Goal: Transaction & Acquisition: Purchase product/service

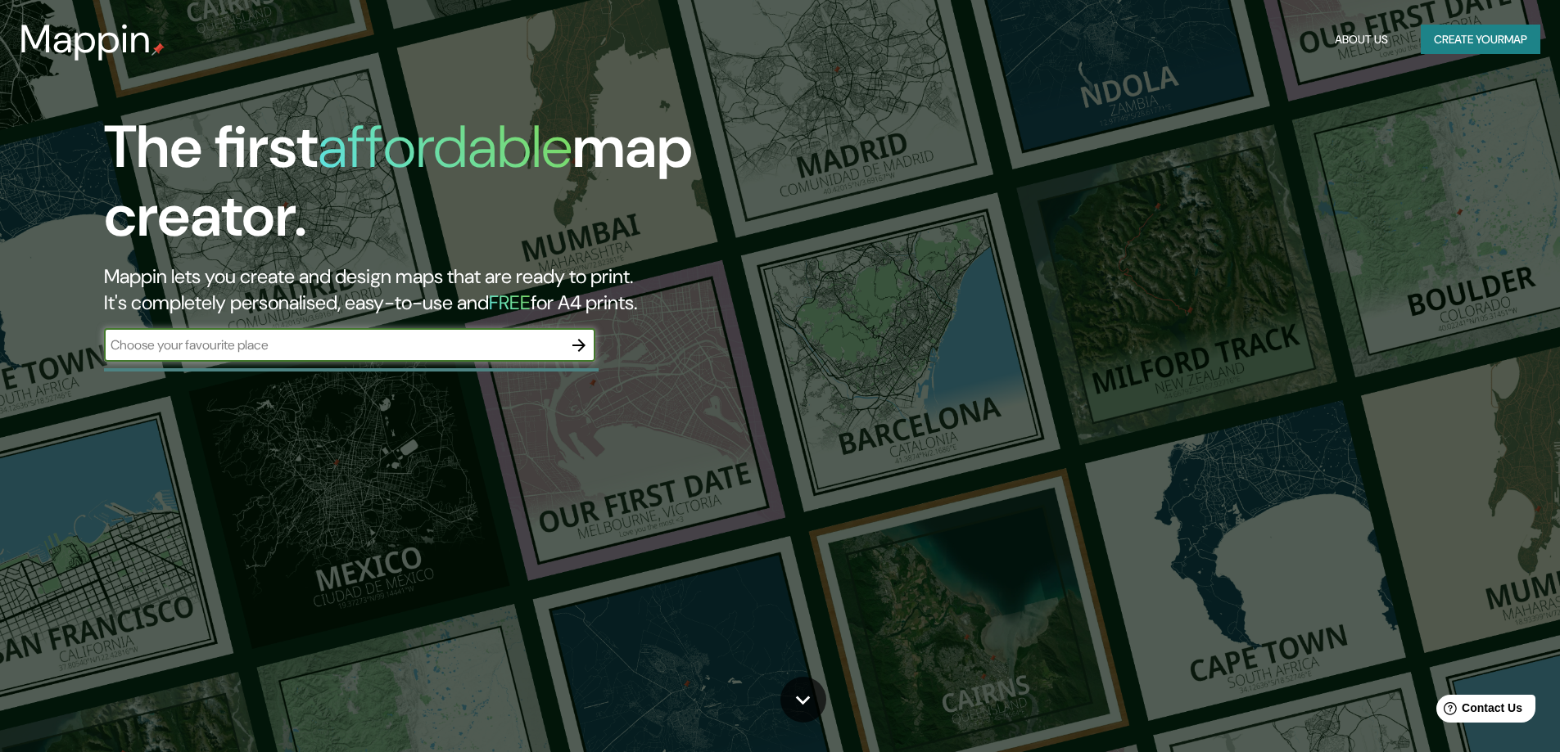
click at [196, 345] on input "text" at bounding box center [333, 345] width 458 height 19
type input "lima"
click at [579, 351] on icon "button" at bounding box center [578, 345] width 13 height 13
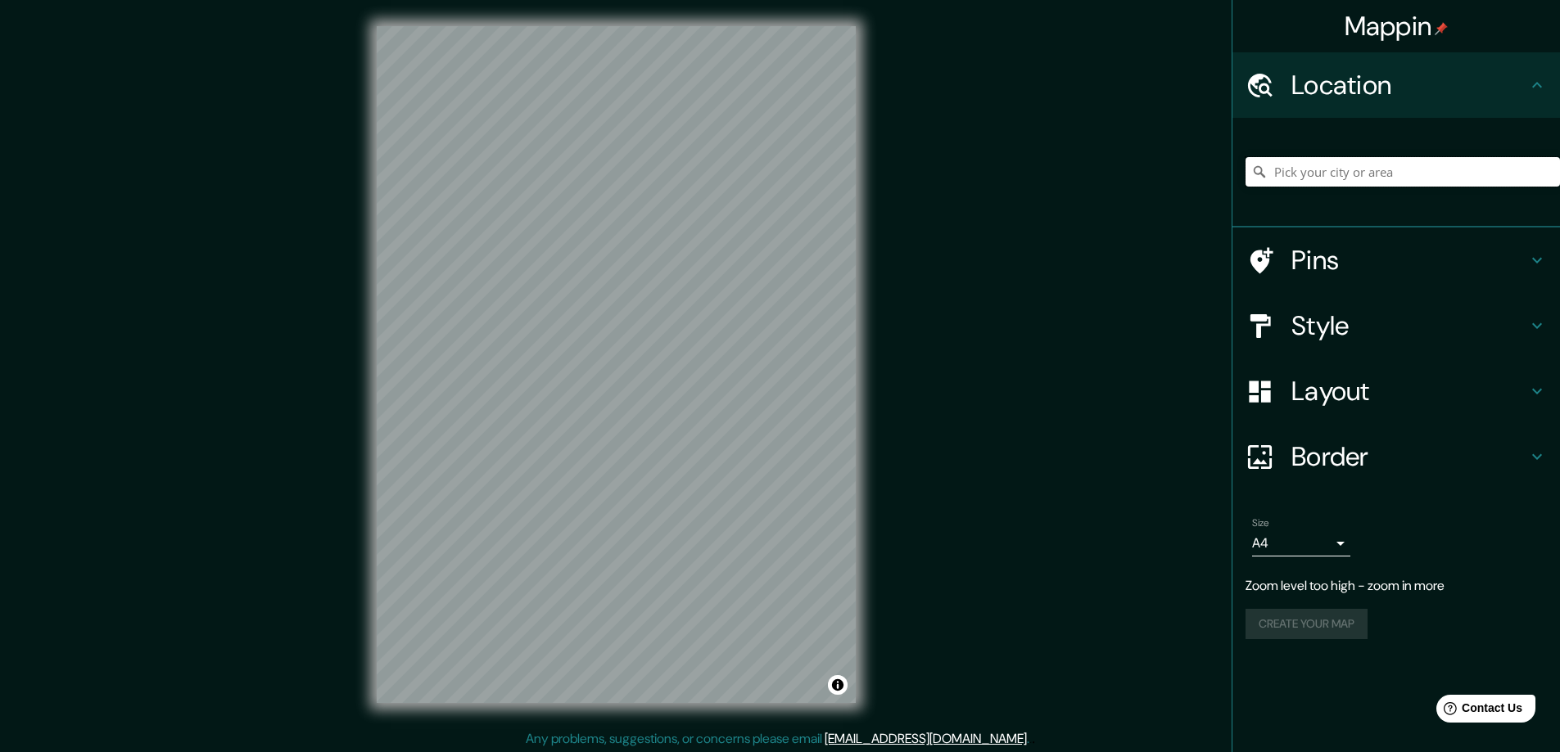
click at [1291, 166] on input "Pick your city or area" at bounding box center [1402, 171] width 314 height 29
click at [1372, 106] on div "Location" at bounding box center [1395, 84] width 327 height 65
click at [1373, 185] on input "Pick your city or area" at bounding box center [1402, 171] width 314 height 29
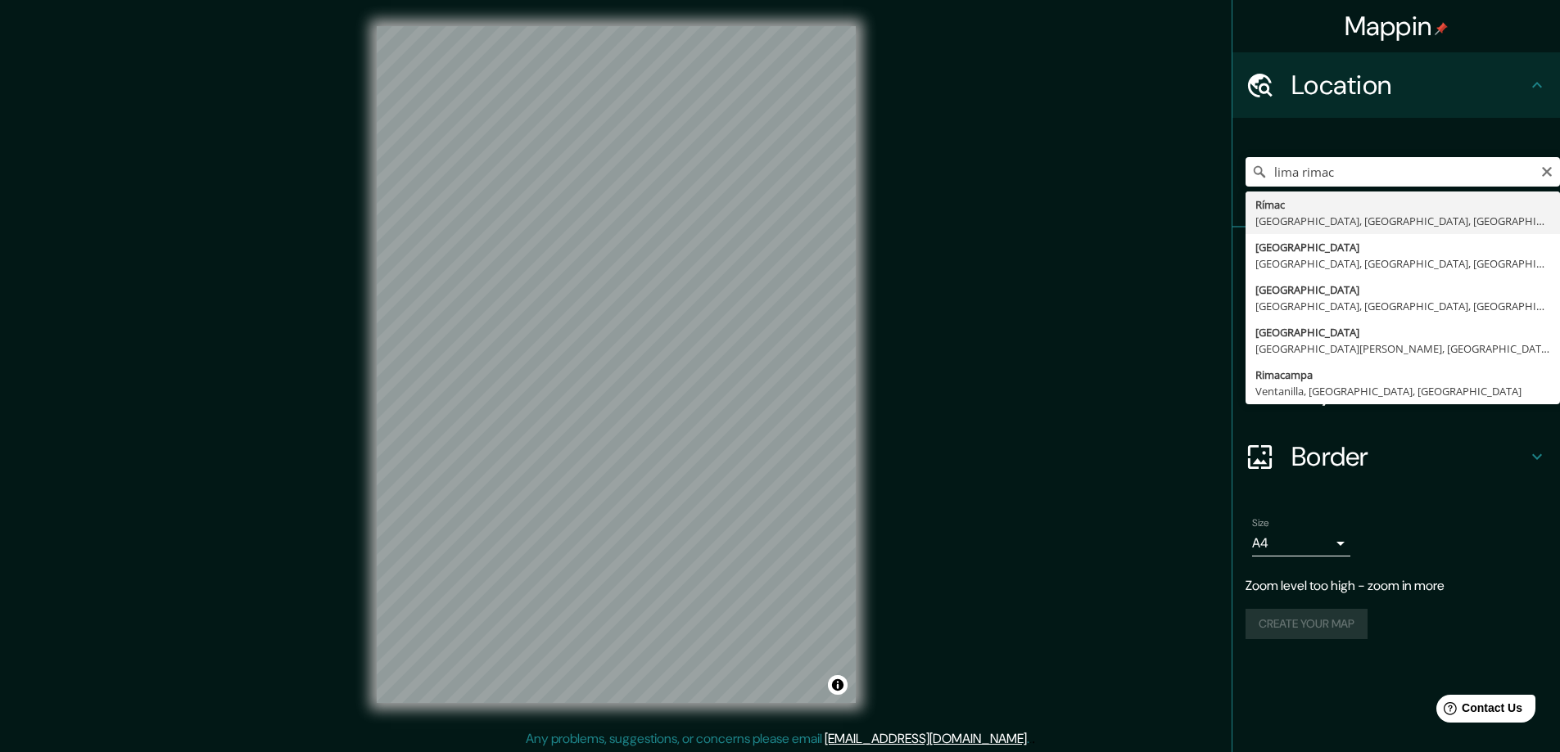
type input "Rímac, [GEOGRAPHIC_DATA], [GEOGRAPHIC_DATA], [GEOGRAPHIC_DATA]"
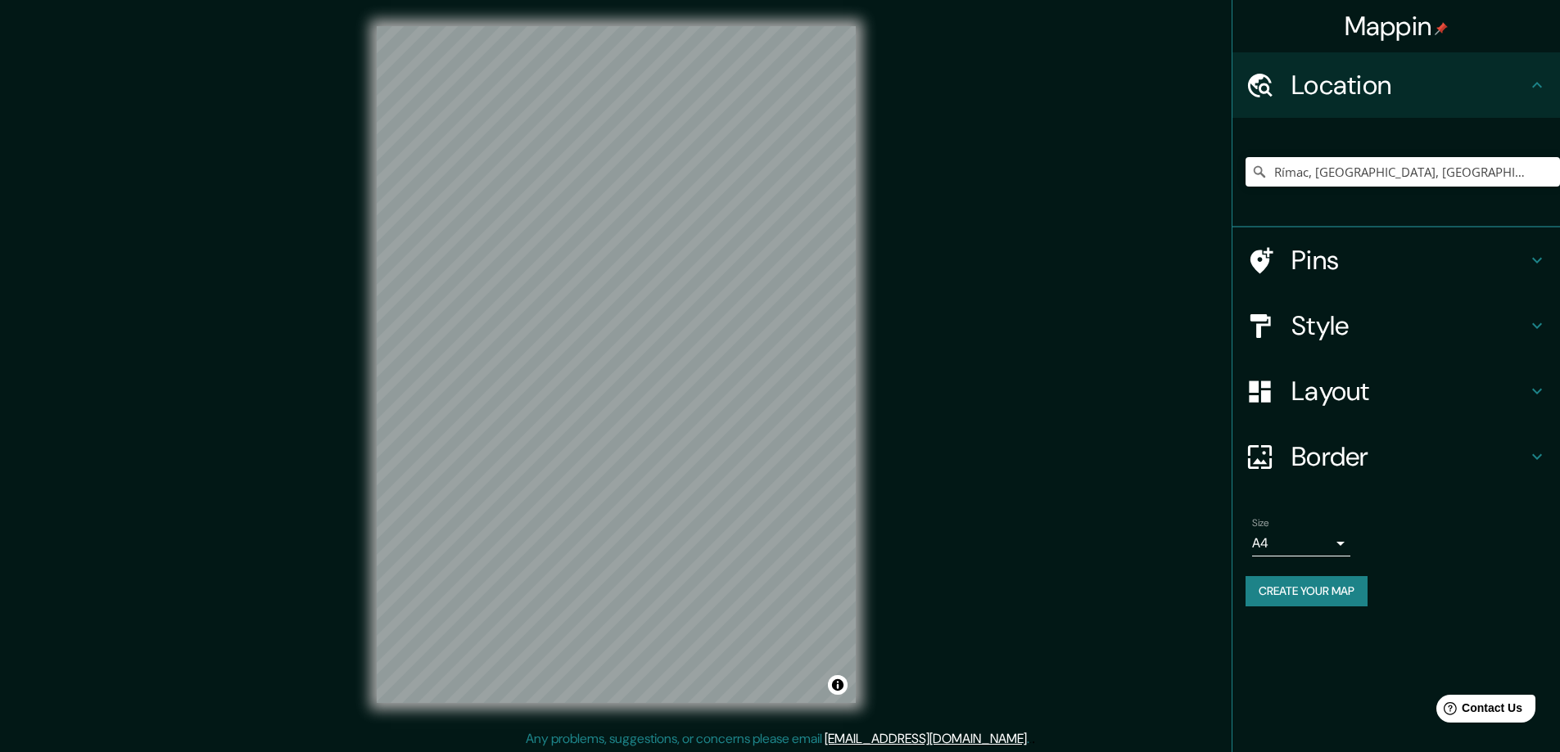
click at [1320, 322] on h4 "Style" at bounding box center [1409, 325] width 236 height 33
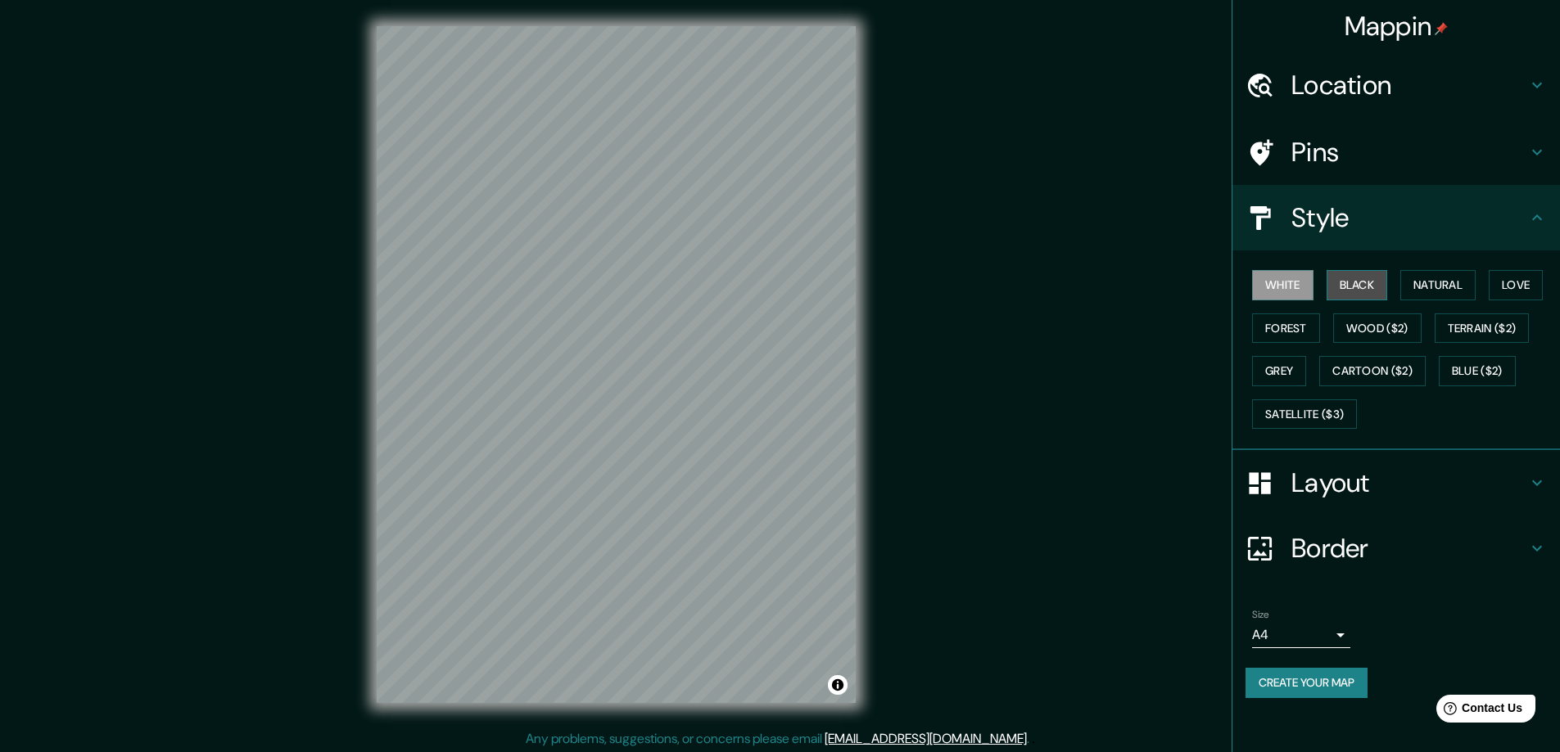
click at [1352, 281] on button "Black" at bounding box center [1356, 285] width 61 height 30
click at [1273, 292] on button "White" at bounding box center [1282, 285] width 61 height 30
click at [1432, 282] on button "Natural" at bounding box center [1437, 285] width 75 height 30
click at [1288, 296] on button "White" at bounding box center [1282, 285] width 61 height 30
click at [1501, 276] on button "Love" at bounding box center [1515, 285] width 54 height 30
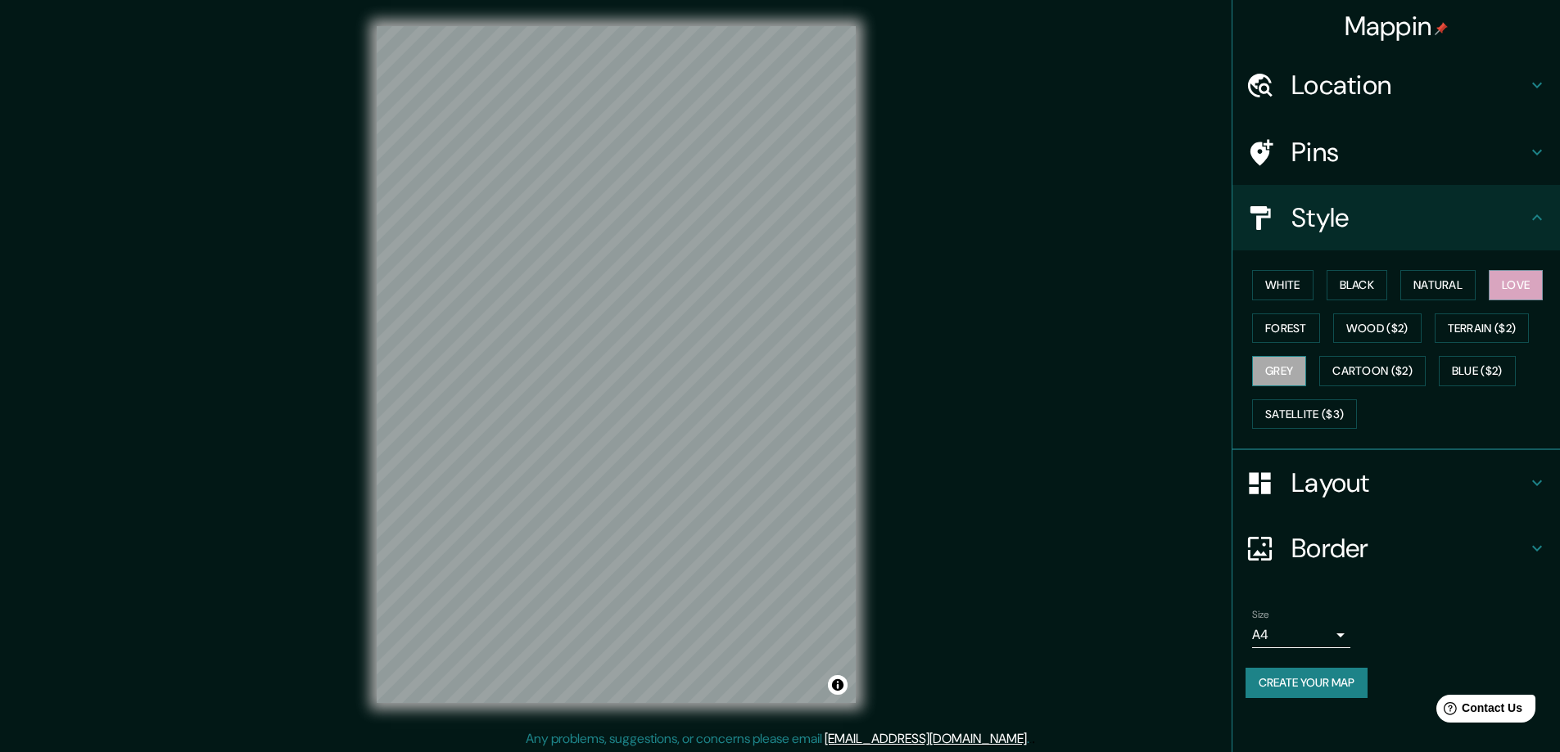
click at [1287, 375] on button "Grey" at bounding box center [1279, 371] width 54 height 30
click at [1366, 374] on button "Cartoon ($2)" at bounding box center [1372, 371] width 106 height 30
click at [1494, 363] on button "Blue ($2)" at bounding box center [1476, 371] width 77 height 30
click at [1405, 371] on button "Cartoon ($2)" at bounding box center [1372, 371] width 106 height 30
click at [1483, 343] on div "White Black Natural Love Forest Wood ($2) Terrain ($2) Grey Cartoon ($2) Blue (…" at bounding box center [1402, 350] width 314 height 172
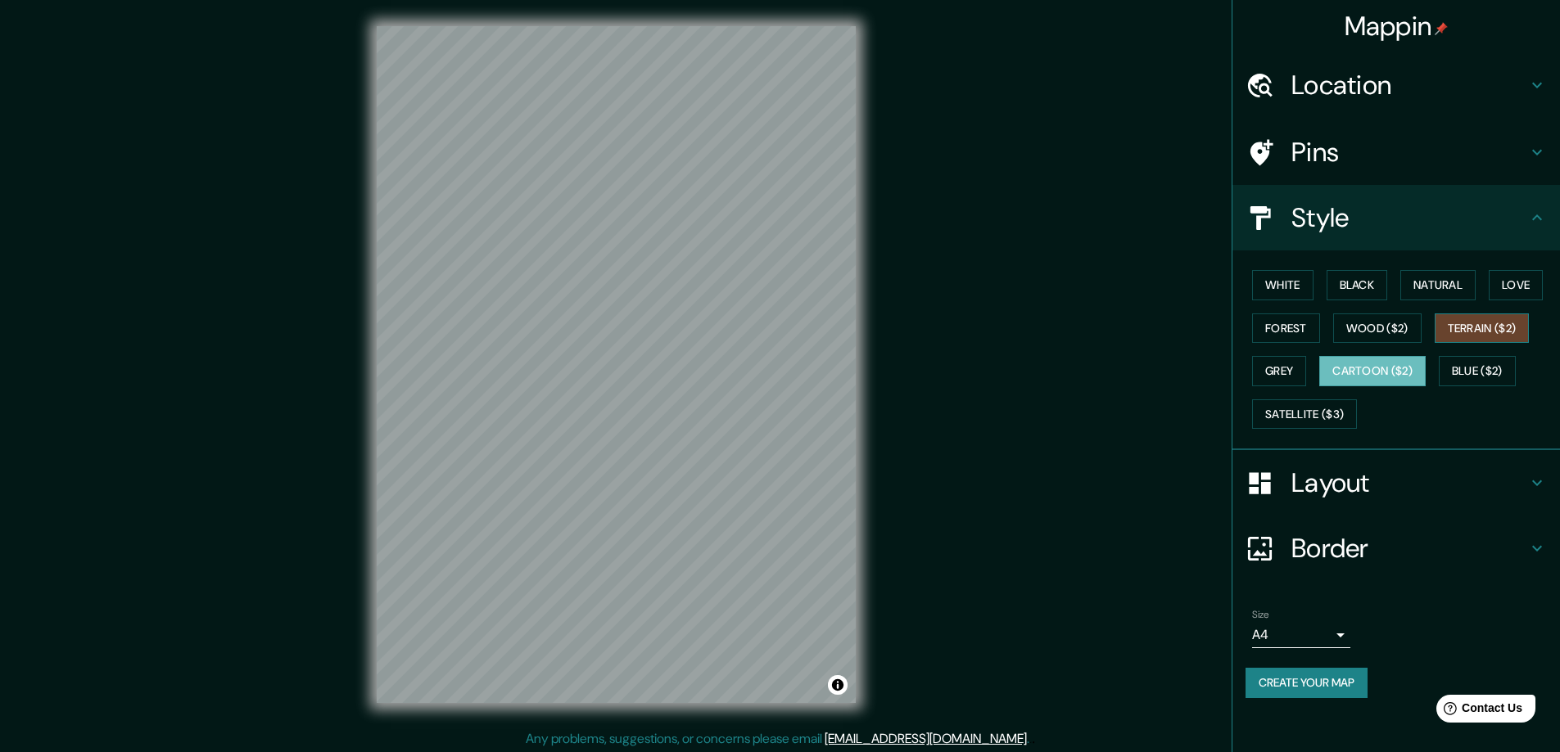
click at [1479, 321] on button "Terrain ($2)" at bounding box center [1481, 329] width 95 height 30
click at [1379, 323] on button "Wood ($2)" at bounding box center [1377, 329] width 88 height 30
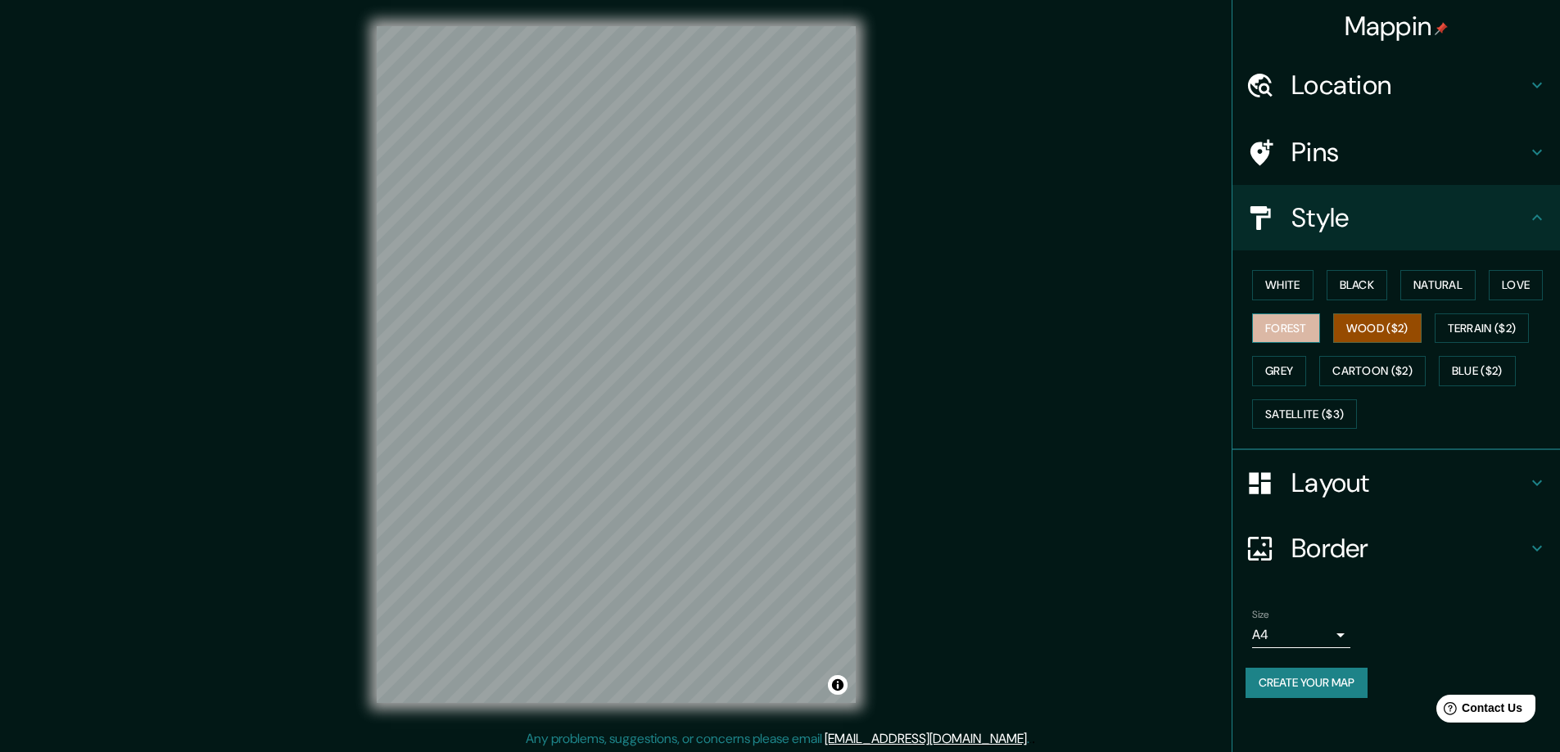
click at [1316, 332] on button "Forest" at bounding box center [1286, 329] width 68 height 30
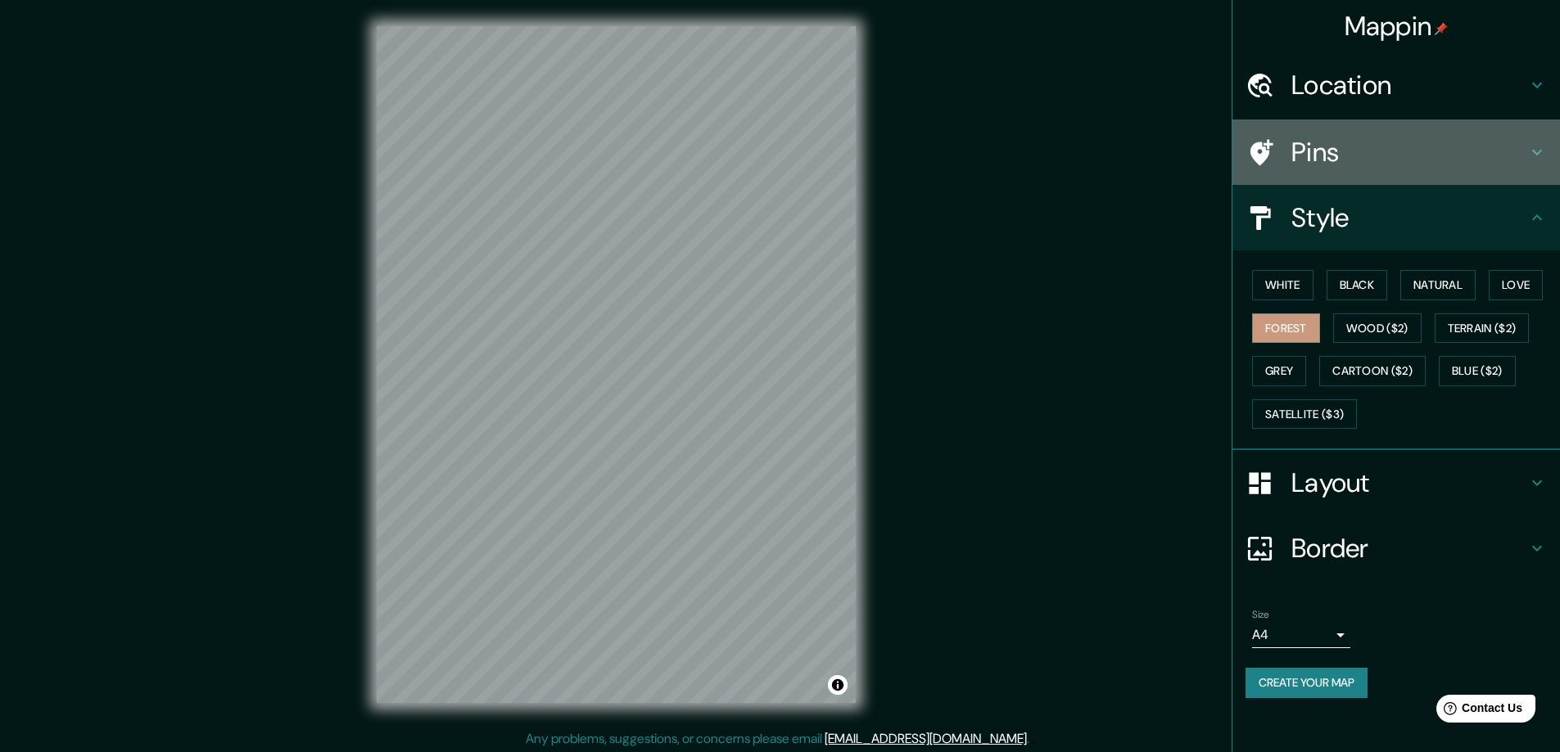
click at [1324, 148] on h4 "Pins" at bounding box center [1409, 152] width 236 height 33
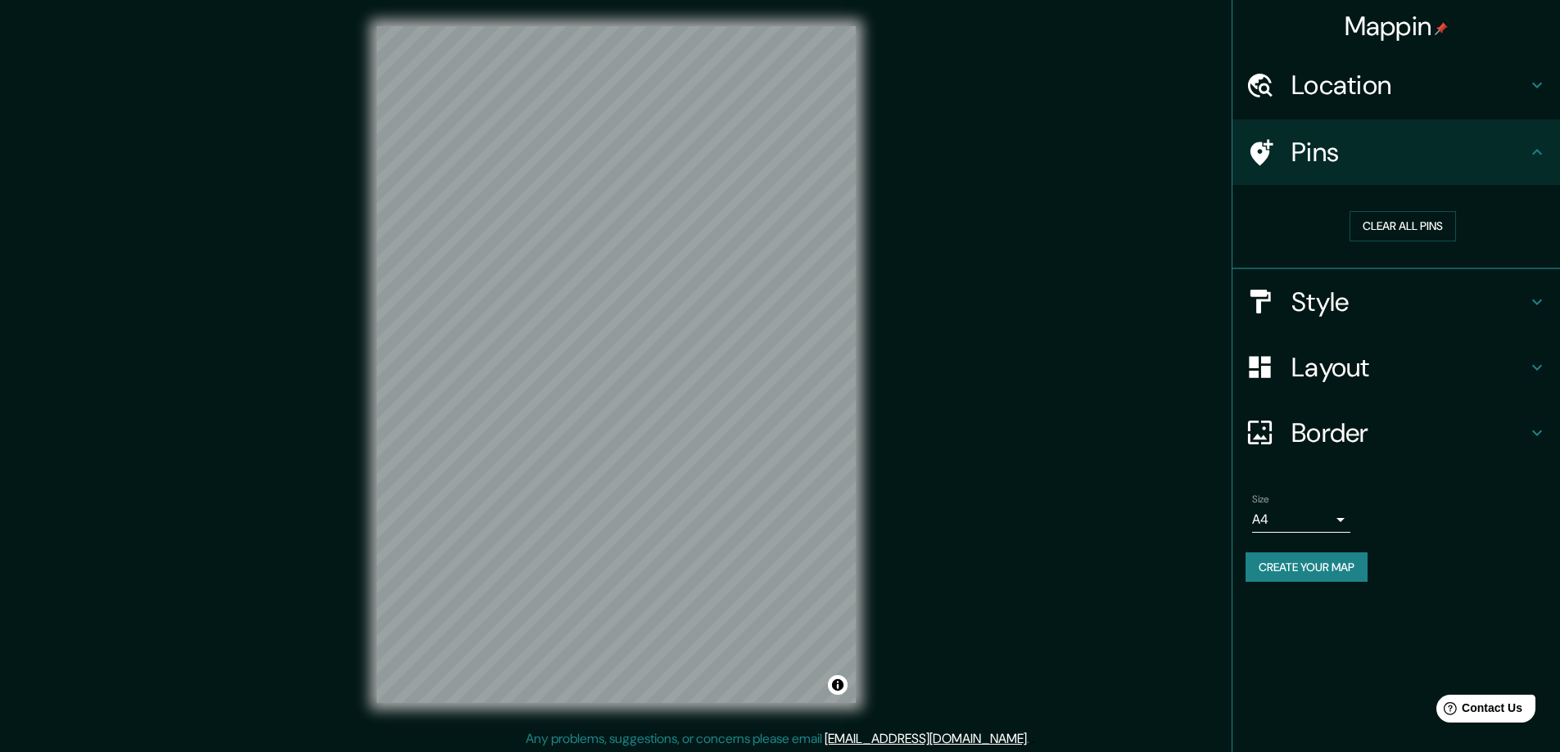
click at [1336, 375] on h4 "Layout" at bounding box center [1409, 367] width 236 height 33
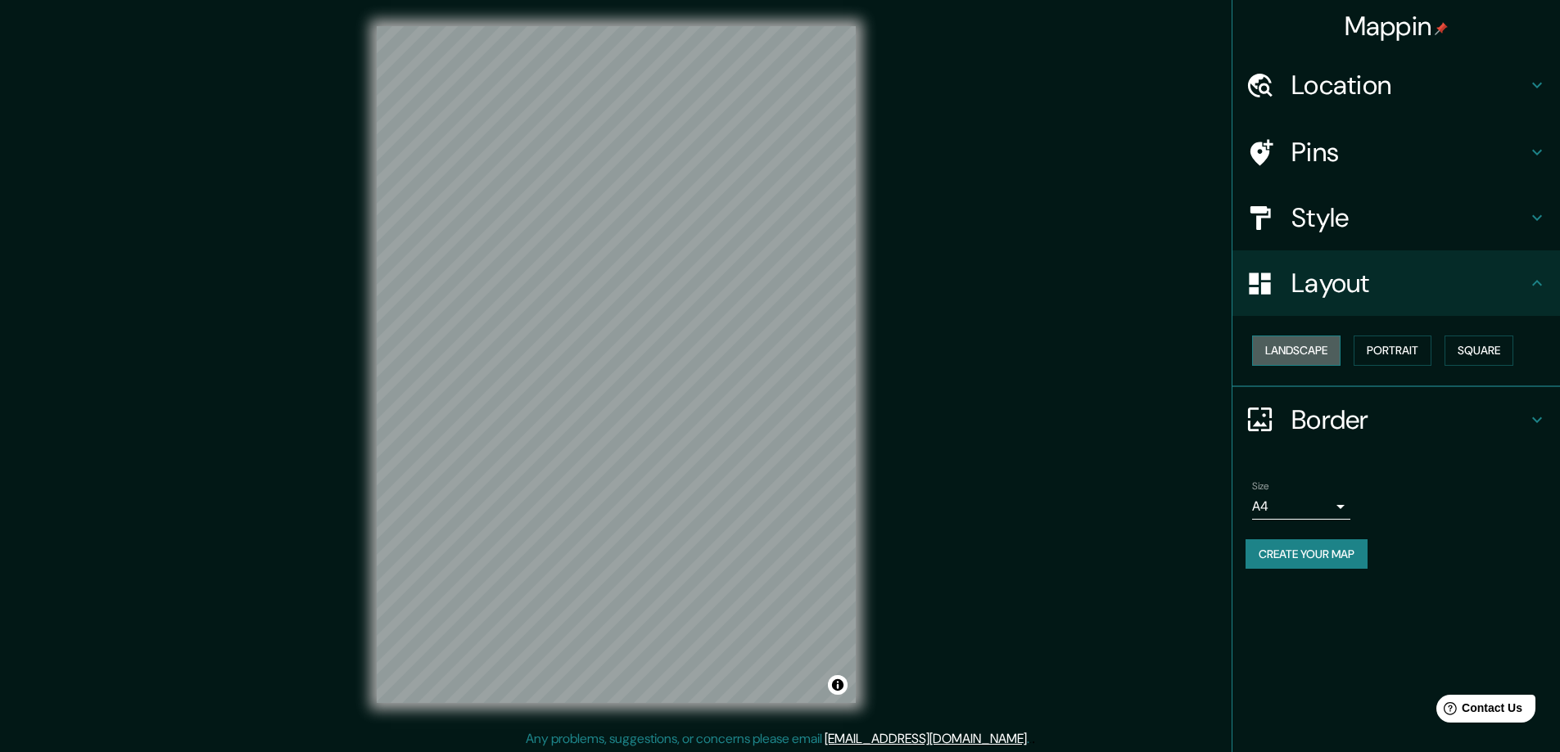
click at [1325, 345] on button "Landscape" at bounding box center [1296, 351] width 88 height 30
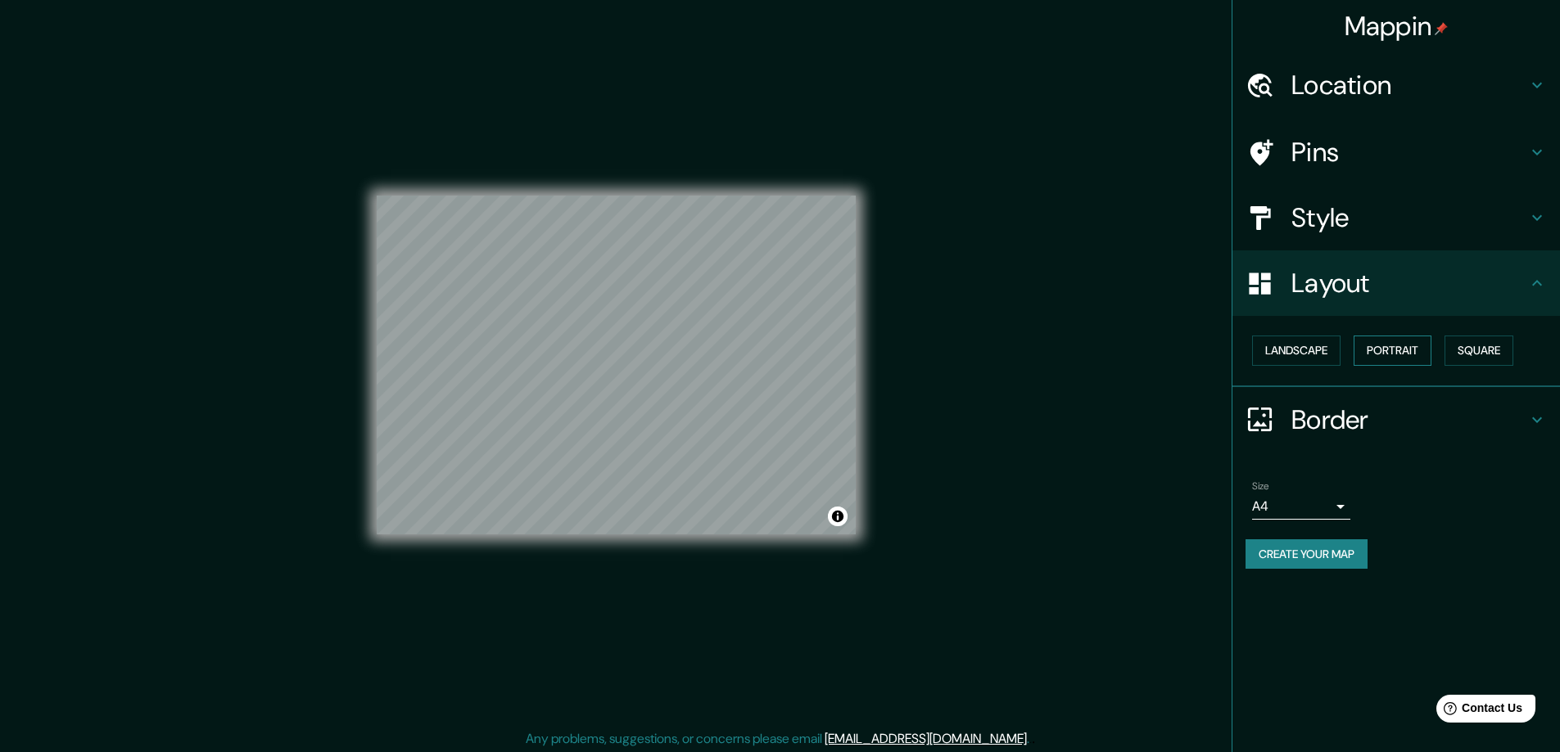
click at [1404, 357] on button "Portrait" at bounding box center [1392, 351] width 78 height 30
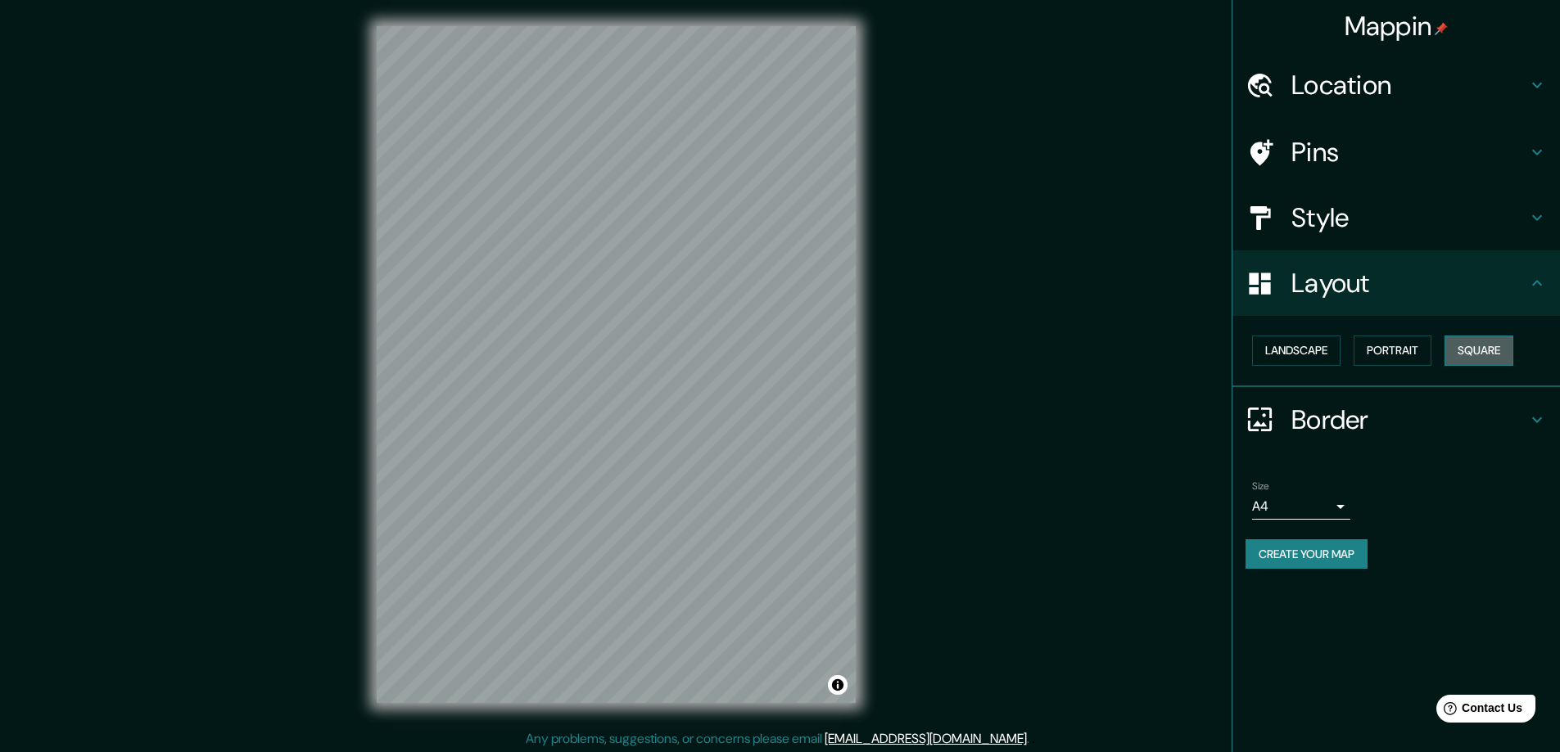
click at [1497, 347] on button "Square" at bounding box center [1478, 351] width 69 height 30
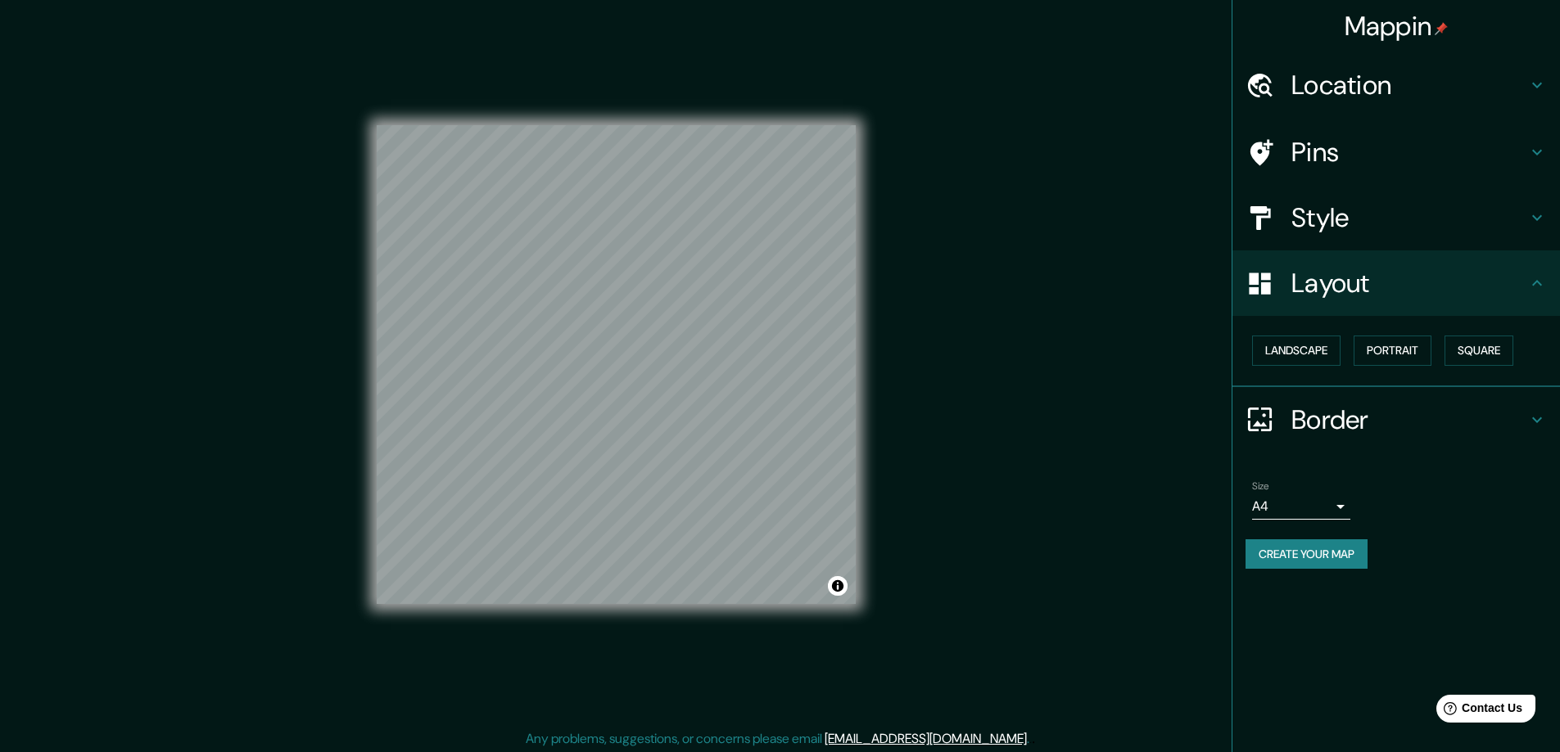
click at [1348, 164] on h4 "Pins" at bounding box center [1409, 152] width 236 height 33
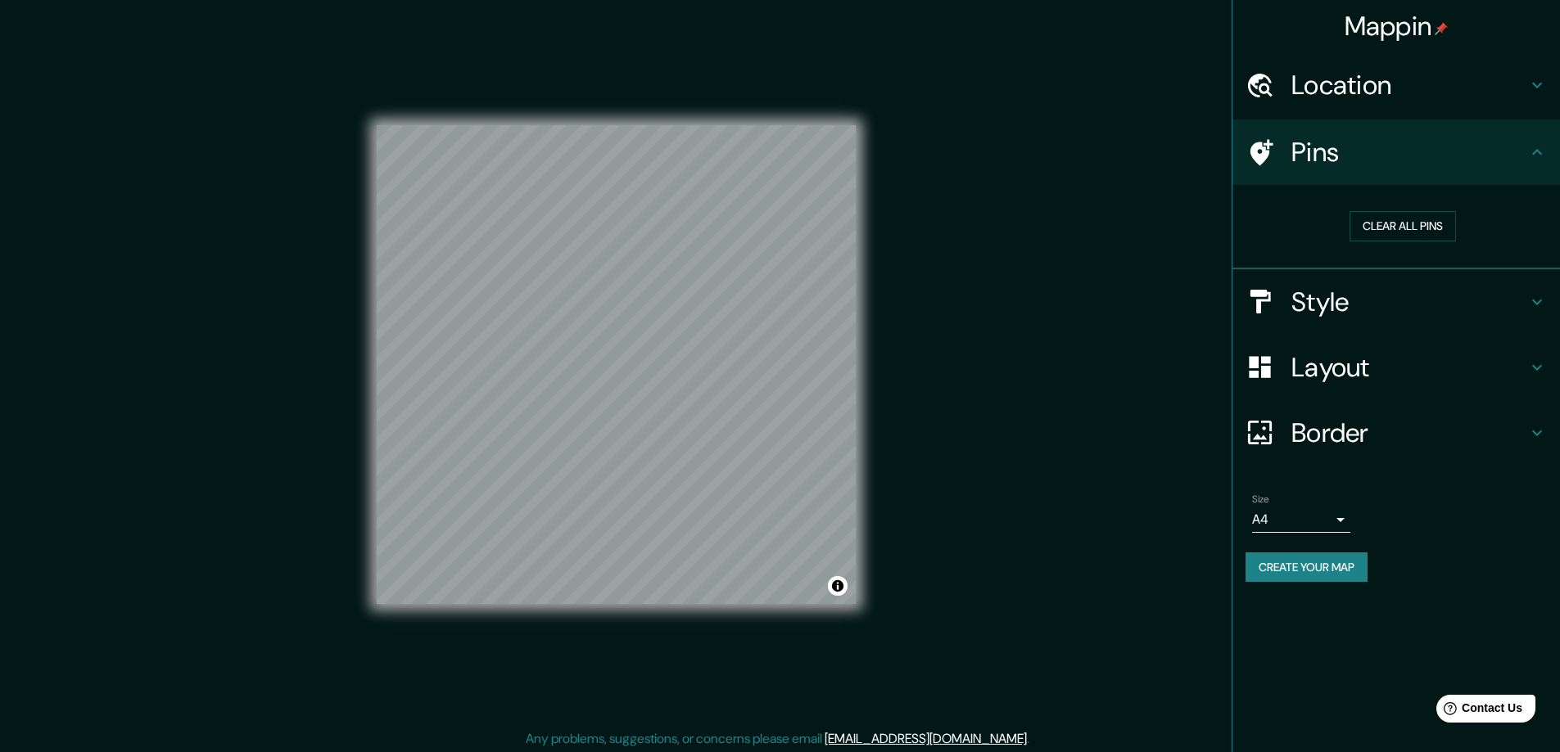
click at [1324, 314] on h4 "Style" at bounding box center [1409, 302] width 236 height 33
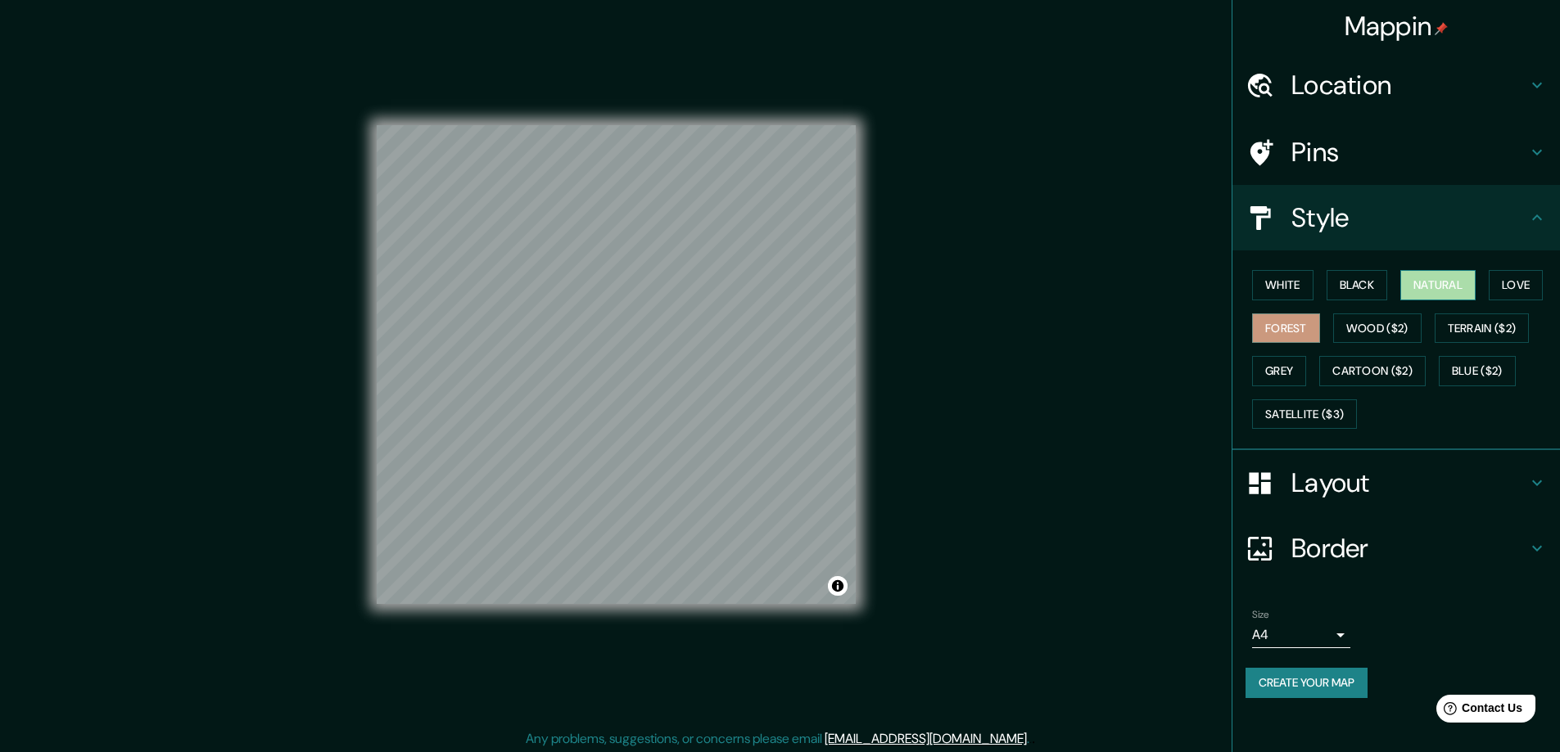
click at [1425, 275] on button "Natural" at bounding box center [1437, 285] width 75 height 30
click at [1515, 282] on button "Love" at bounding box center [1515, 285] width 54 height 30
click at [1288, 340] on button "Forest" at bounding box center [1286, 329] width 68 height 30
click at [1494, 331] on button "Terrain ($2)" at bounding box center [1481, 329] width 95 height 30
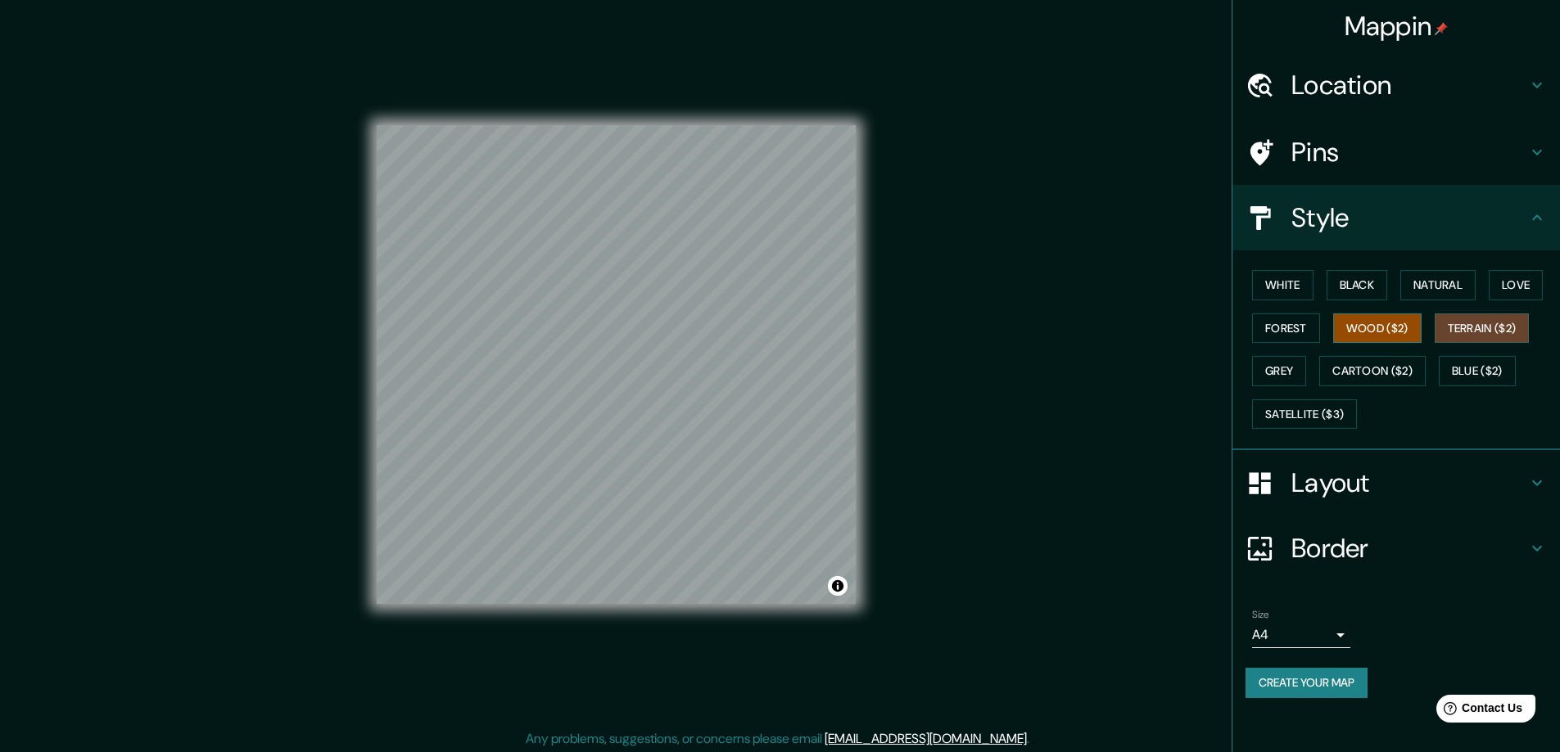
click at [1420, 323] on div "White Black Natural Love Forest Wood ($2) Terrain ($2) Grey Cartoon ($2) Blue (…" at bounding box center [1402, 350] width 314 height 172
click at [1393, 329] on button "Wood ($2)" at bounding box center [1377, 329] width 88 height 30
click at [1286, 370] on button "Grey" at bounding box center [1279, 371] width 54 height 30
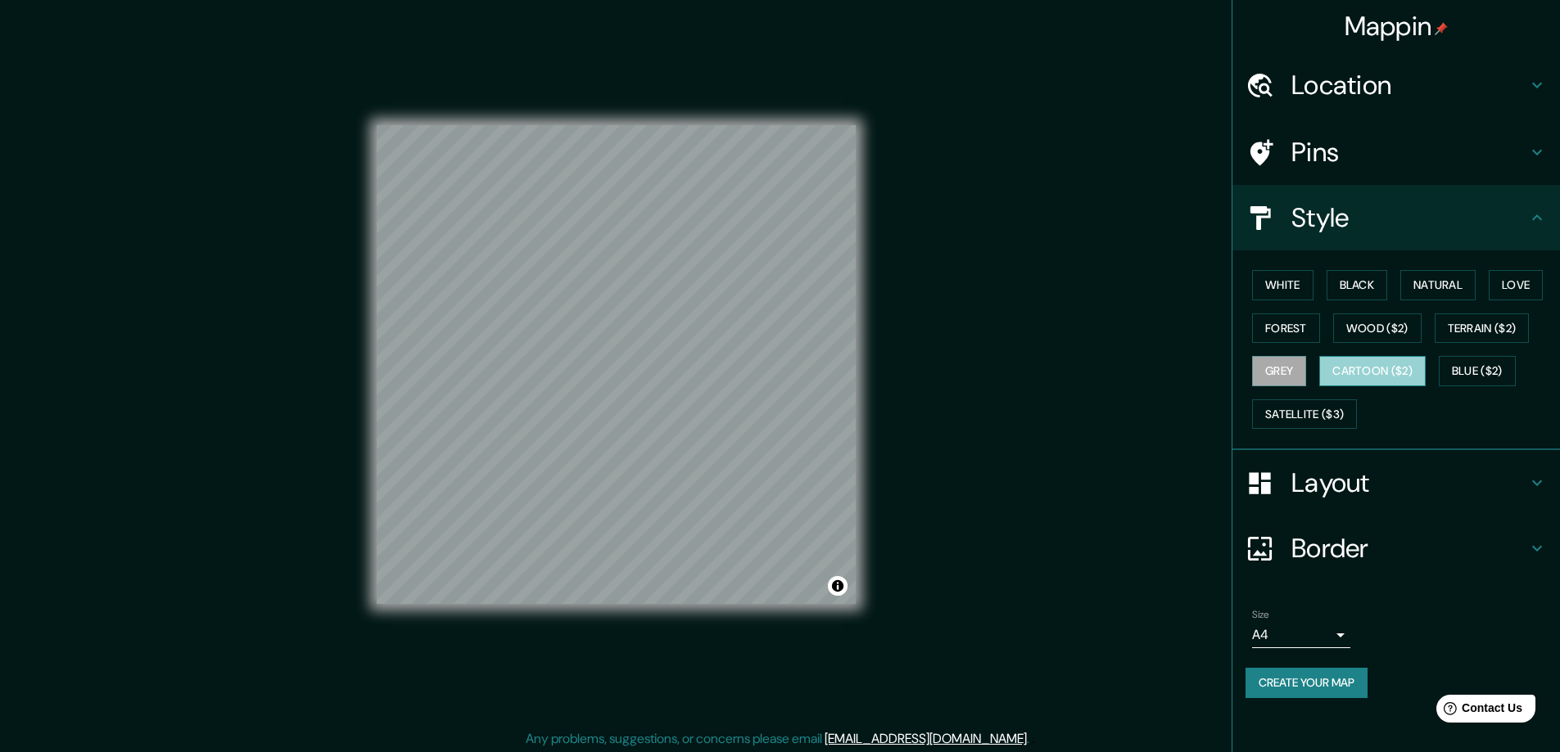
click at [1378, 381] on button "Cartoon ($2)" at bounding box center [1372, 371] width 106 height 30
click at [1473, 371] on button "Blue ($2)" at bounding box center [1476, 371] width 77 height 30
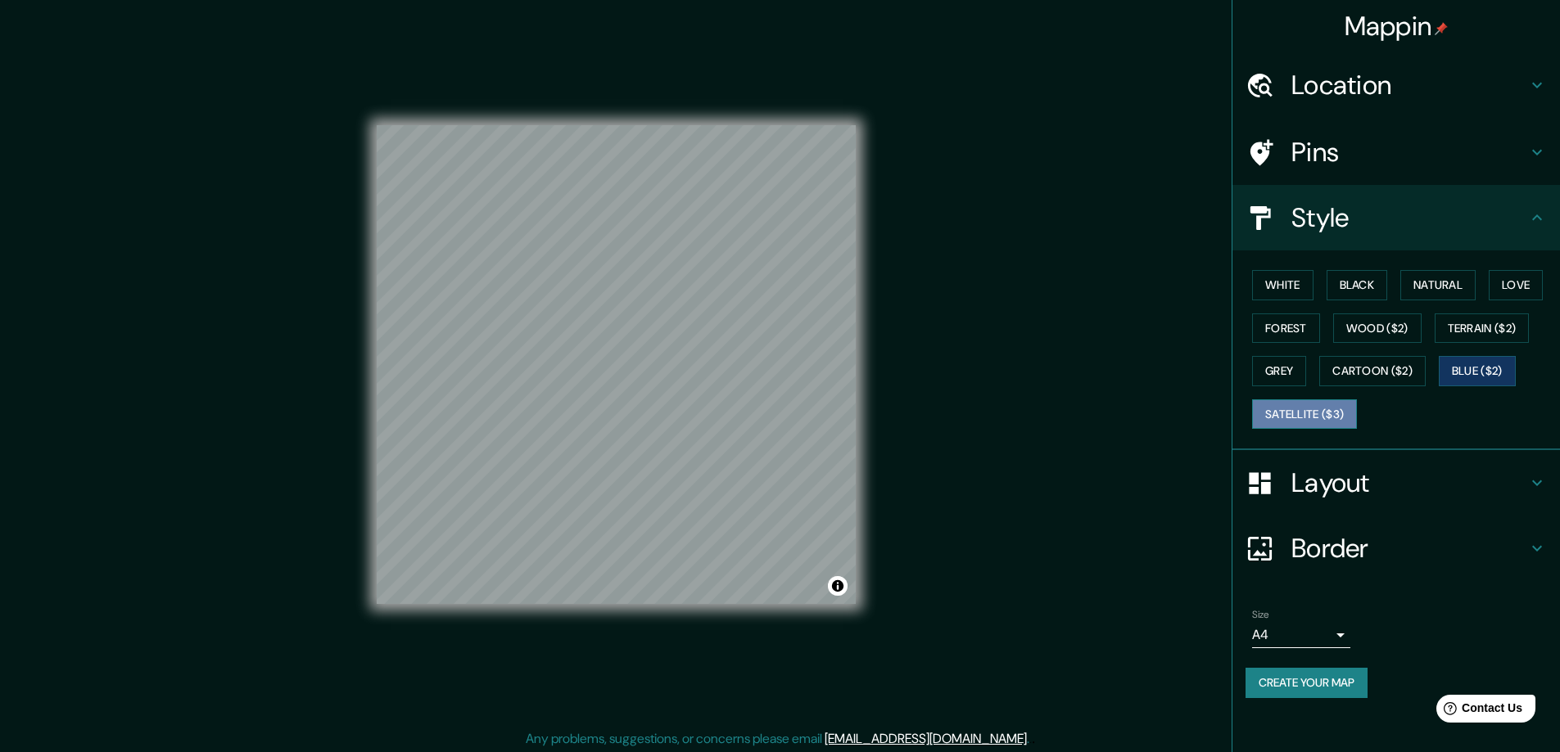
click at [1309, 408] on button "Satellite ($3)" at bounding box center [1304, 415] width 105 height 30
click at [1284, 278] on button "White" at bounding box center [1282, 285] width 61 height 30
click at [1301, 417] on button "Satellite ($3)" at bounding box center [1304, 415] width 105 height 30
click at [1293, 280] on button "White" at bounding box center [1282, 285] width 61 height 30
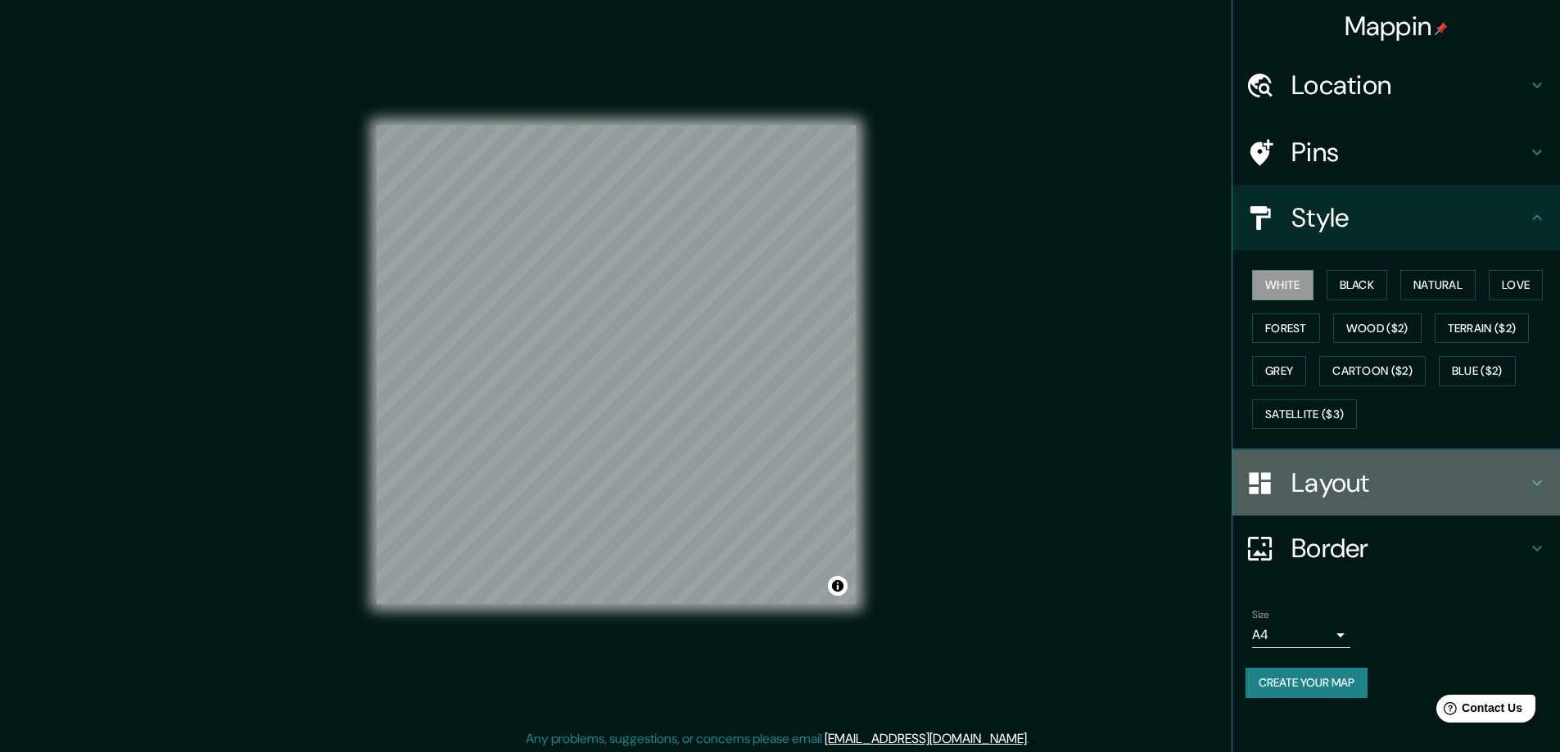
click at [1312, 488] on h4 "Layout" at bounding box center [1409, 483] width 236 height 33
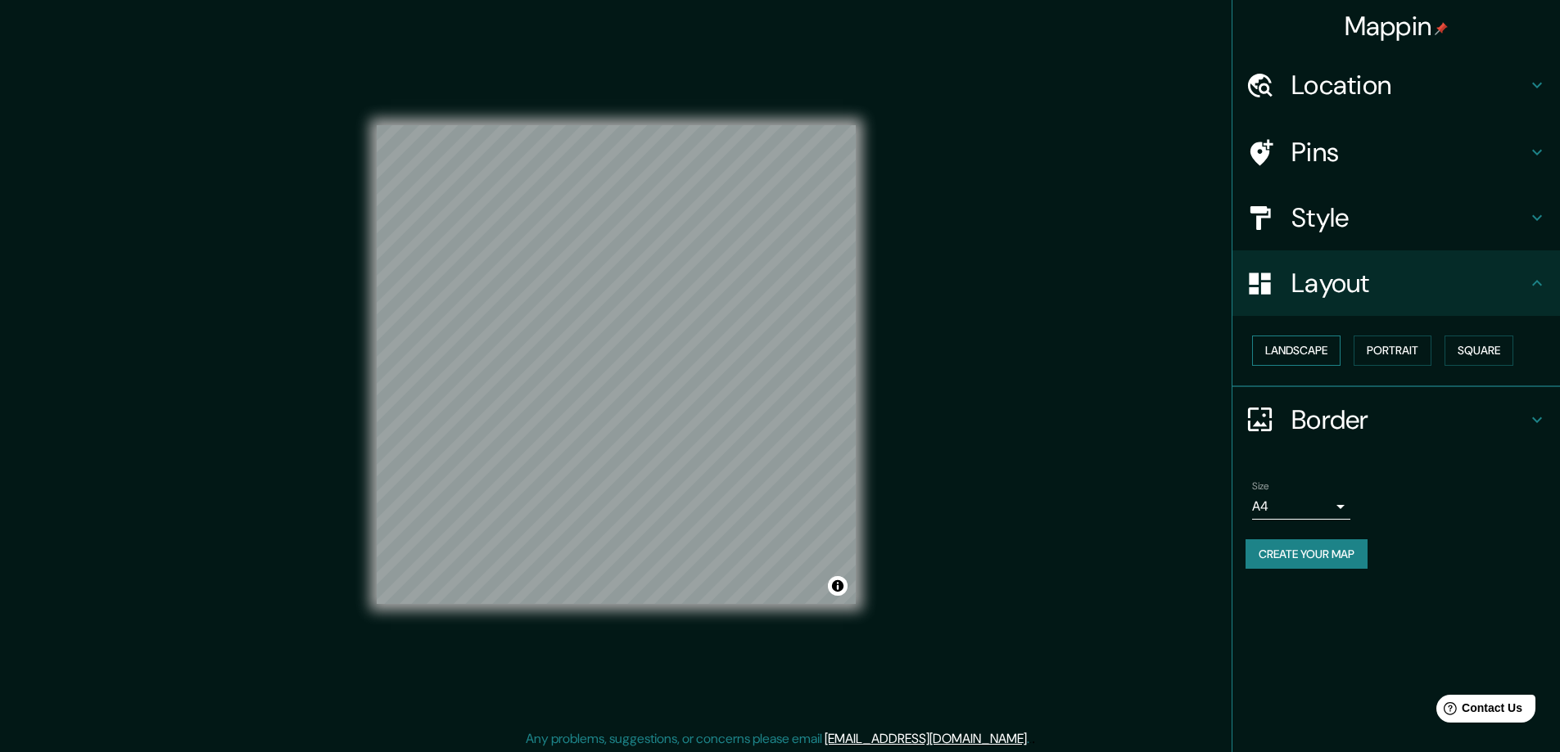
click at [1288, 347] on button "Landscape" at bounding box center [1296, 351] width 88 height 30
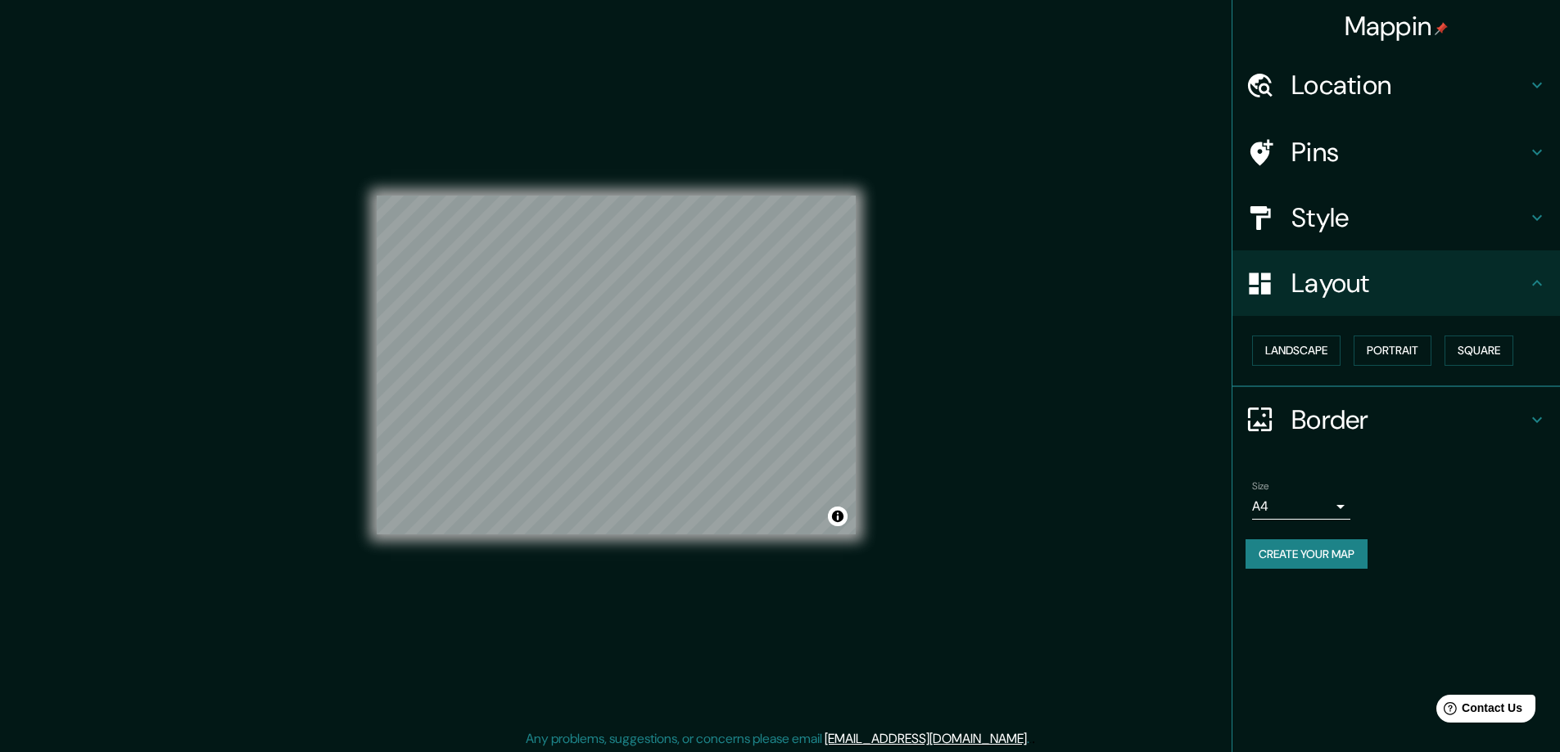
click at [1335, 508] on body "Mappin Location [GEOGRAPHIC_DATA], [GEOGRAPHIC_DATA], [GEOGRAPHIC_DATA], [GEOGR…" at bounding box center [780, 376] width 1560 height 752
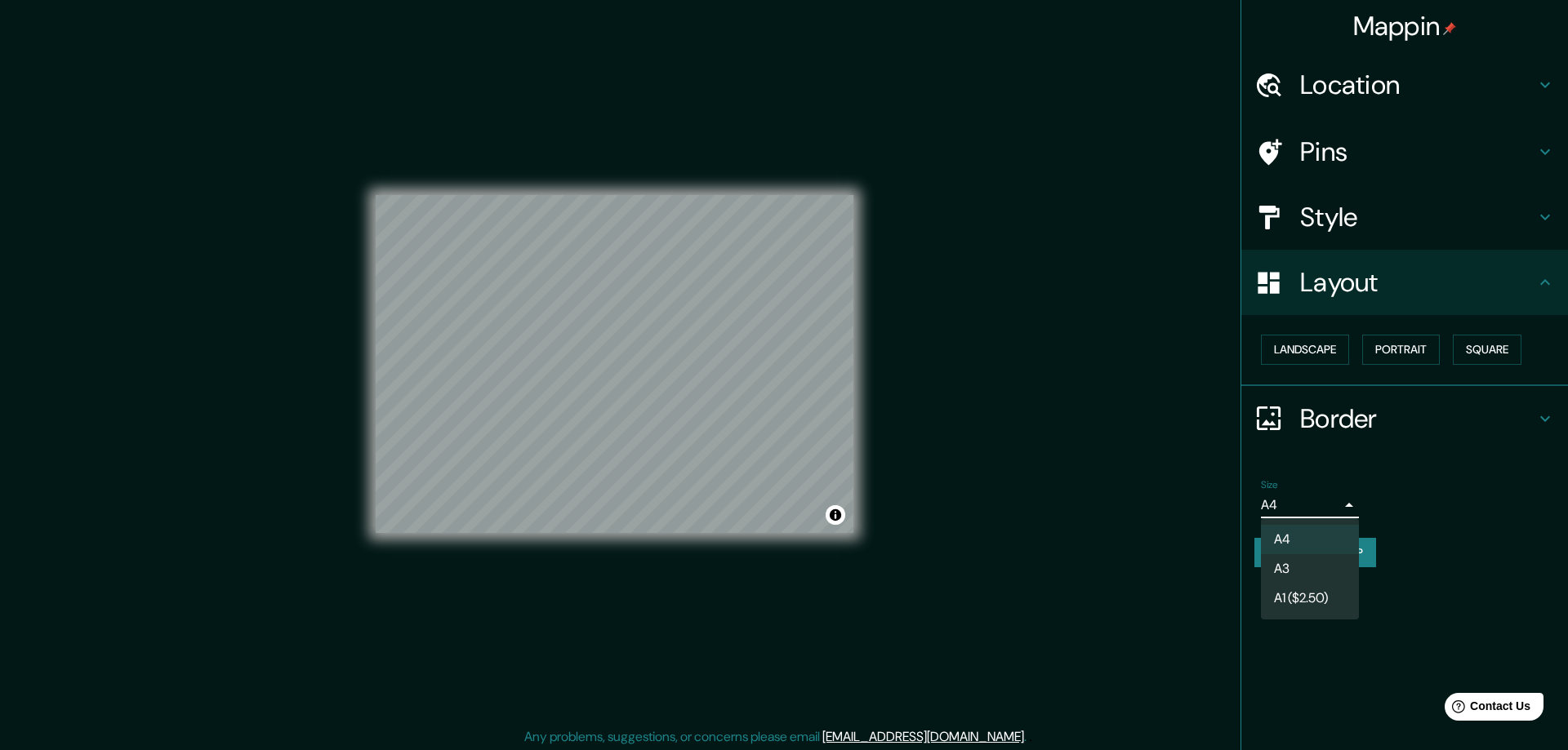
click at [1305, 565] on li "A3" at bounding box center [1310, 568] width 98 height 29
type input "a4"
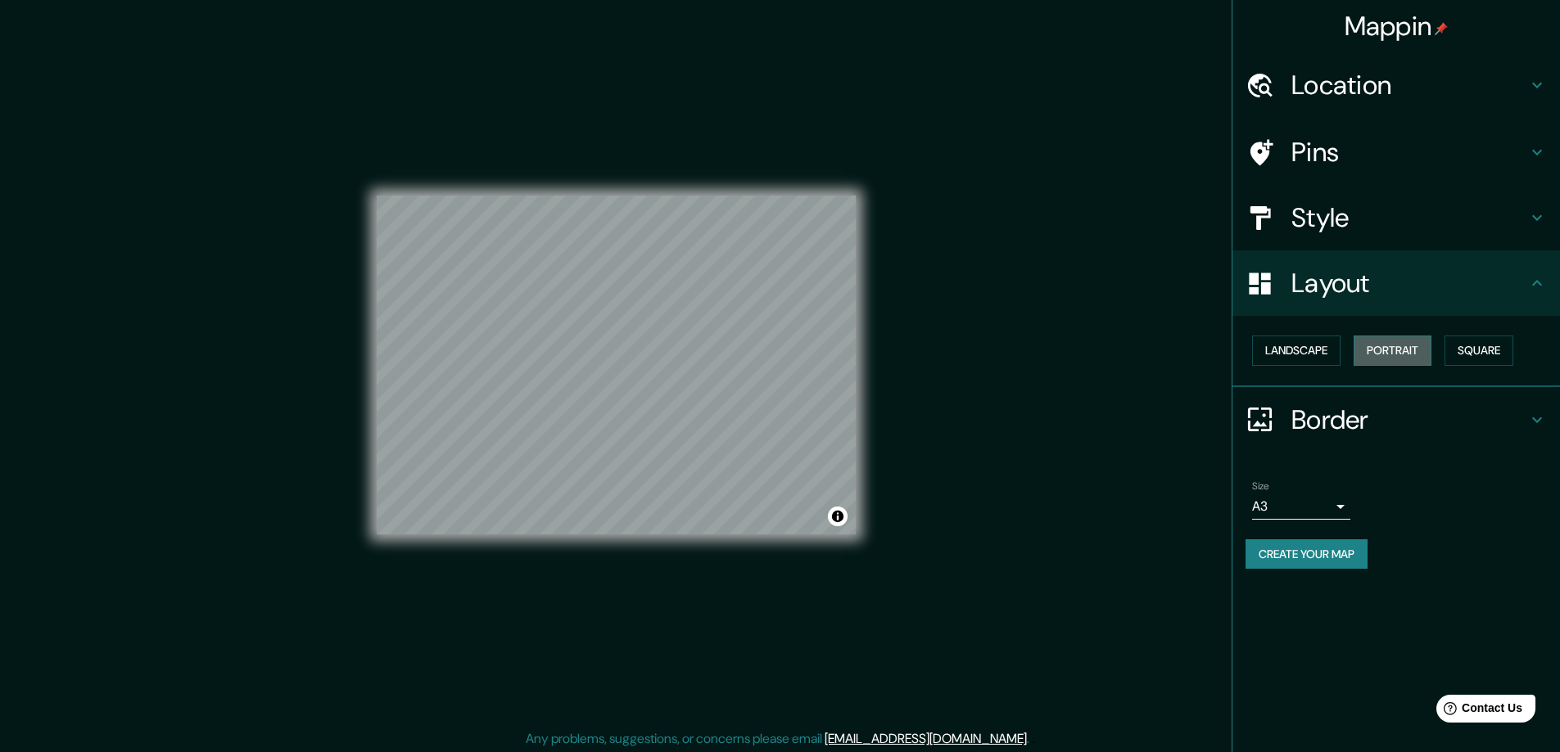
click at [1373, 346] on button "Portrait" at bounding box center [1392, 351] width 78 height 30
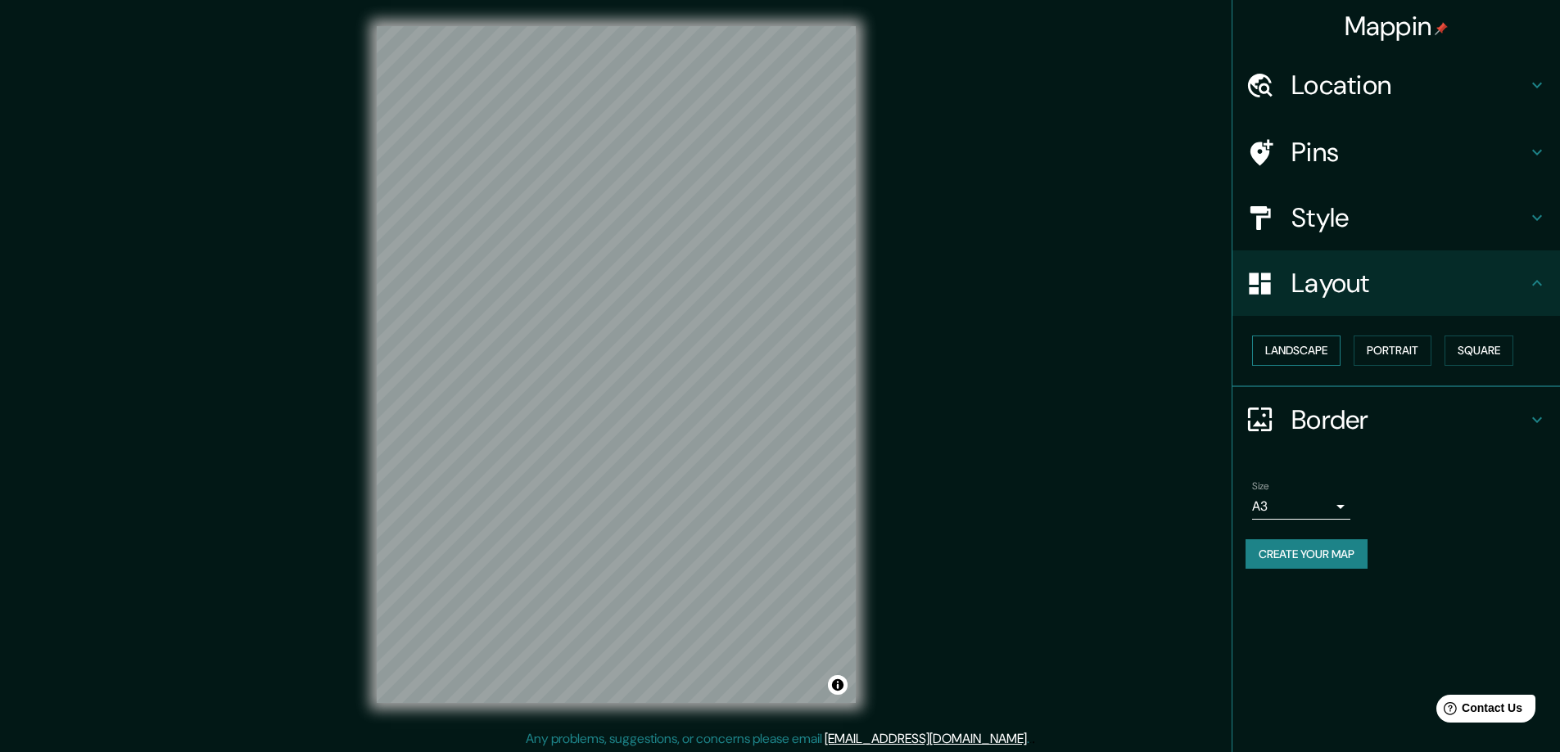
click at [1291, 344] on button "Landscape" at bounding box center [1296, 351] width 88 height 30
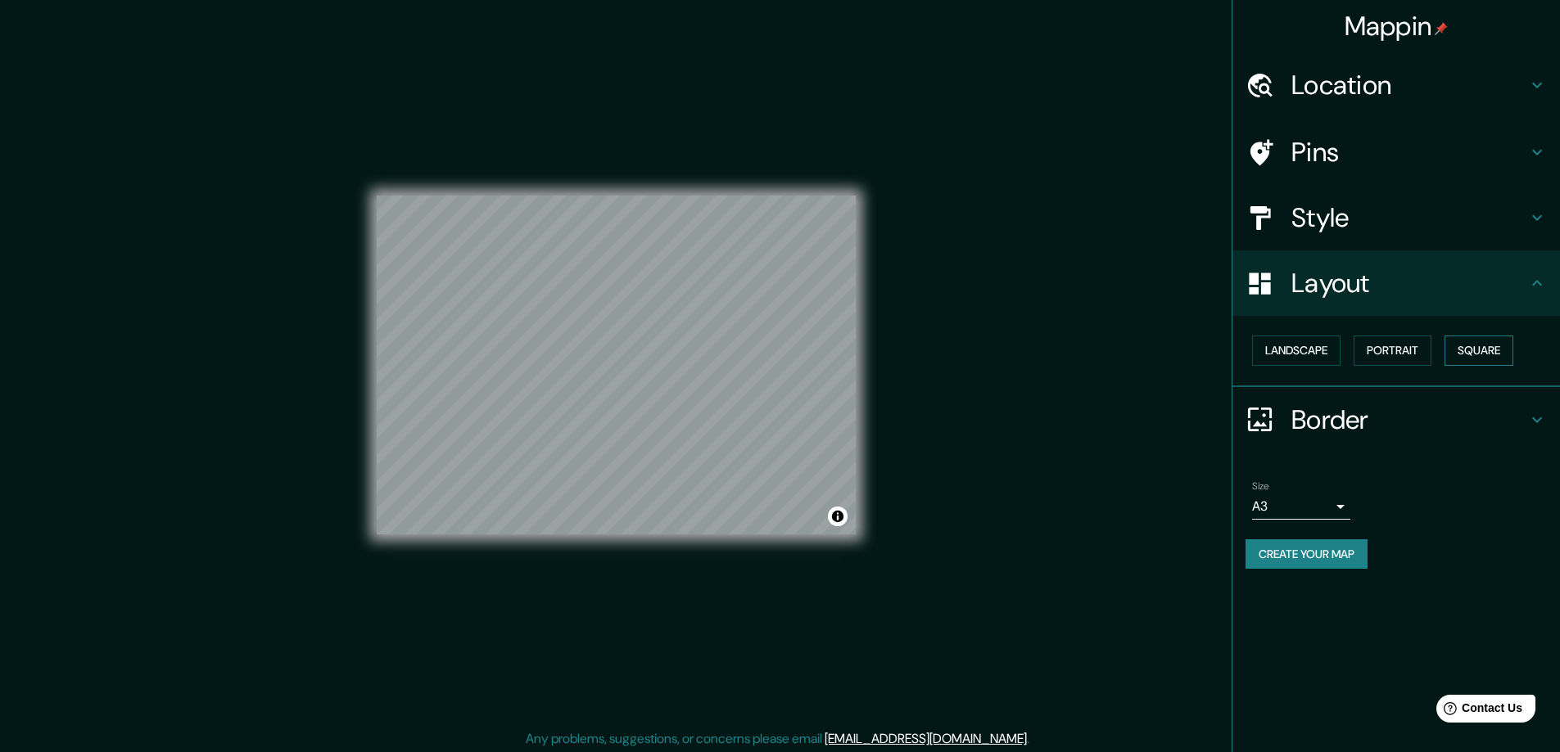
click at [1502, 349] on button "Square" at bounding box center [1478, 351] width 69 height 30
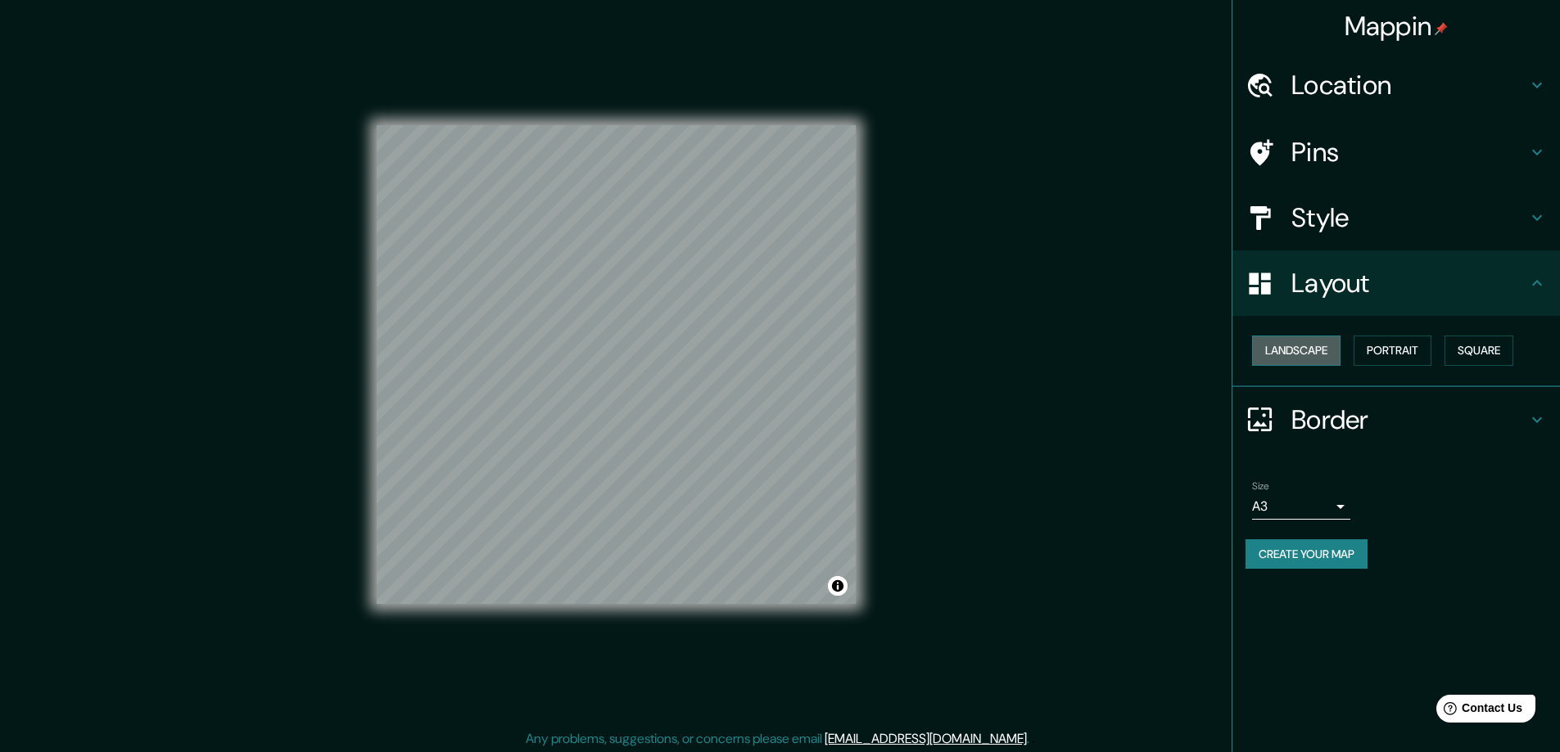
click at [1318, 344] on button "Landscape" at bounding box center [1296, 351] width 88 height 30
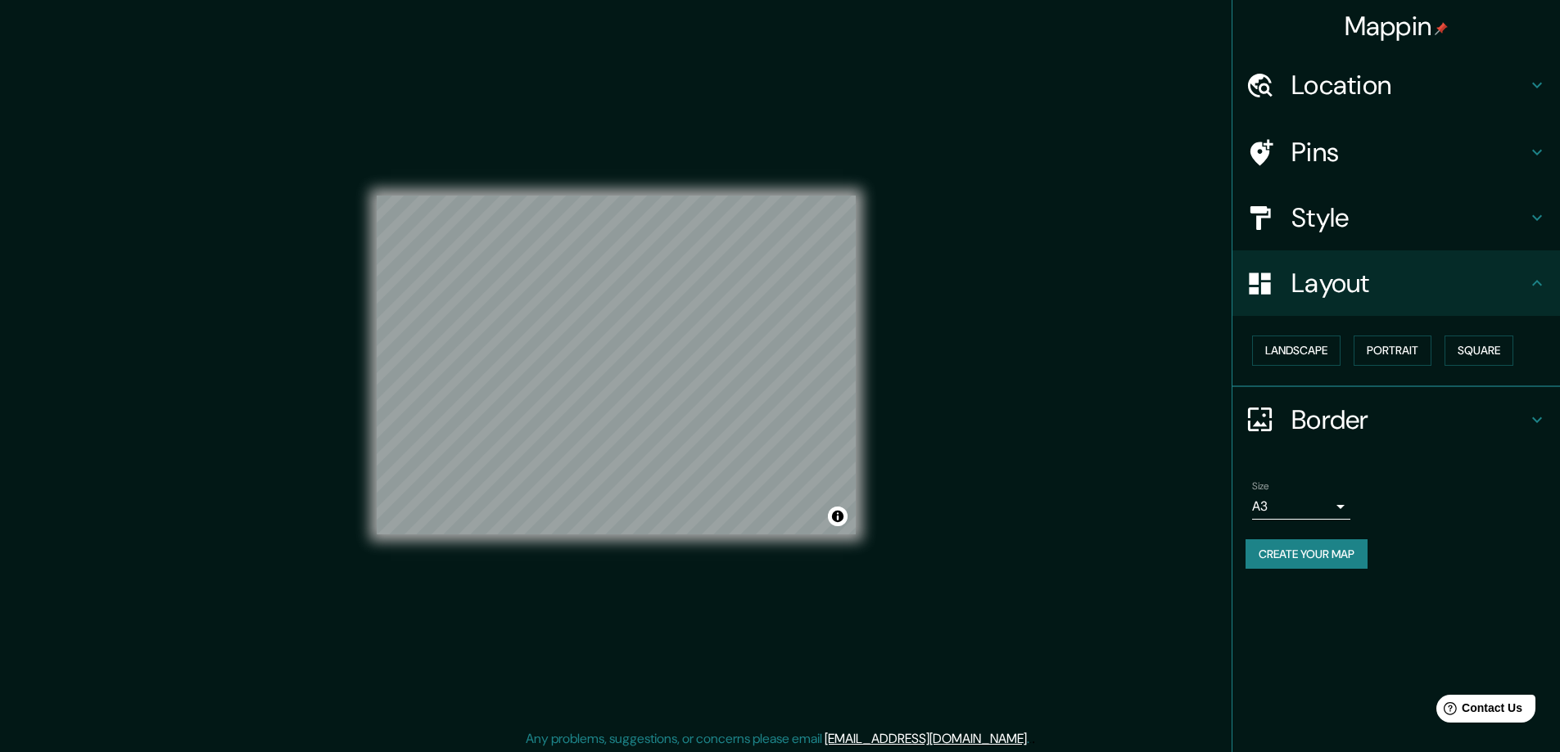
click at [1365, 285] on h4 "Layout" at bounding box center [1409, 283] width 236 height 33
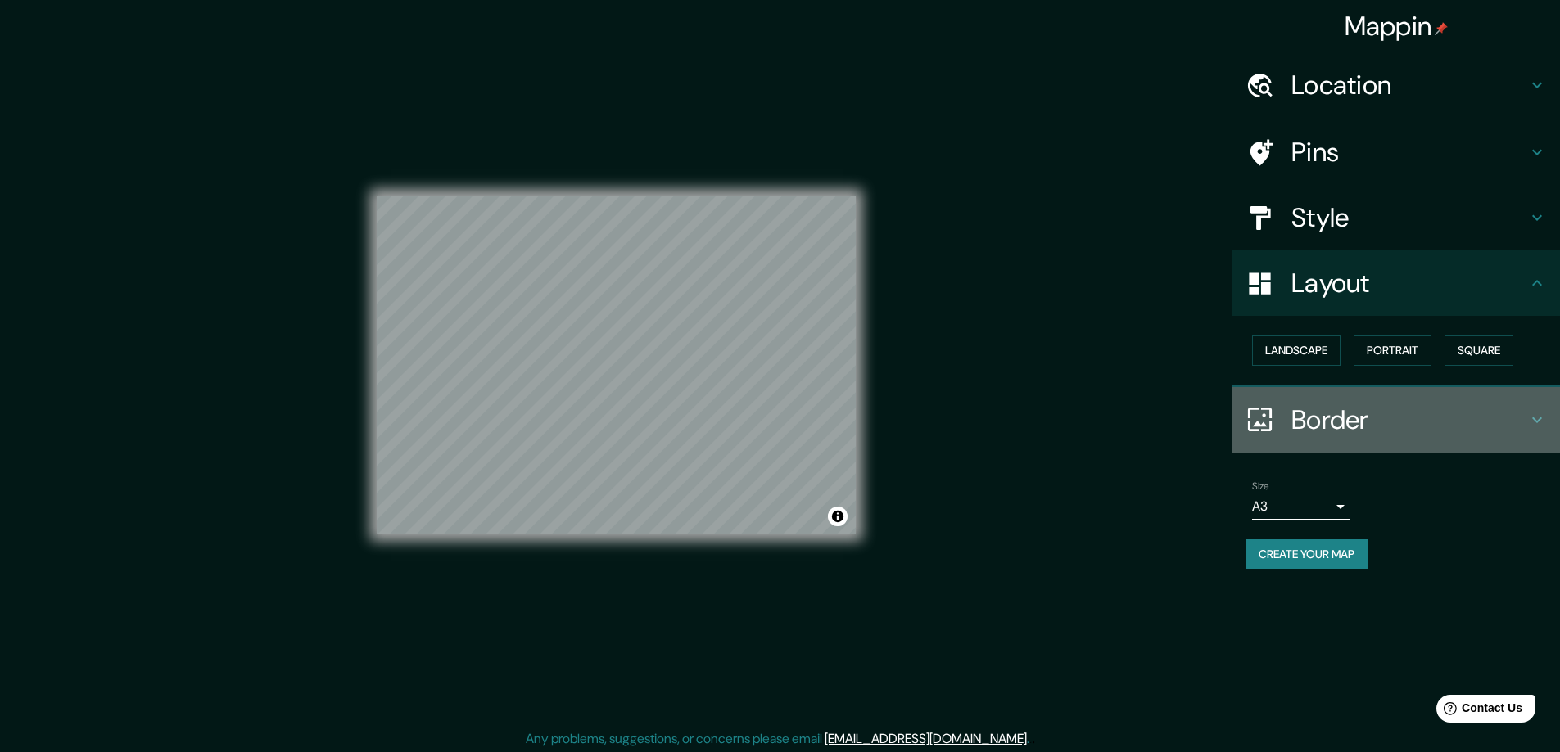
click at [1368, 420] on h4 "Border" at bounding box center [1409, 420] width 236 height 33
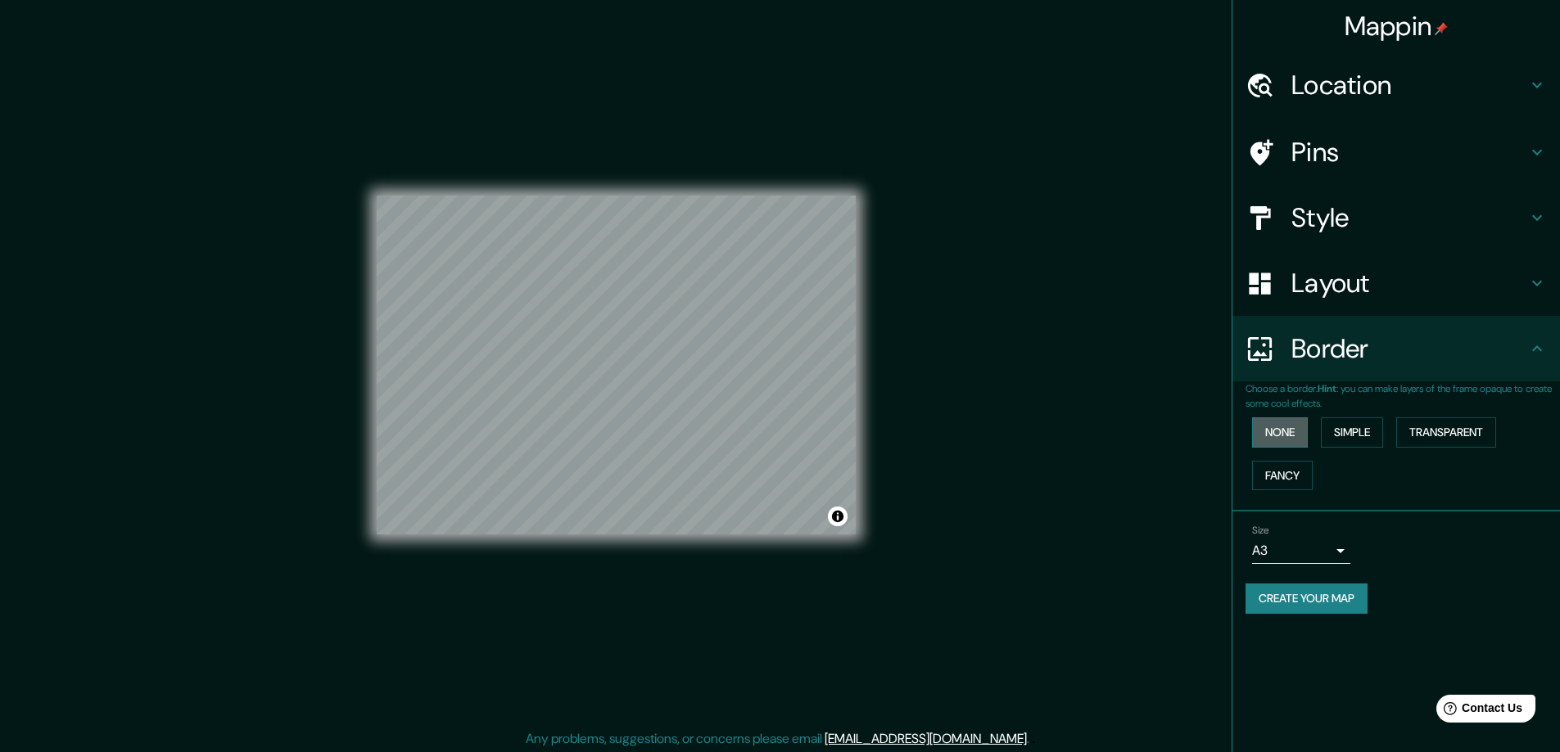
click at [1279, 436] on button "None" at bounding box center [1280, 433] width 56 height 30
click at [1361, 435] on button "Simple" at bounding box center [1352, 433] width 62 height 30
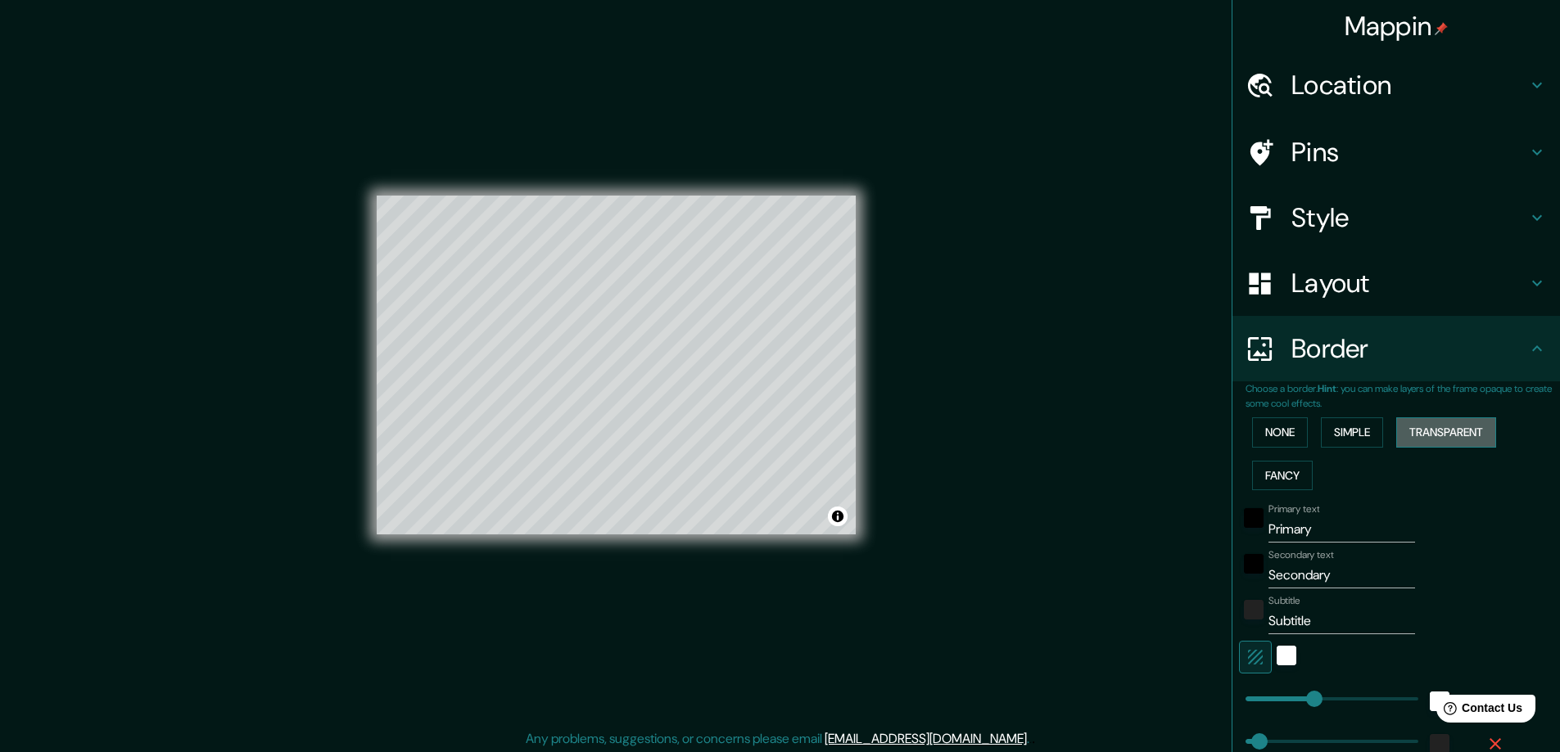
click at [1414, 435] on button "Transparent" at bounding box center [1446, 433] width 100 height 30
click at [1265, 467] on button "Fancy" at bounding box center [1282, 476] width 61 height 30
click at [1282, 429] on button "None" at bounding box center [1280, 433] width 56 height 30
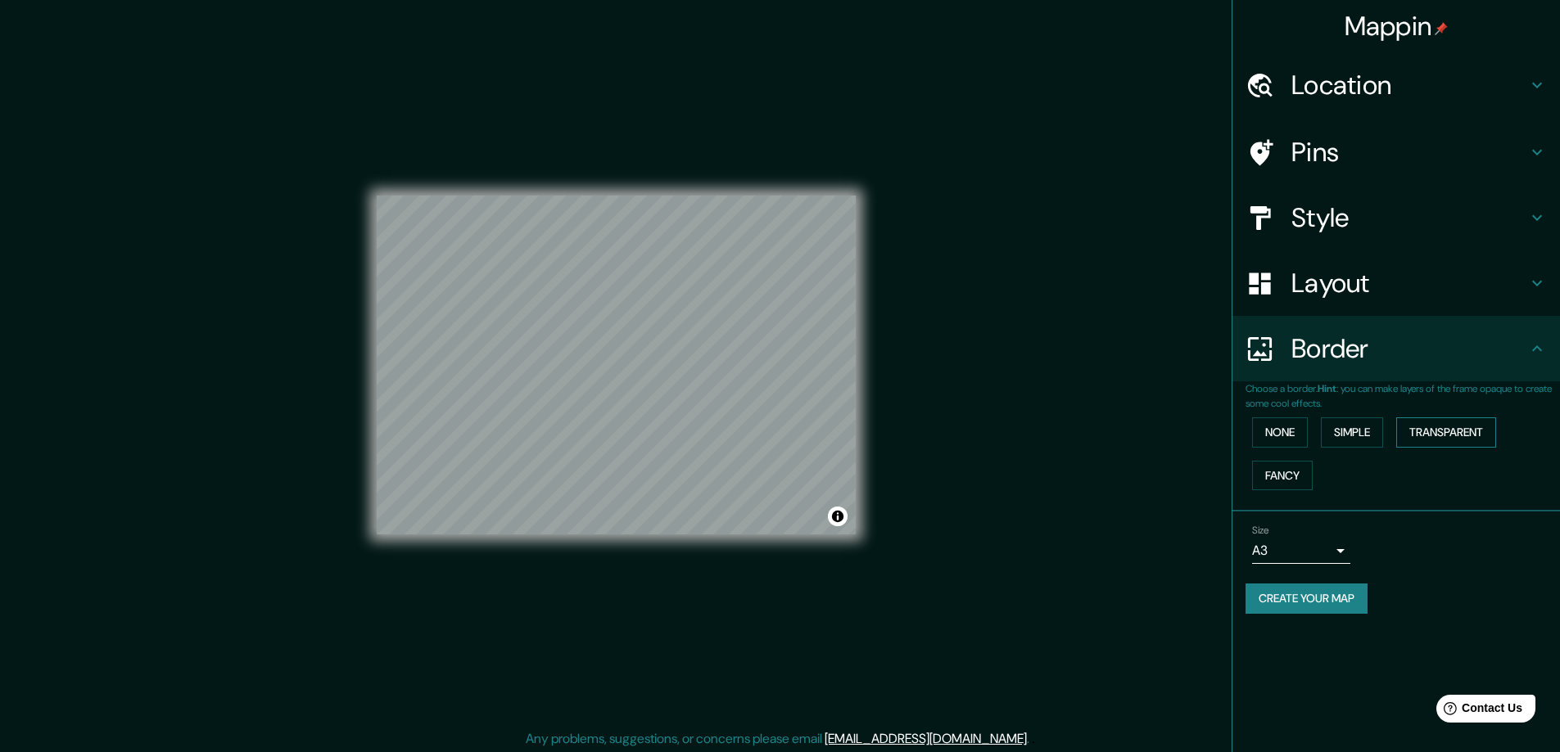
click at [1438, 440] on button "Transparent" at bounding box center [1446, 433] width 100 height 30
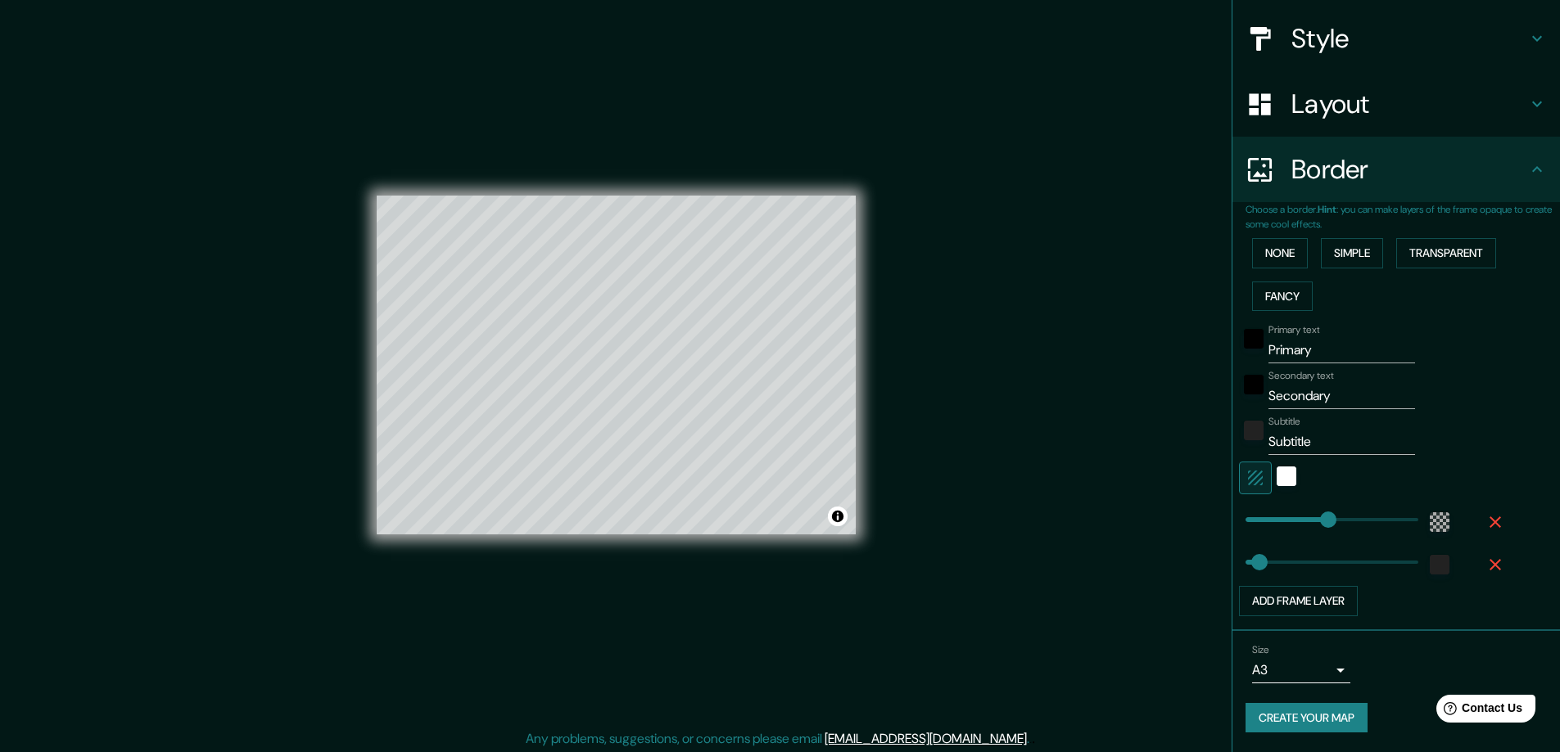
scroll to position [3, 0]
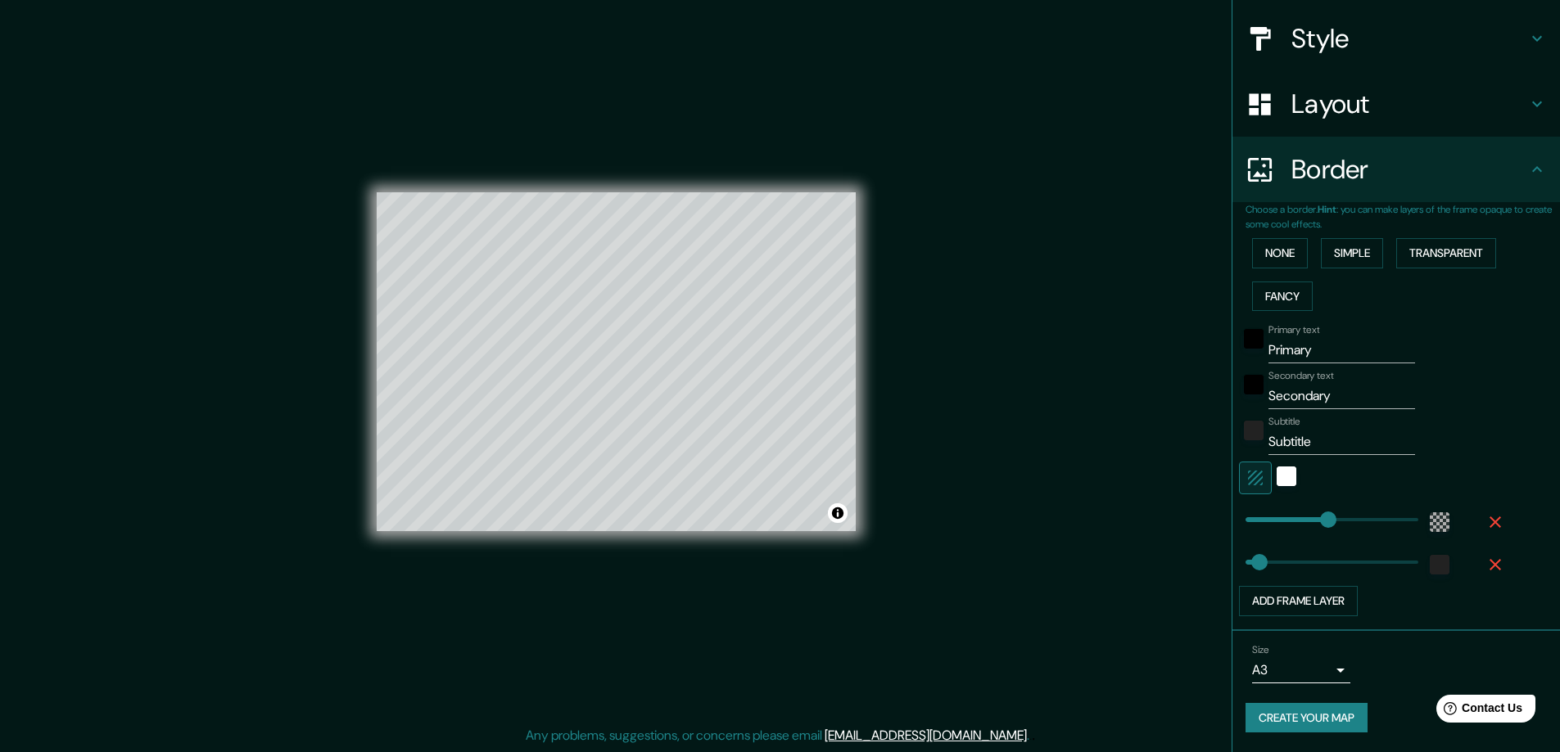
type input "281"
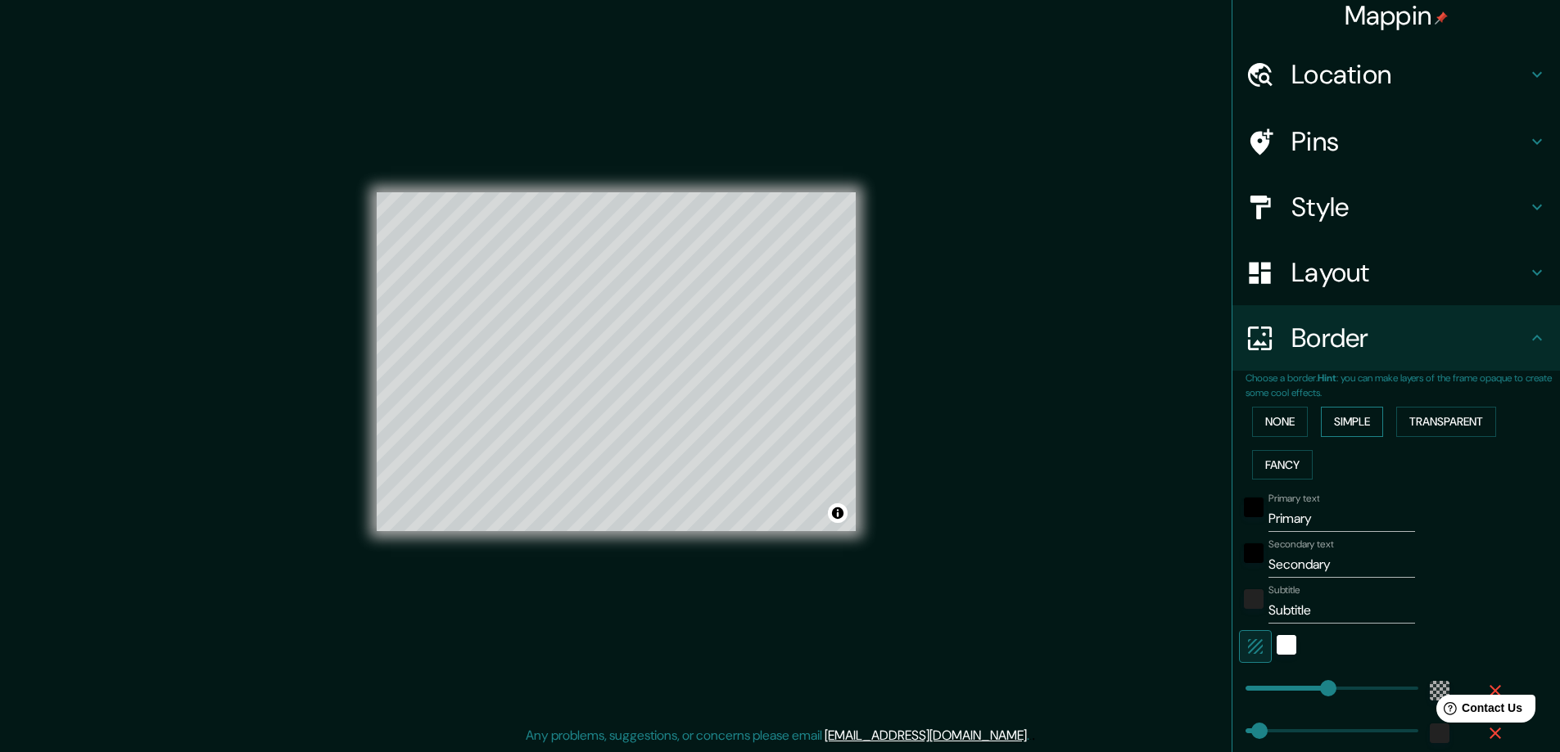
scroll to position [0, 0]
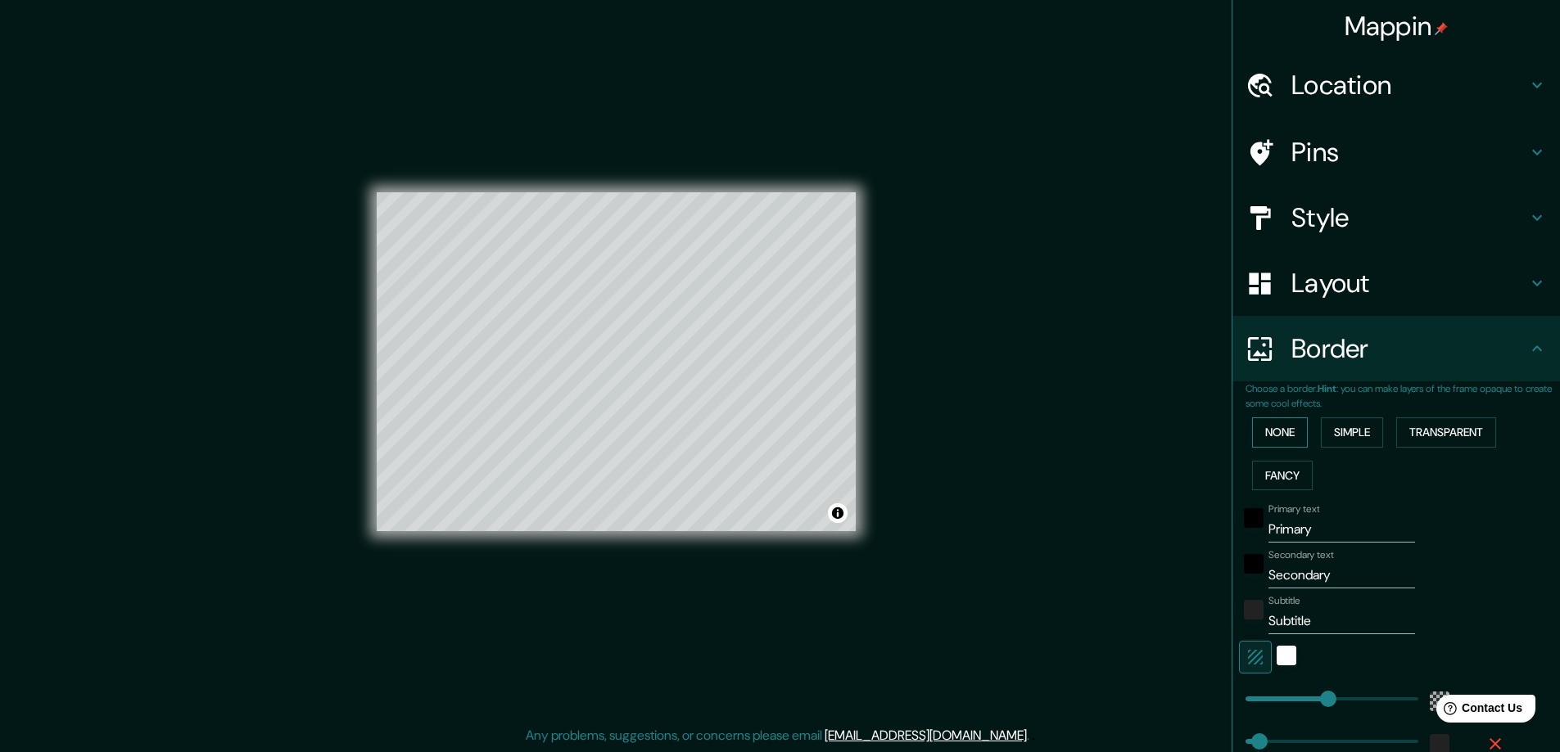
click at [1273, 431] on button "None" at bounding box center [1280, 433] width 56 height 30
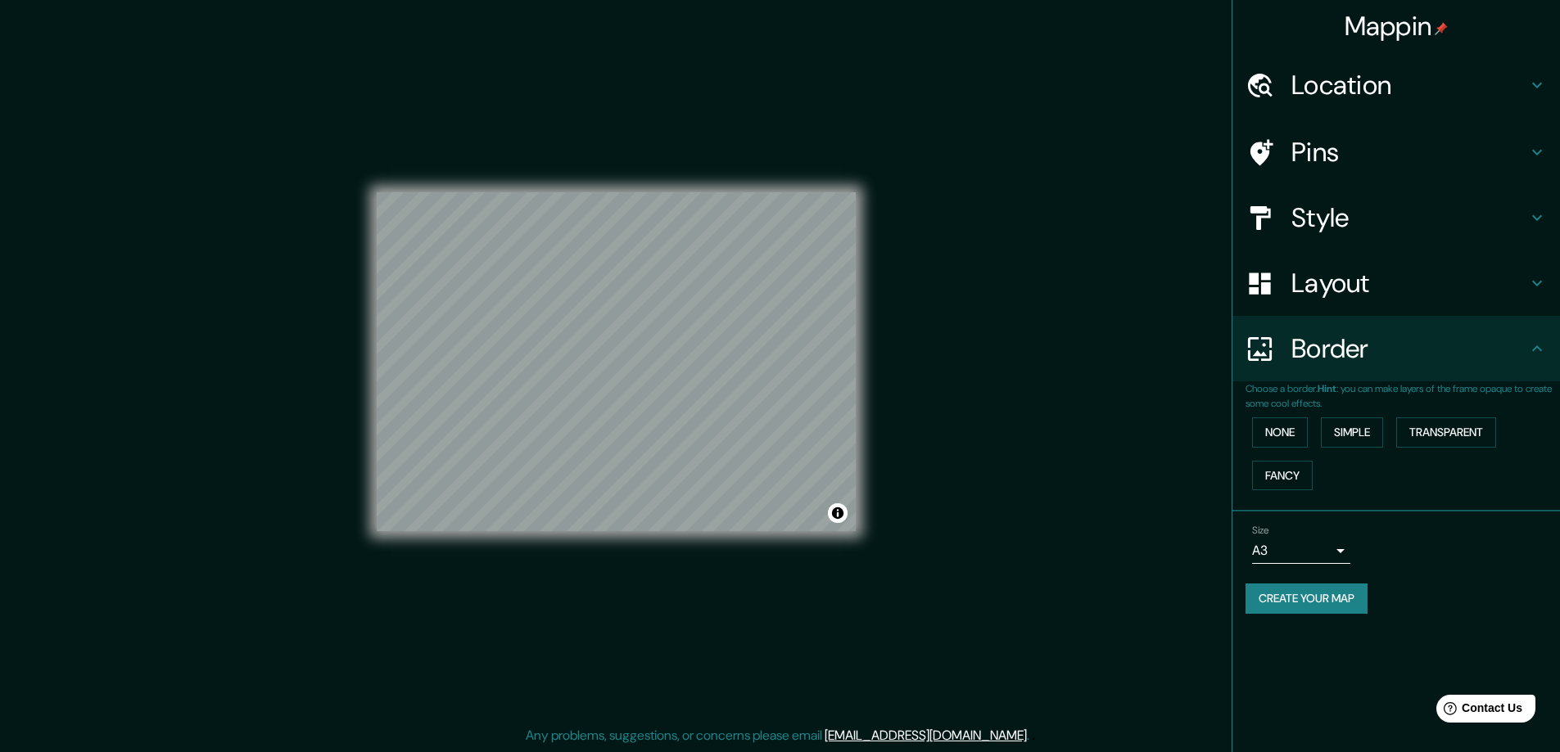
click at [1336, 202] on h4 "Style" at bounding box center [1409, 217] width 236 height 33
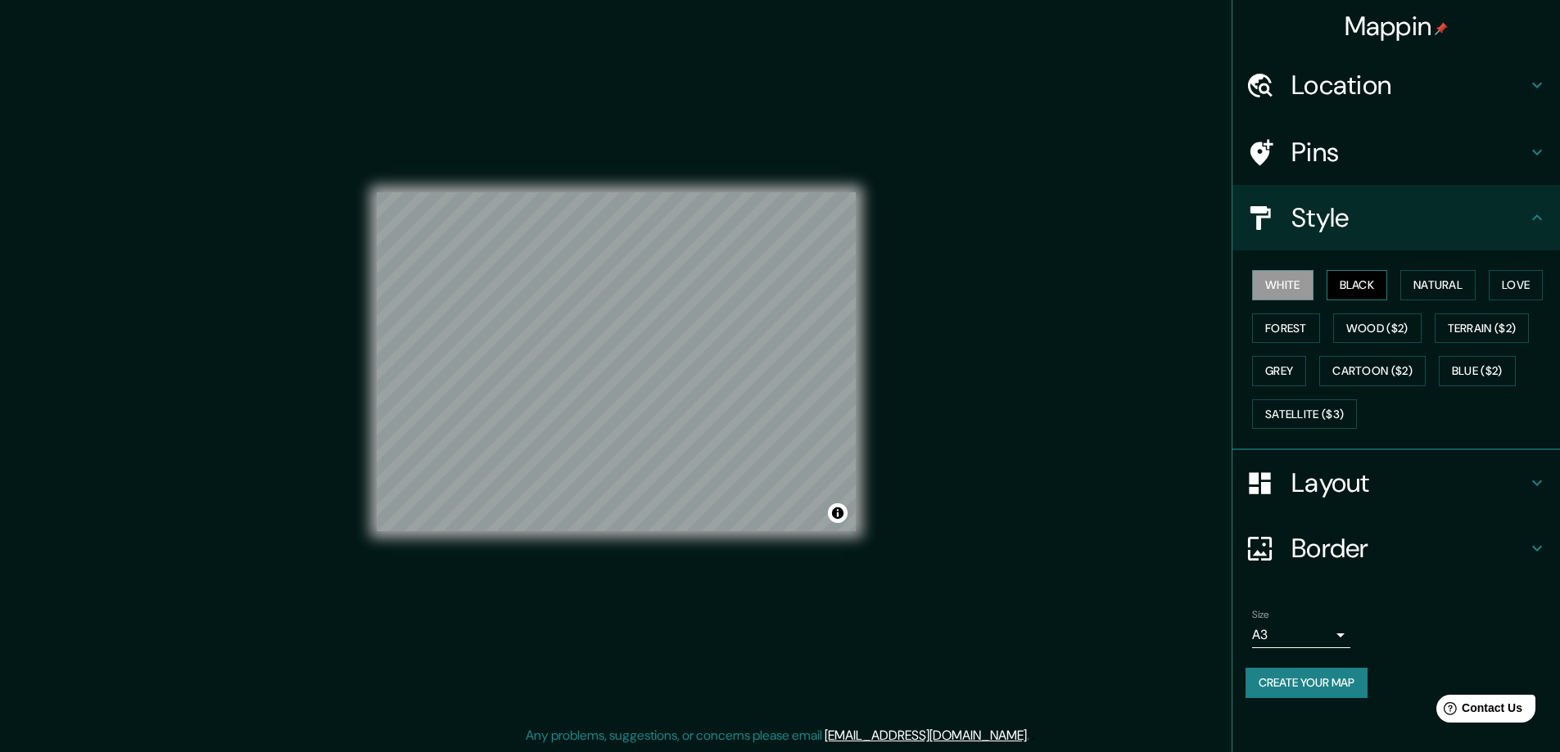
click at [1359, 284] on button "Black" at bounding box center [1356, 285] width 61 height 30
click at [1304, 285] on button "White" at bounding box center [1282, 285] width 61 height 30
click at [1447, 287] on button "Natural" at bounding box center [1437, 285] width 75 height 30
click at [1355, 294] on button "Black" at bounding box center [1356, 285] width 61 height 30
click at [1442, 285] on button "Natural" at bounding box center [1437, 285] width 75 height 30
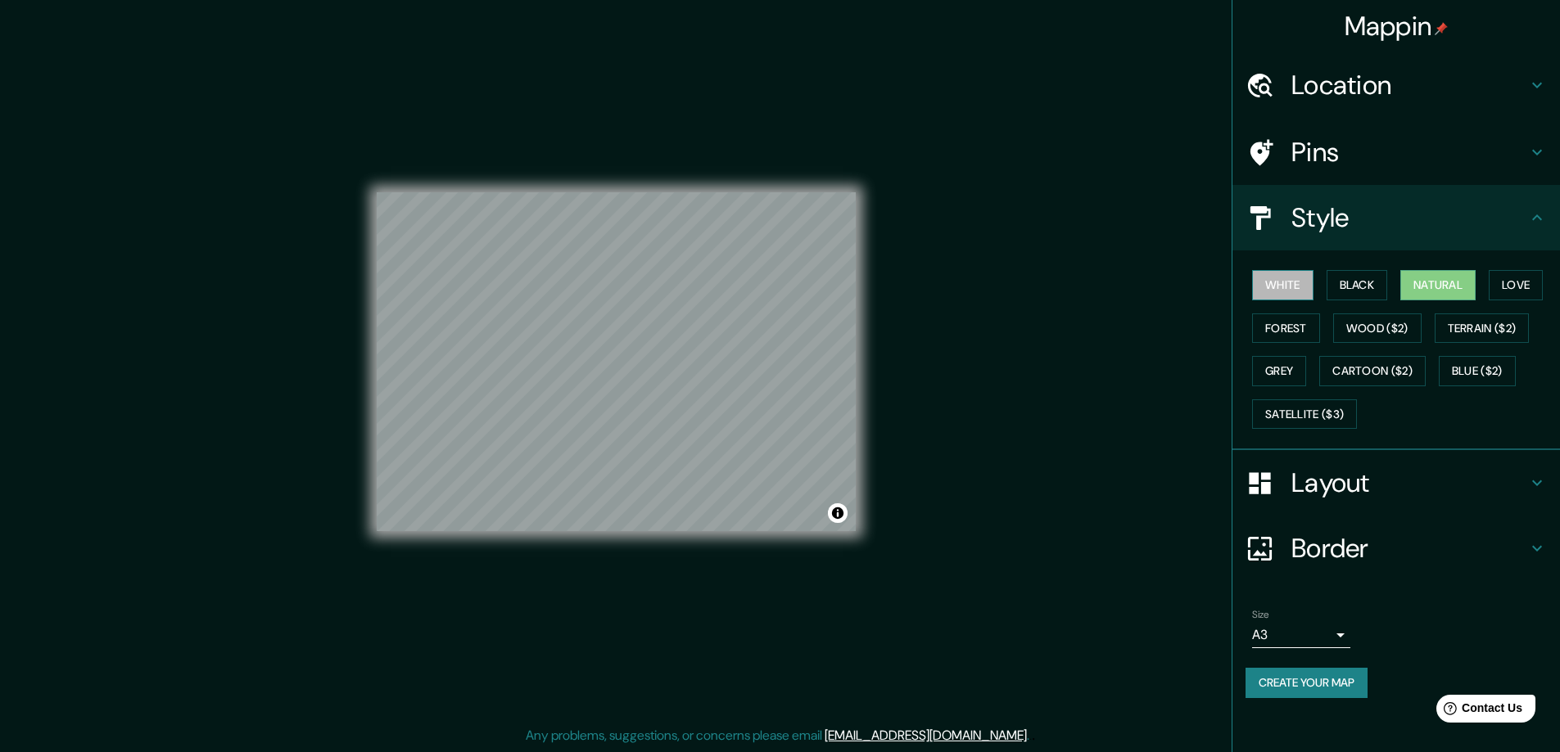
click at [1279, 282] on button "White" at bounding box center [1282, 285] width 61 height 30
click at [1373, 273] on button "Black" at bounding box center [1356, 285] width 61 height 30
click at [1445, 286] on button "Natural" at bounding box center [1437, 285] width 75 height 30
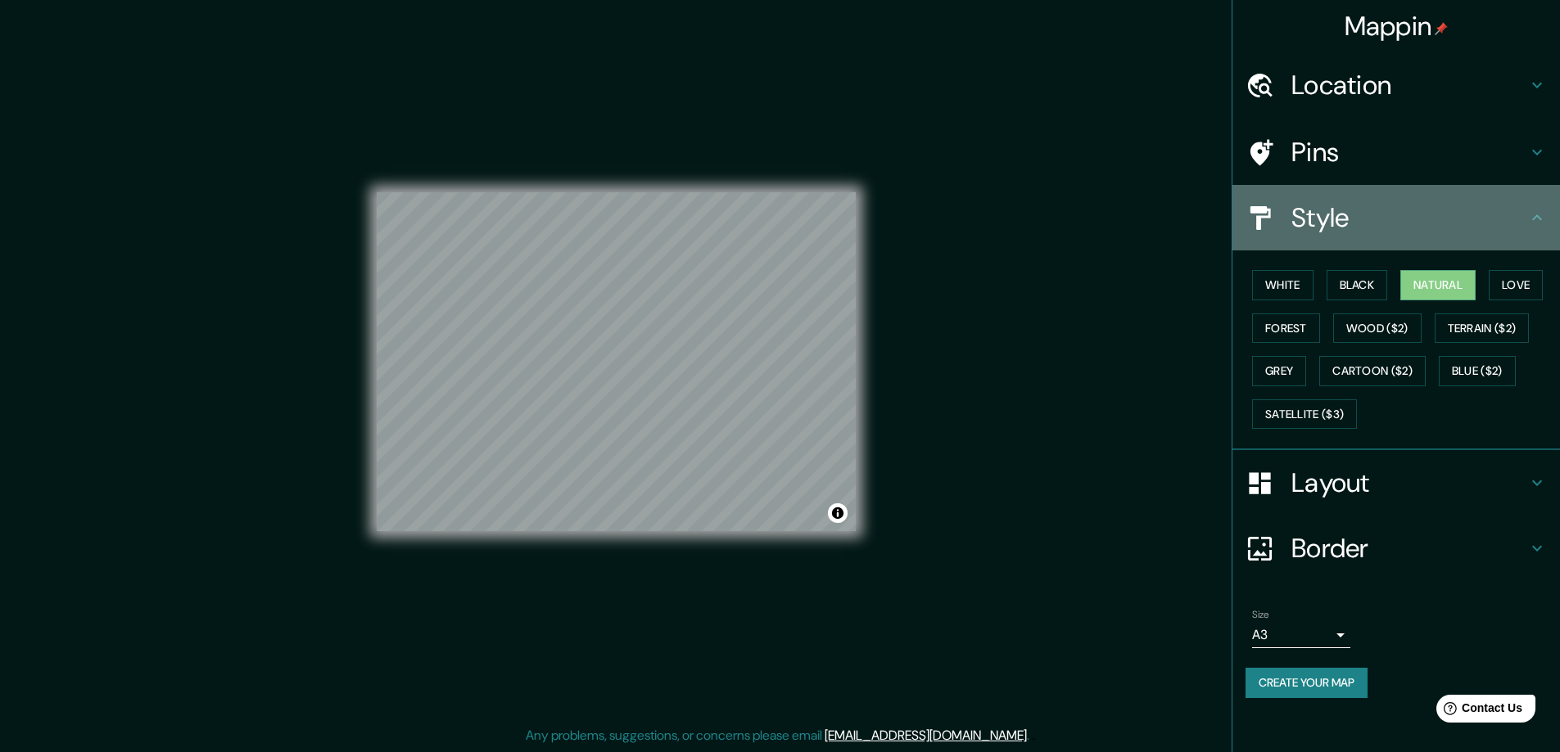
click at [1531, 216] on icon at bounding box center [1537, 218] width 20 height 20
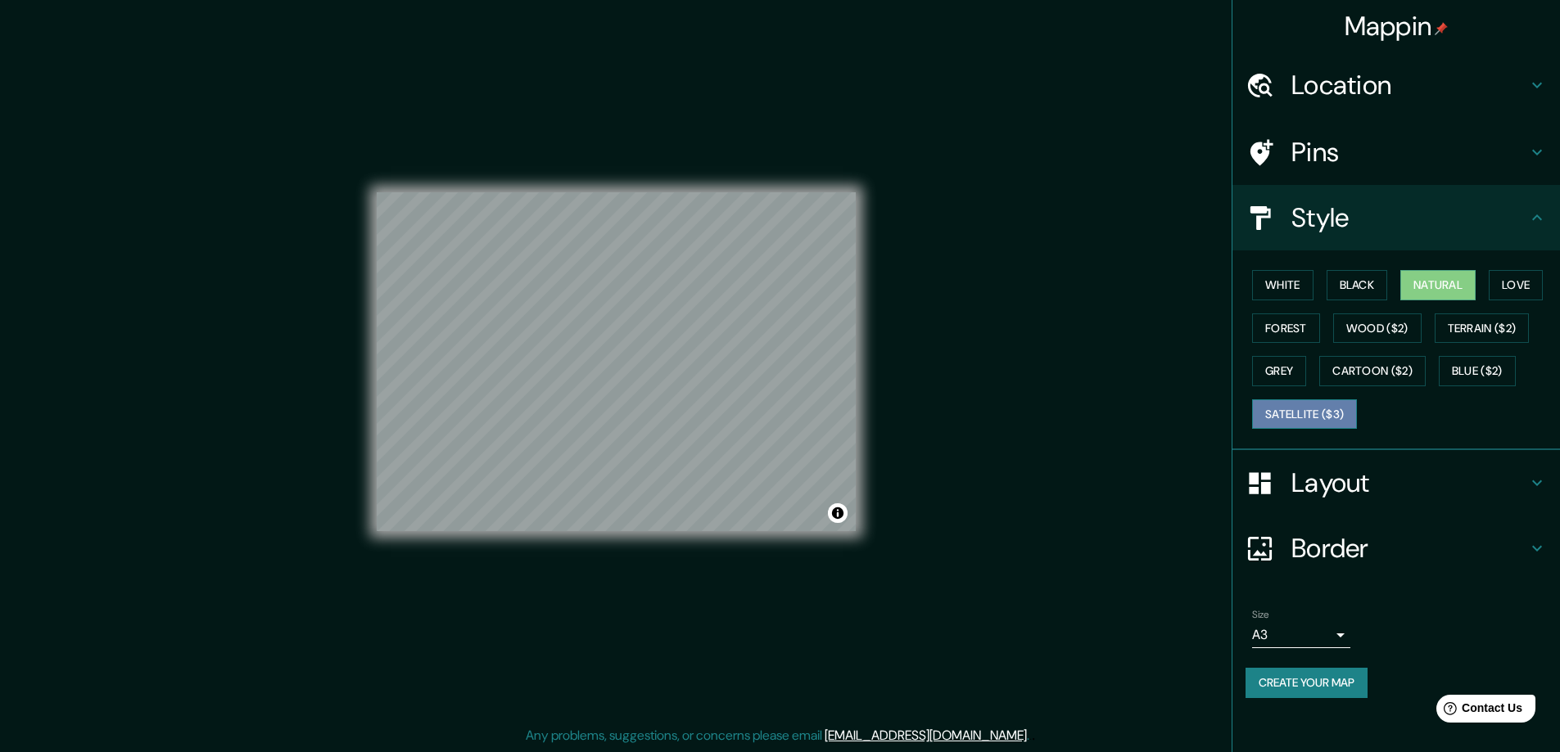
click at [1334, 422] on button "Satellite ($3)" at bounding box center [1304, 415] width 105 height 30
click at [1371, 324] on button "Wood ($2)" at bounding box center [1377, 329] width 88 height 30
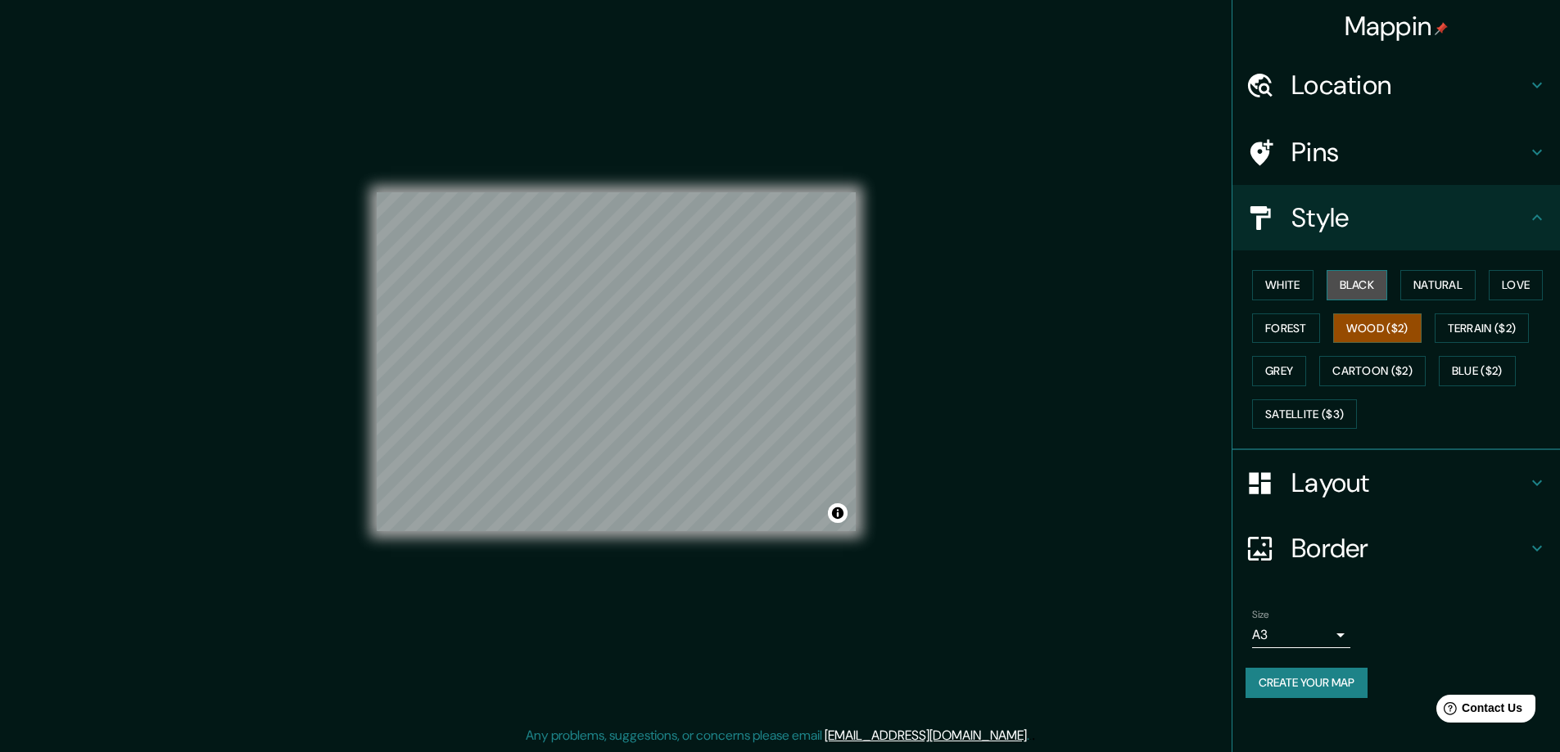
click at [1365, 274] on button "Black" at bounding box center [1356, 285] width 61 height 30
click at [1442, 279] on button "Natural" at bounding box center [1437, 285] width 75 height 30
click at [1370, 288] on button "Black" at bounding box center [1356, 285] width 61 height 30
click at [1491, 291] on div "White Black Natural Love Forest Wood ($2) Terrain ($2) Grey Cartoon ($2) Blue (…" at bounding box center [1402, 350] width 314 height 172
click at [1508, 289] on button "Love" at bounding box center [1515, 285] width 54 height 30
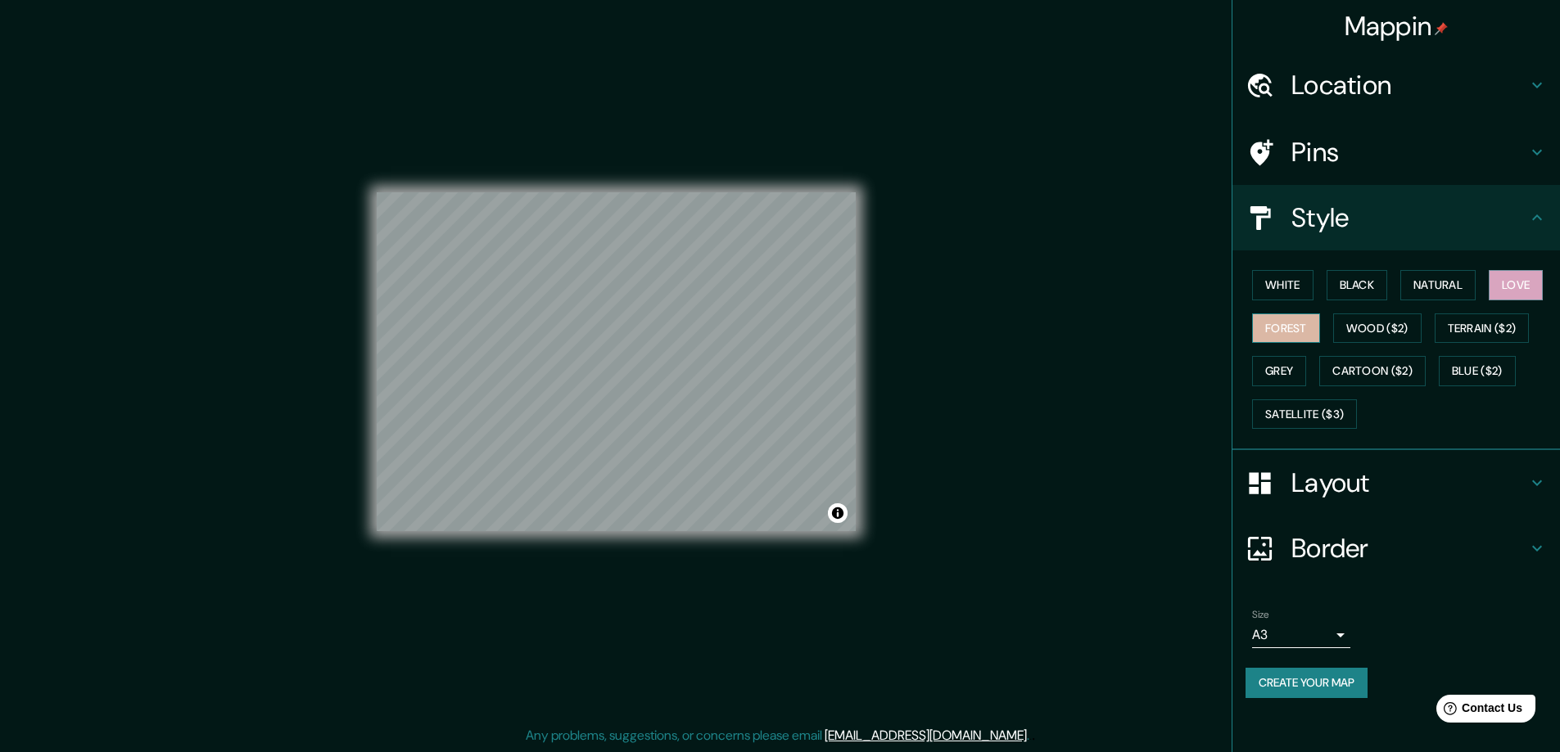
click at [1296, 323] on button "Forest" at bounding box center [1286, 329] width 68 height 30
click at [1298, 278] on button "White" at bounding box center [1282, 285] width 61 height 30
click at [1362, 278] on button "Black" at bounding box center [1356, 285] width 61 height 30
click at [1455, 284] on button "Natural" at bounding box center [1437, 285] width 75 height 30
click at [1293, 280] on button "White" at bounding box center [1282, 285] width 61 height 30
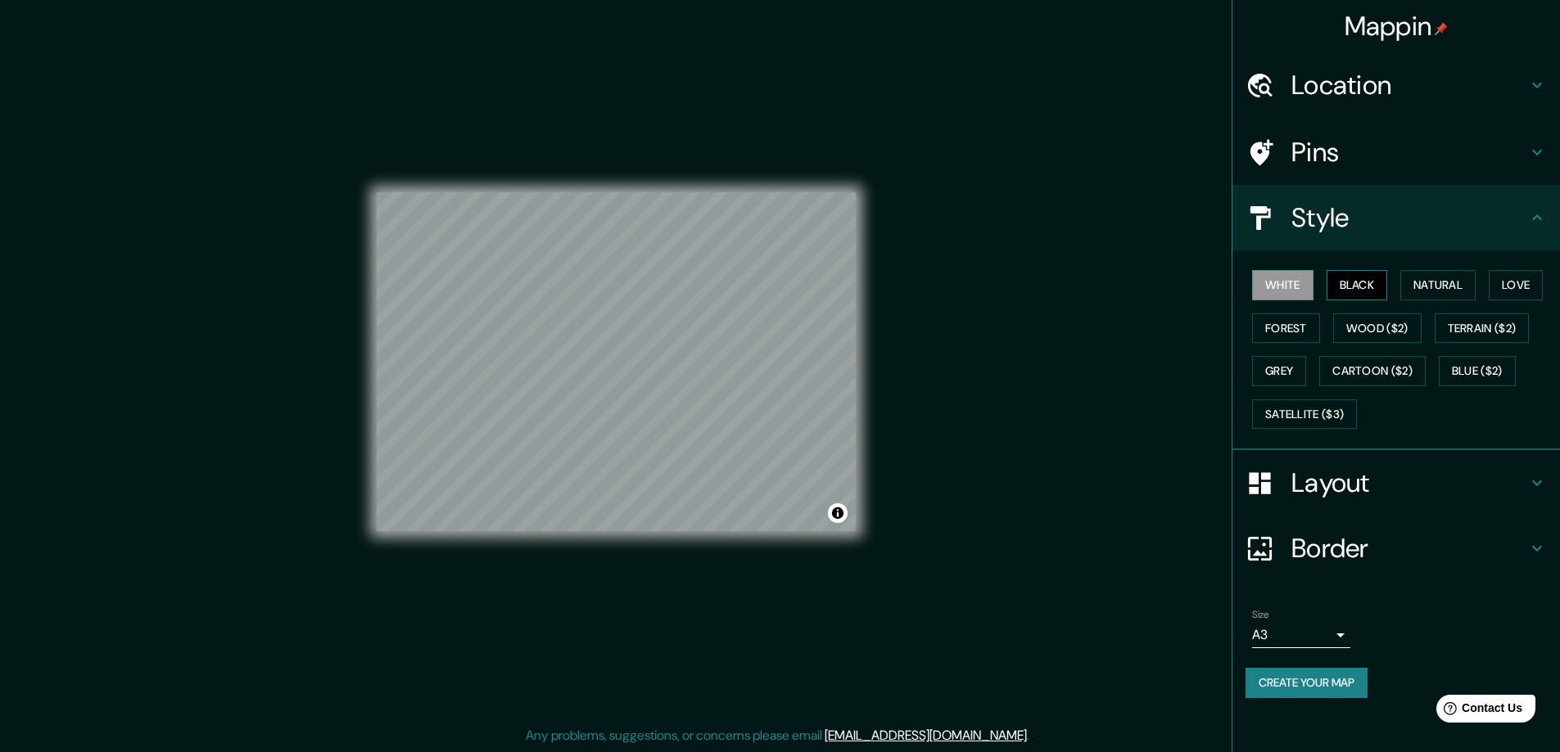
click at [1350, 289] on button "Black" at bounding box center [1356, 285] width 61 height 30
click at [1315, 337] on button "Forest" at bounding box center [1286, 329] width 68 height 30
click at [1318, 681] on button "Create your map" at bounding box center [1306, 683] width 122 height 30
click at [1276, 281] on button "White" at bounding box center [1282, 285] width 61 height 30
click at [1354, 288] on button "Black" at bounding box center [1356, 285] width 61 height 30
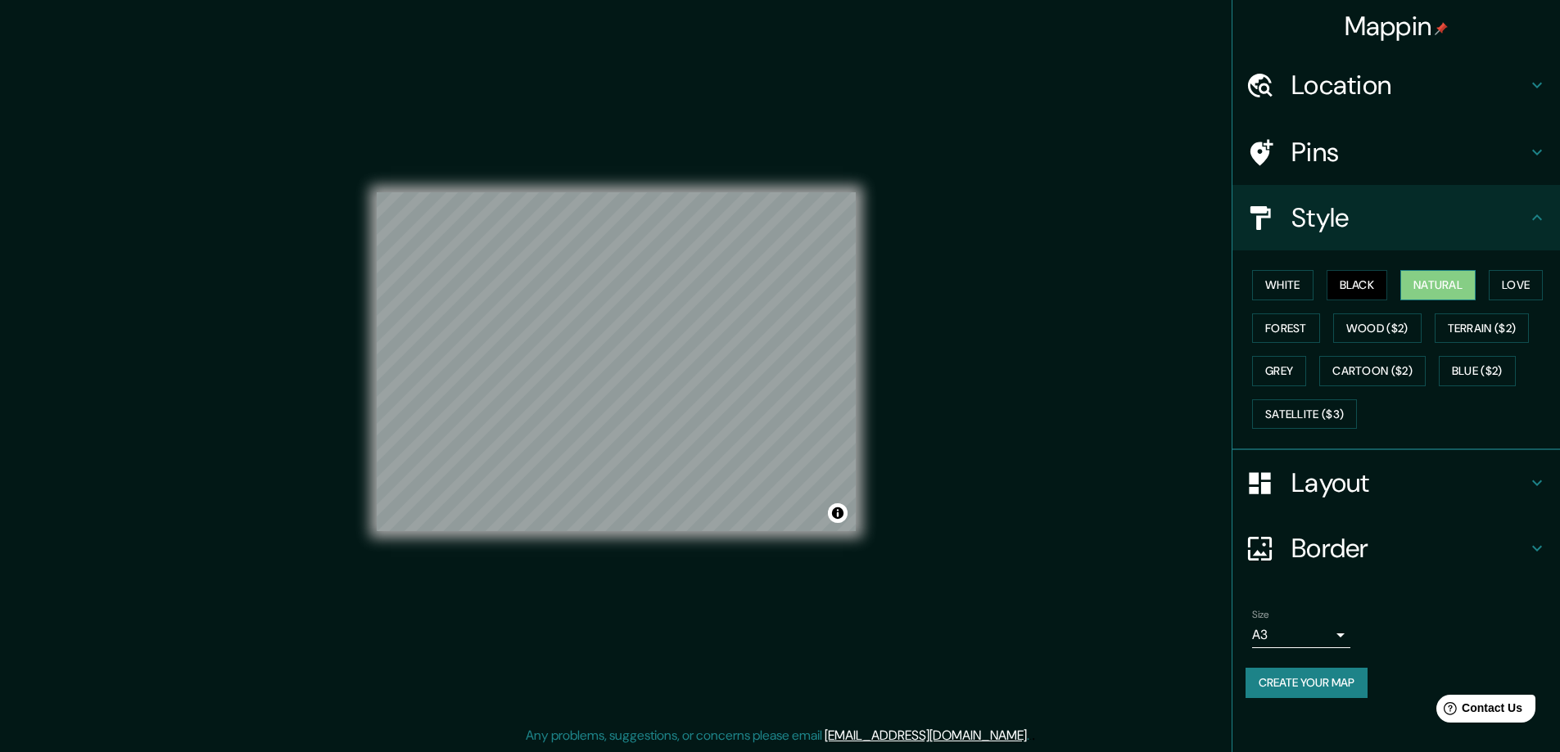
click at [1415, 287] on button "Natural" at bounding box center [1437, 285] width 75 height 30
click at [1266, 690] on button "Create your map" at bounding box center [1306, 683] width 122 height 30
click at [707, 321] on div at bounding box center [711, 320] width 13 height 13
click at [726, 314] on div at bounding box center [724, 312] width 13 height 13
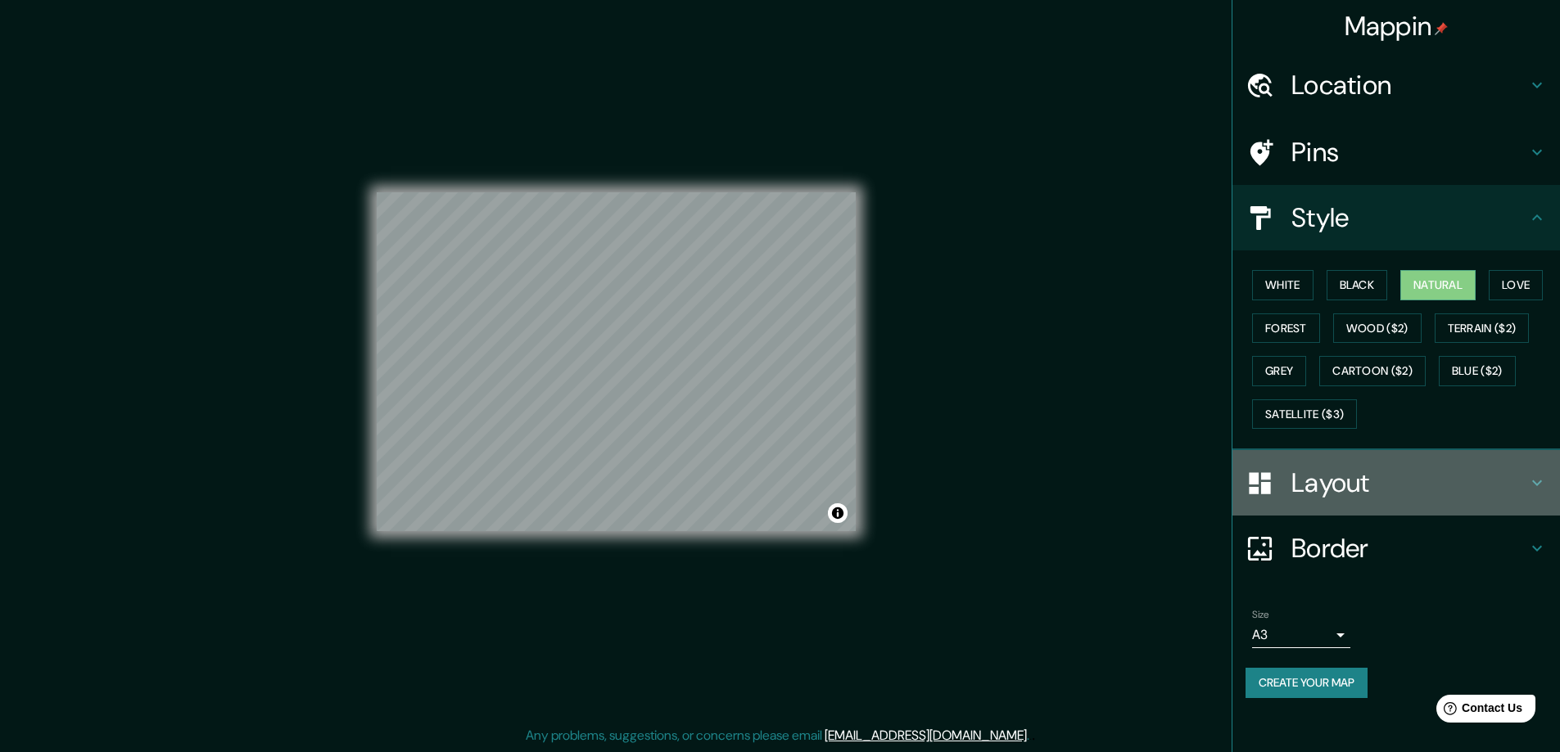
click at [1352, 502] on div "Layout" at bounding box center [1395, 482] width 327 height 65
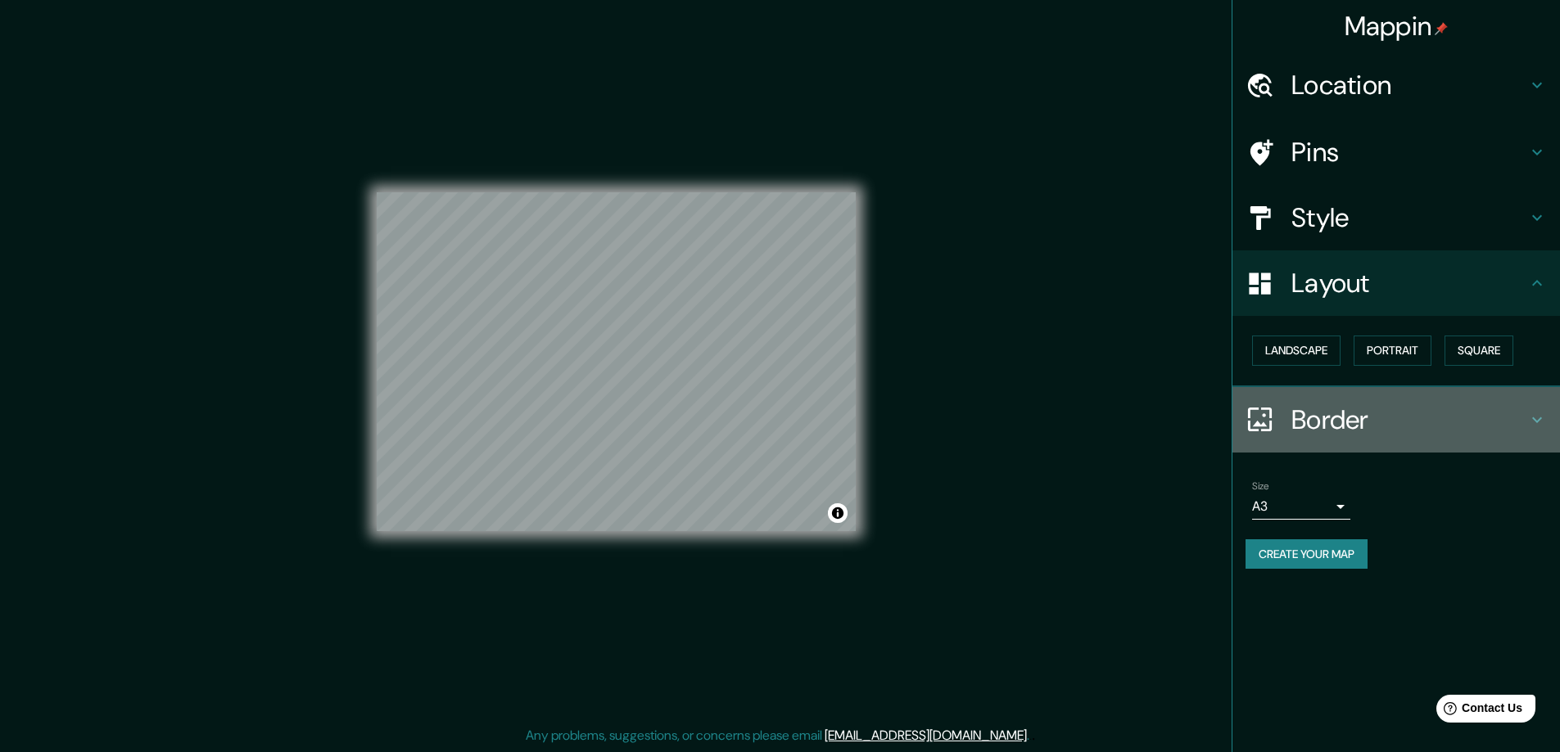
click at [1345, 409] on h4 "Border" at bounding box center [1409, 420] width 236 height 33
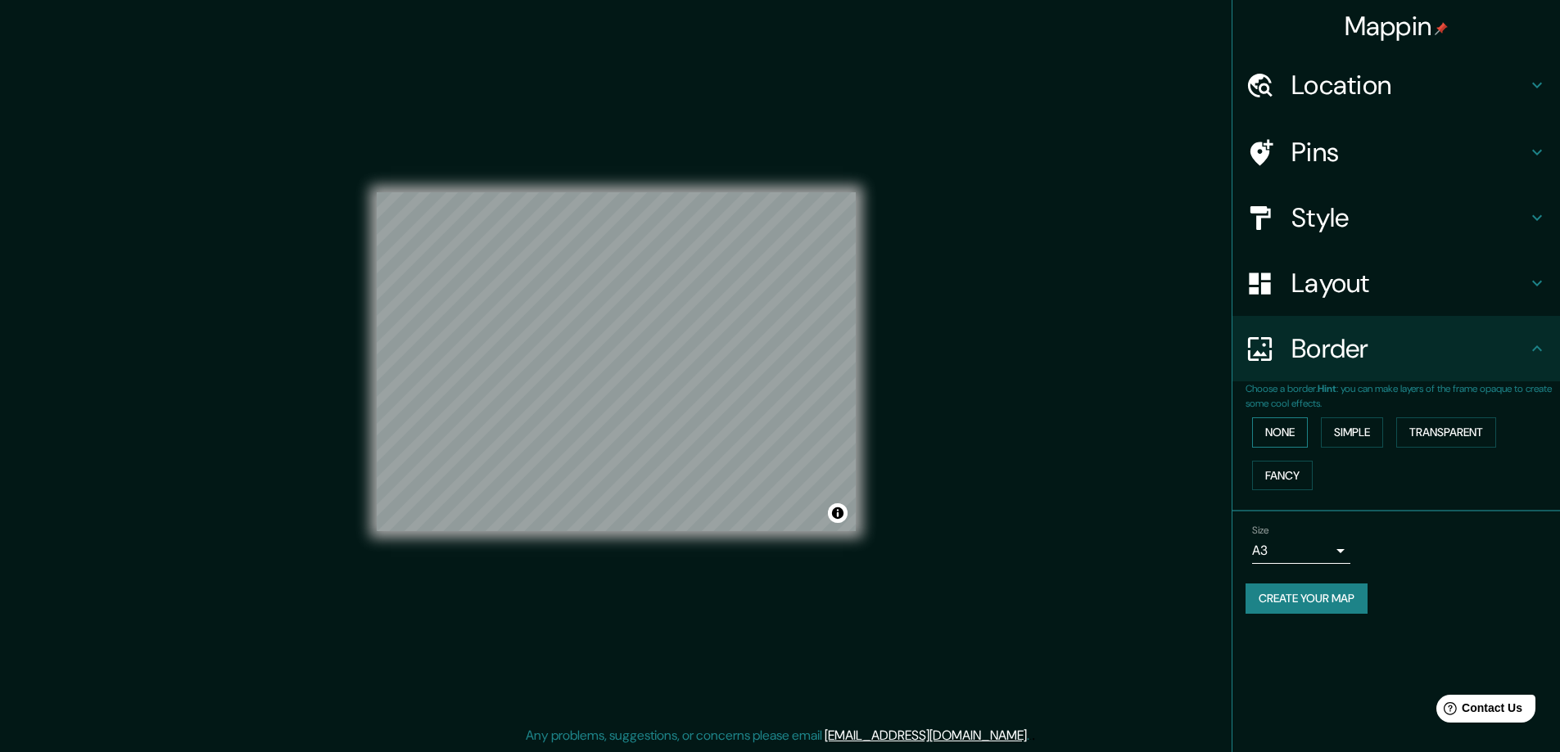
click at [1288, 433] on button "None" at bounding box center [1280, 433] width 56 height 30
click at [1338, 431] on button "Simple" at bounding box center [1352, 433] width 62 height 30
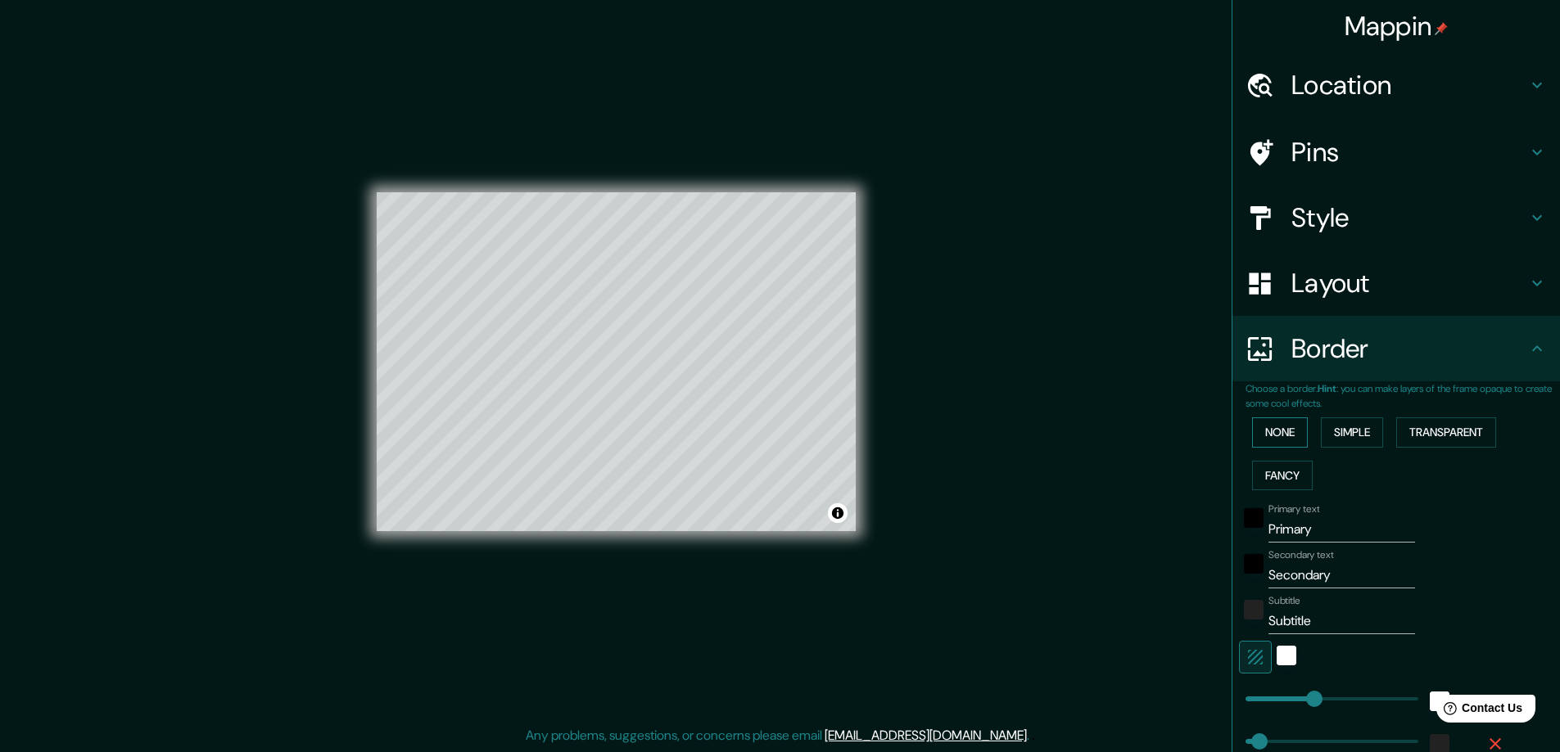
click at [1288, 425] on button "None" at bounding box center [1280, 433] width 56 height 30
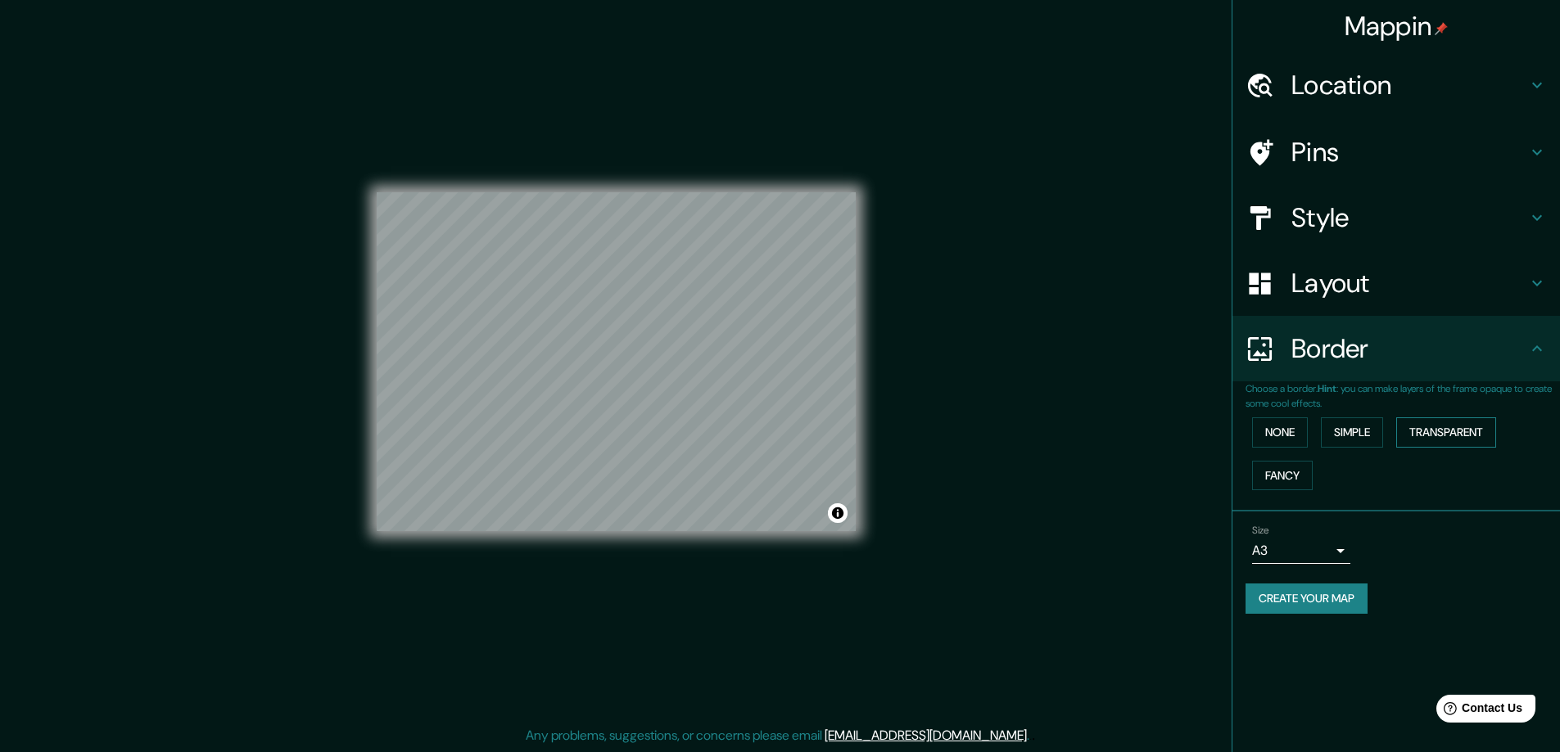
click at [1427, 432] on button "Transparent" at bounding box center [1446, 433] width 100 height 30
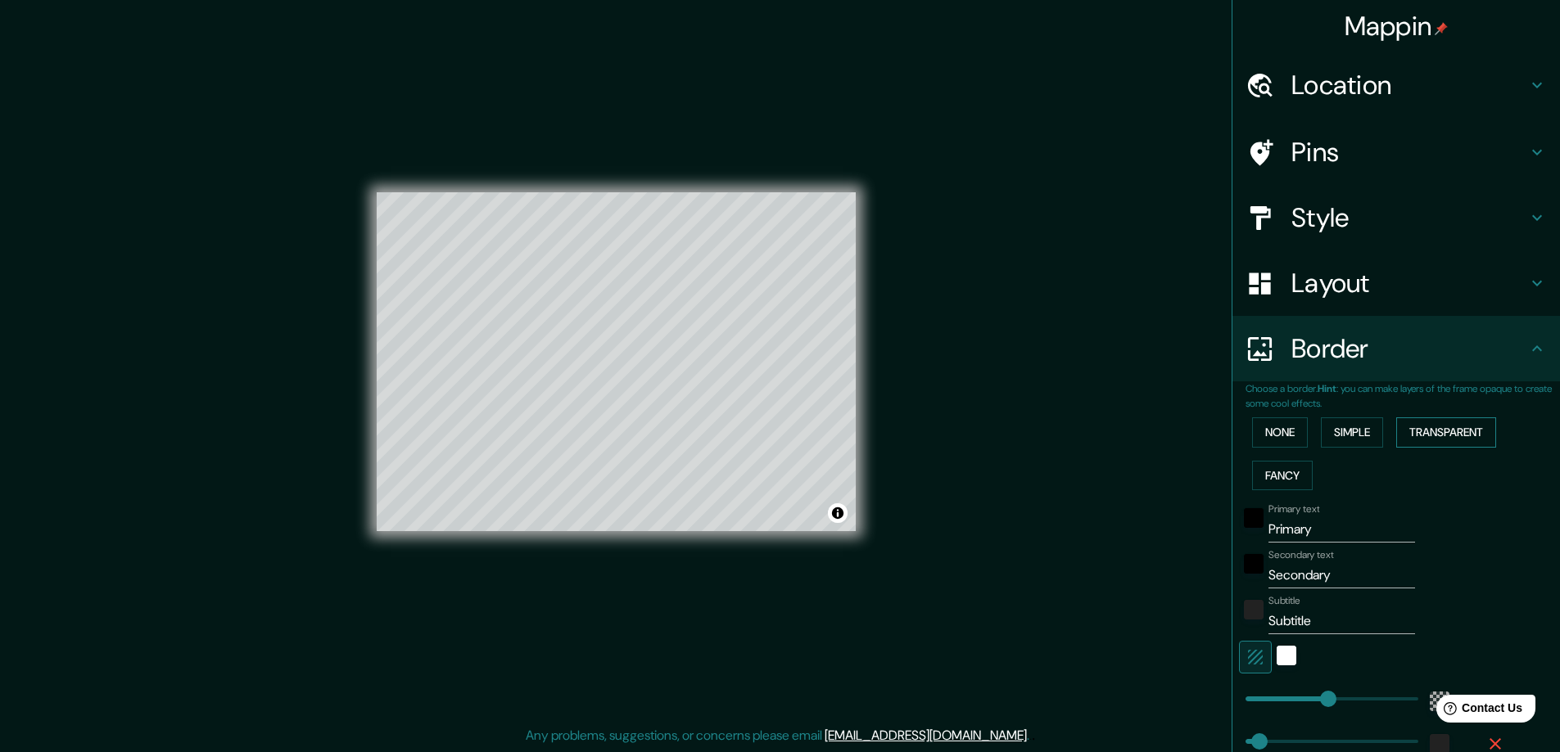
click at [1429, 428] on button "Transparent" at bounding box center [1446, 433] width 100 height 30
type input "281"
type input "47"
click at [1276, 472] on button "Fancy" at bounding box center [1282, 476] width 61 height 30
click at [1275, 472] on button "Fancy" at bounding box center [1282, 476] width 61 height 30
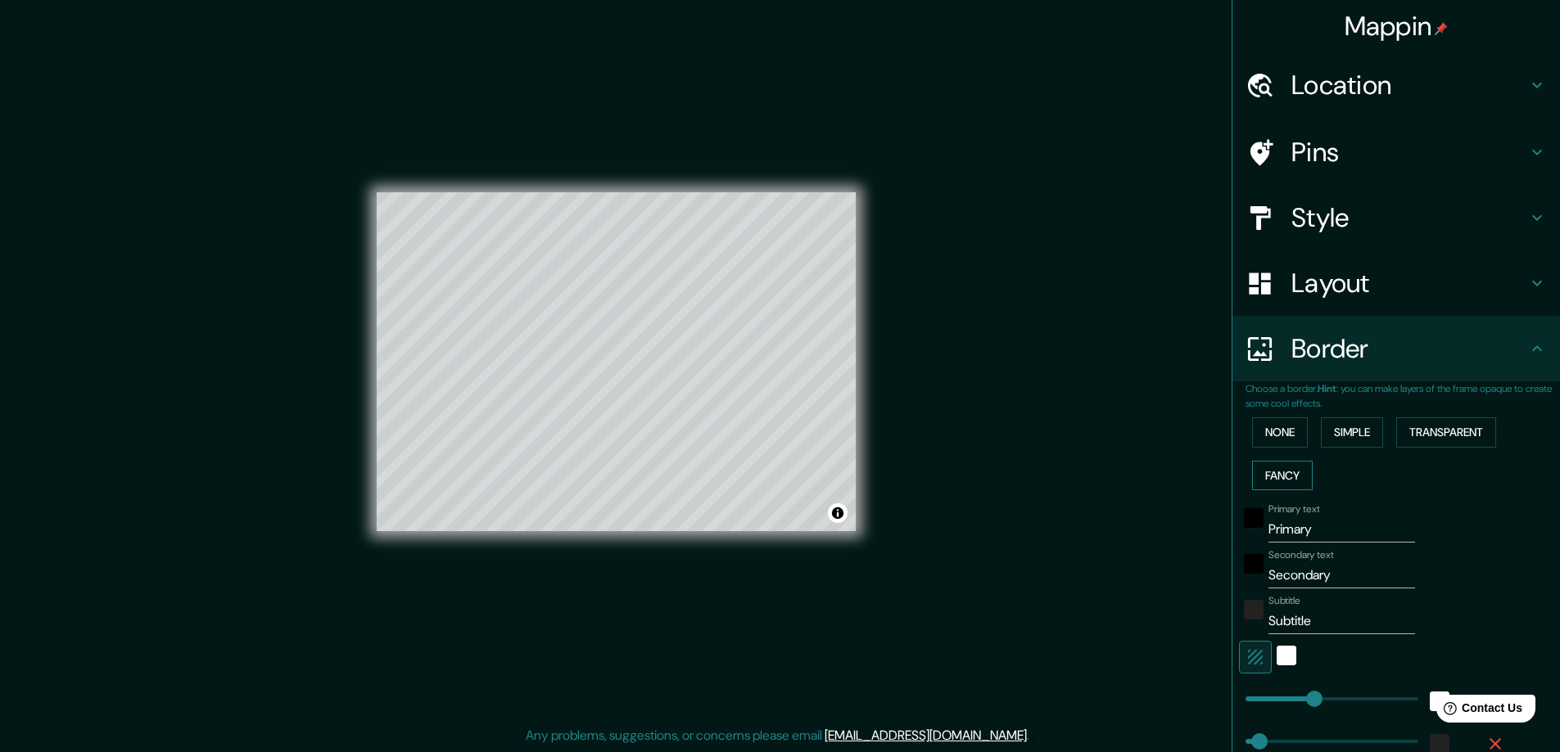
type input "47"
type input "23"
drag, startPoint x: 1441, startPoint y: 429, endPoint x: 1417, endPoint y: 427, distance: 23.8
click at [1440, 430] on button "Transparent" at bounding box center [1446, 433] width 100 height 30
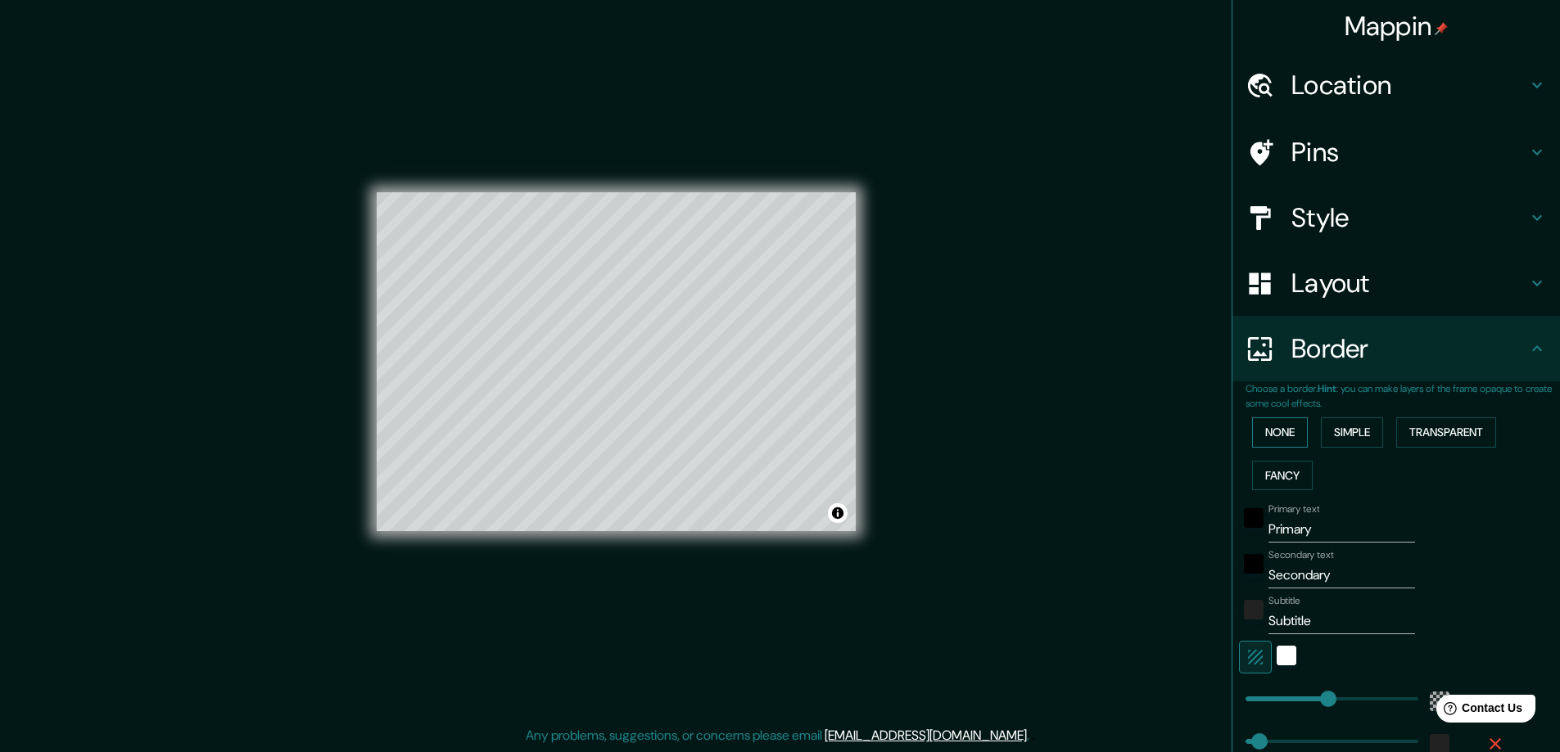
click at [1275, 434] on button "None" at bounding box center [1280, 433] width 56 height 30
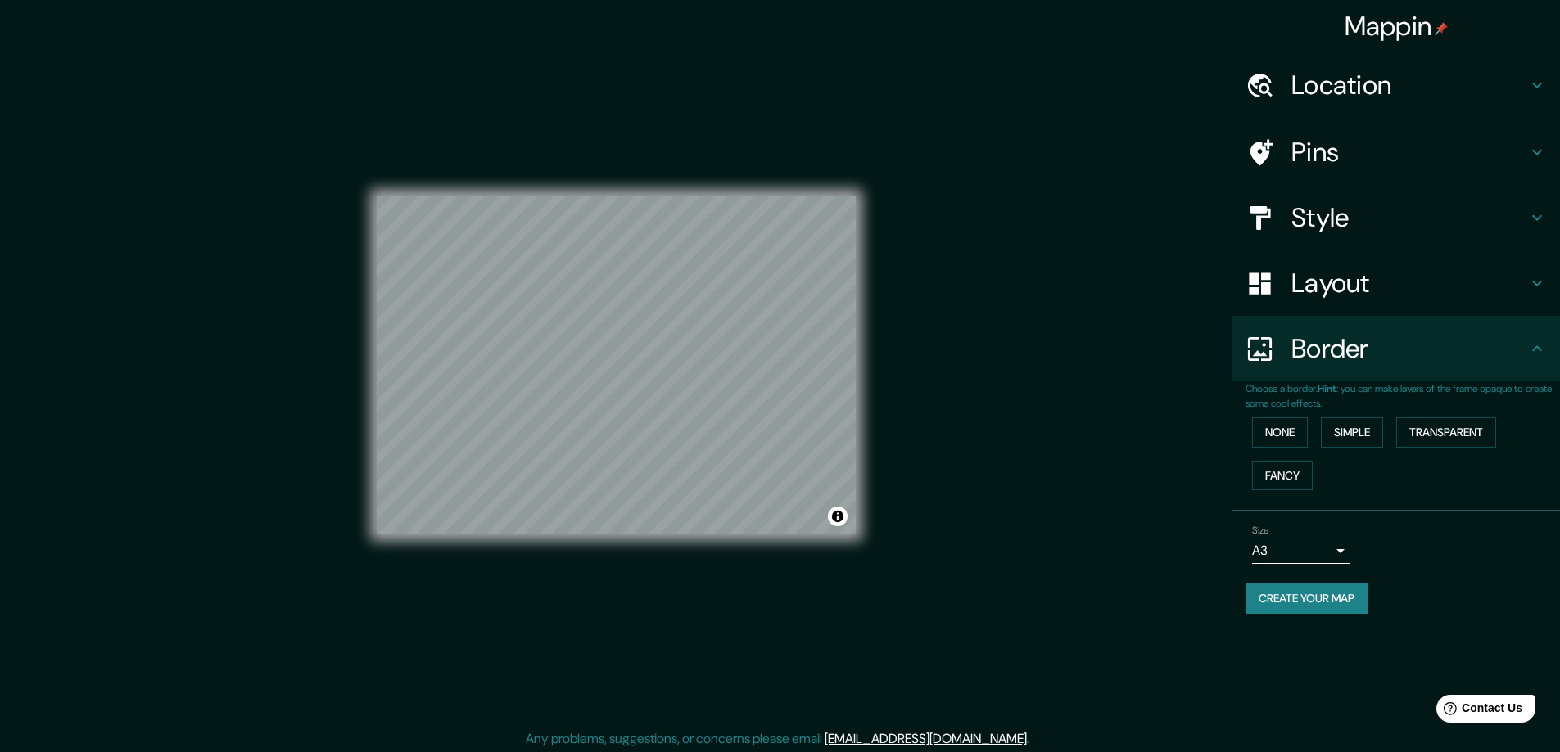
click at [1391, 65] on div "Location" at bounding box center [1395, 84] width 327 height 65
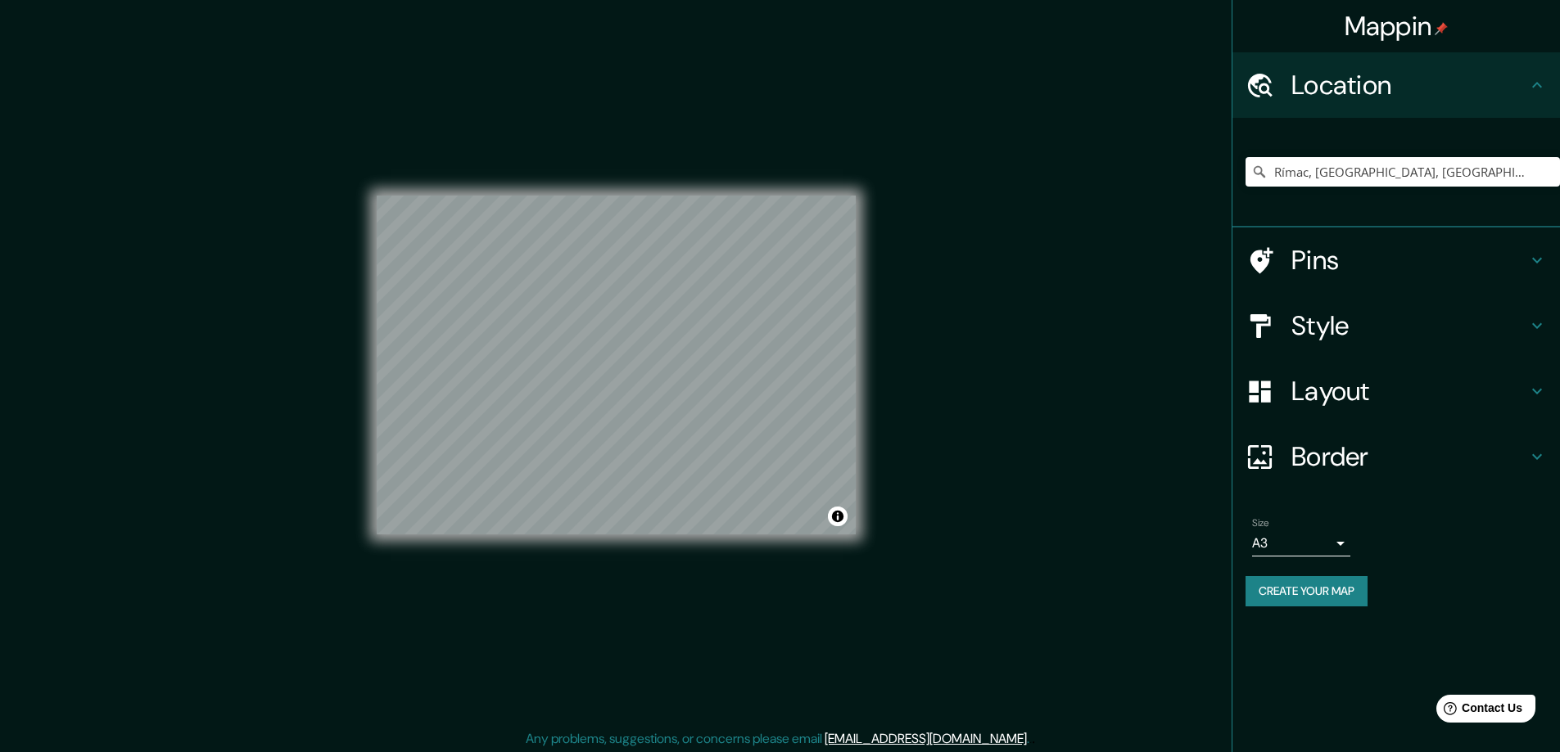
click at [1301, 263] on h4 "Pins" at bounding box center [1409, 260] width 236 height 33
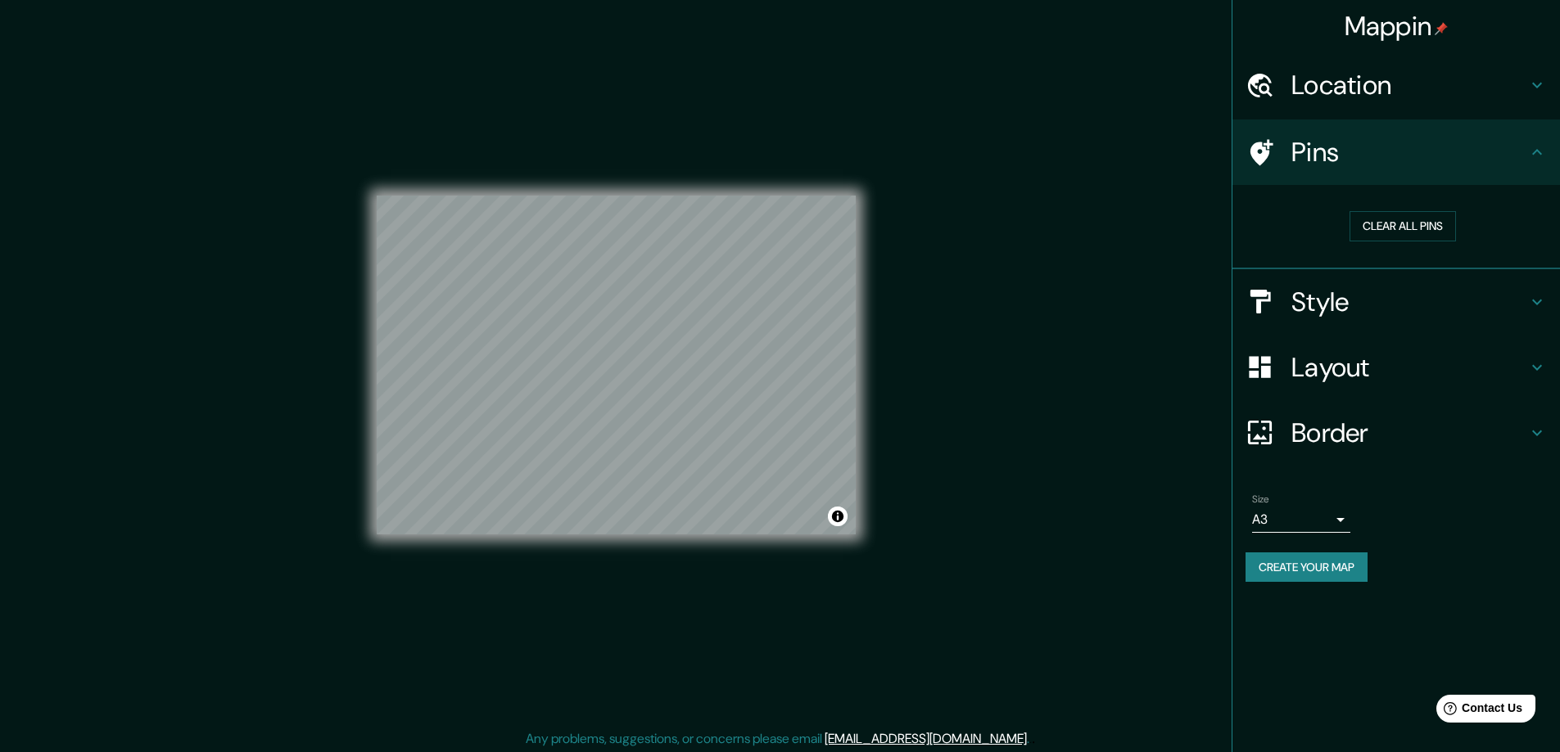
click at [1336, 526] on body "Mappin Location [GEOGRAPHIC_DATA], [GEOGRAPHIC_DATA], [GEOGRAPHIC_DATA], [GEOGR…" at bounding box center [780, 376] width 1560 height 752
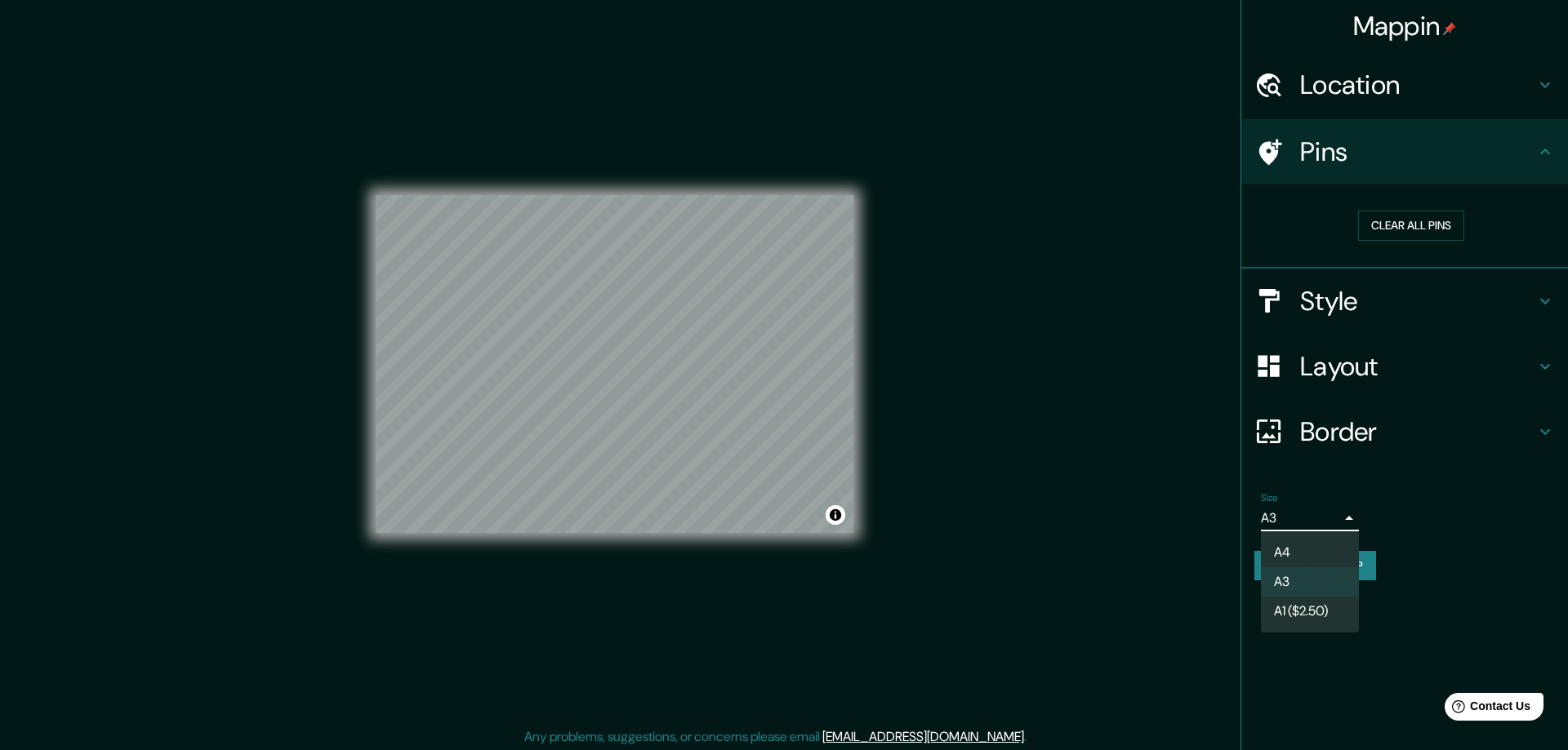
click at [1389, 590] on div at bounding box center [784, 375] width 1568 height 750
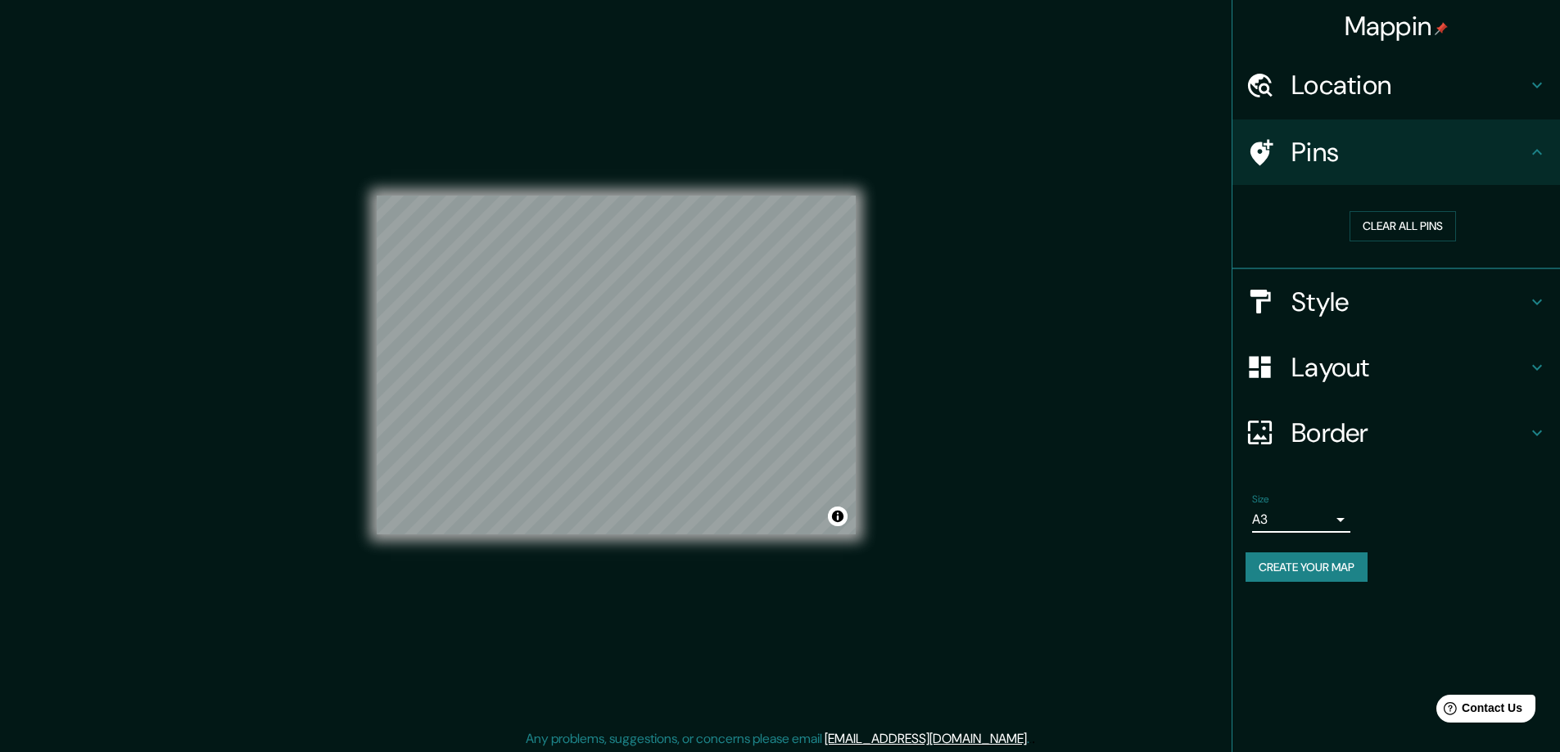
click at [1351, 570] on button "Create your map" at bounding box center [1306, 568] width 122 height 30
click at [1407, 287] on h4 "Style" at bounding box center [1409, 302] width 236 height 33
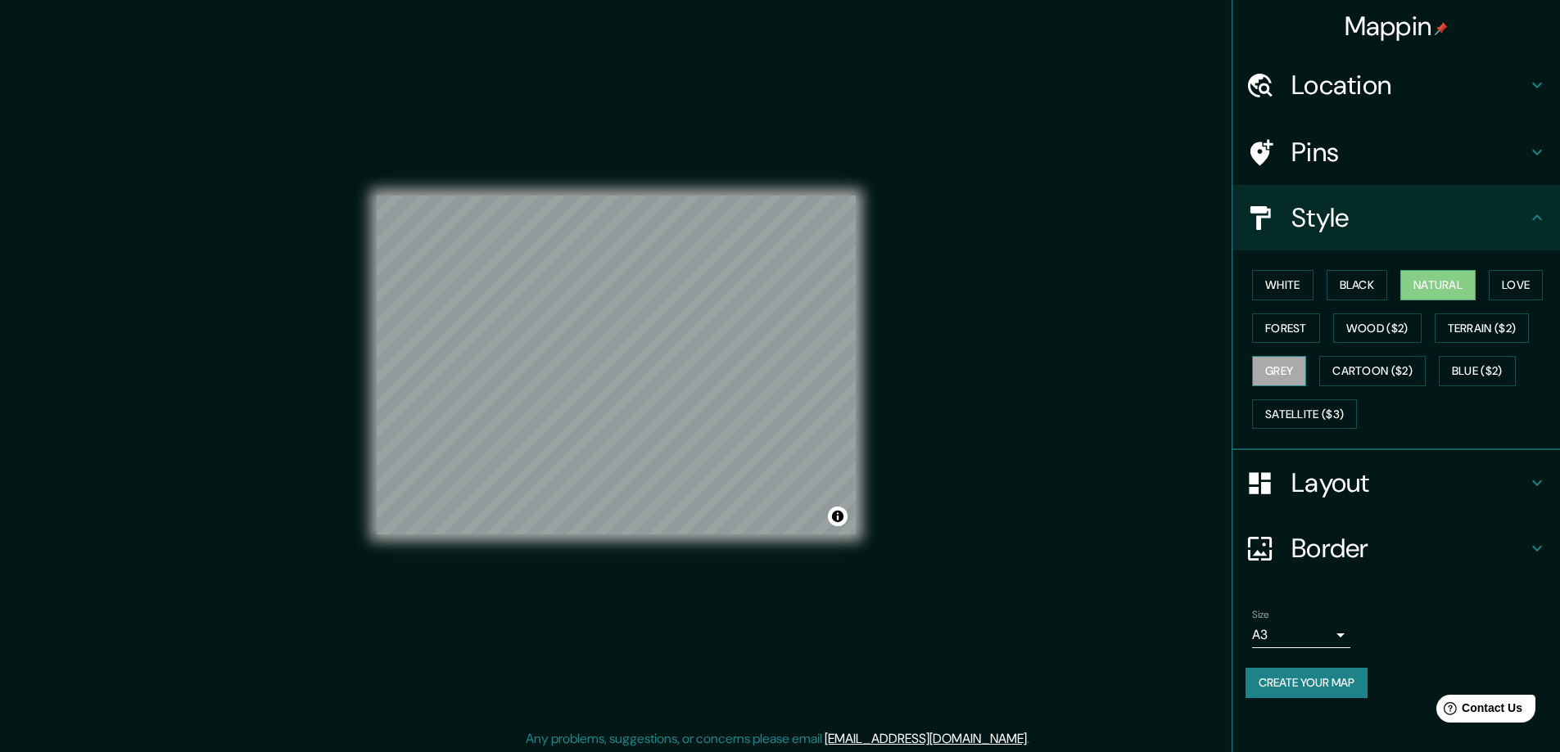
click at [1293, 364] on button "Grey" at bounding box center [1279, 371] width 54 height 30
click at [1298, 321] on button "Forest" at bounding box center [1286, 329] width 68 height 30
click at [1371, 332] on button "Wood ($2)" at bounding box center [1377, 329] width 88 height 30
click at [1509, 347] on div "White Black Natural Love Forest Wood ($2) Terrain ($2) Grey Cartoon ($2) Blue (…" at bounding box center [1402, 350] width 314 height 172
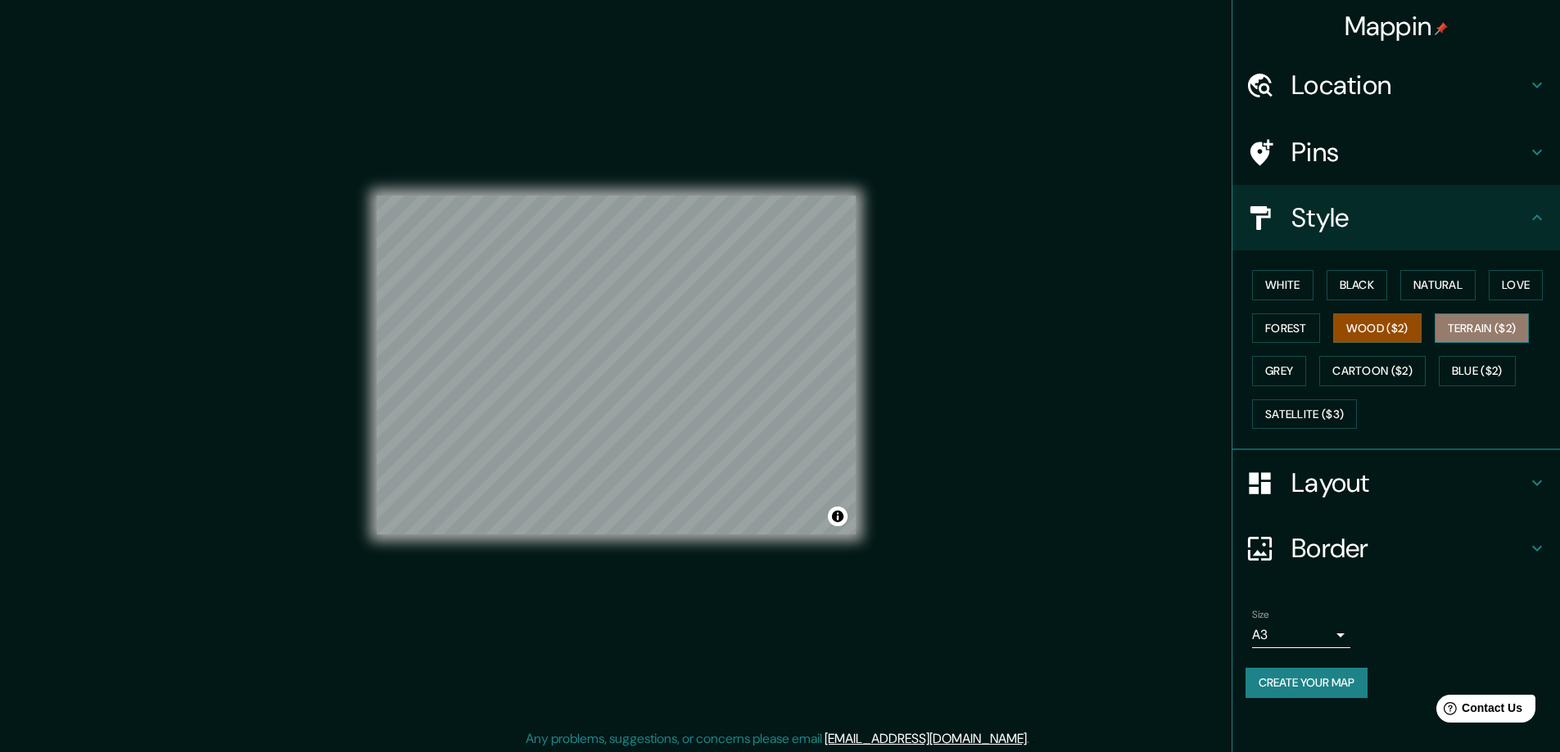
click at [1488, 333] on button "Terrain ($2)" at bounding box center [1481, 329] width 95 height 30
click at [1483, 380] on button "Blue ($2)" at bounding box center [1476, 371] width 77 height 30
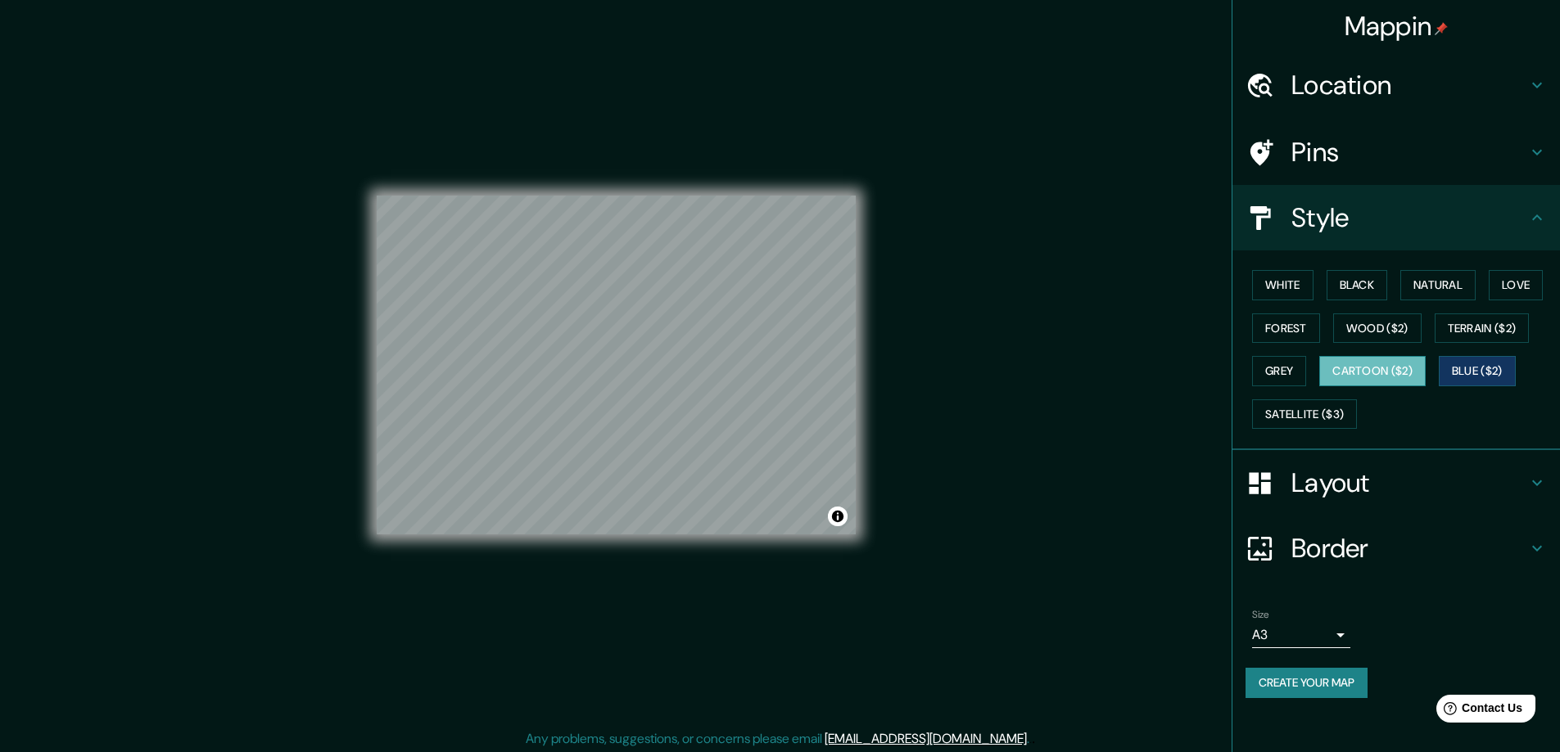
click at [1385, 380] on button "Cartoon ($2)" at bounding box center [1372, 371] width 106 height 30
click at [1295, 372] on button "Grey" at bounding box center [1279, 371] width 54 height 30
click at [1293, 277] on button "White" at bounding box center [1282, 285] width 61 height 30
click at [1415, 278] on button "Natural" at bounding box center [1437, 285] width 75 height 30
click at [1356, 286] on button "Black" at bounding box center [1356, 285] width 61 height 30
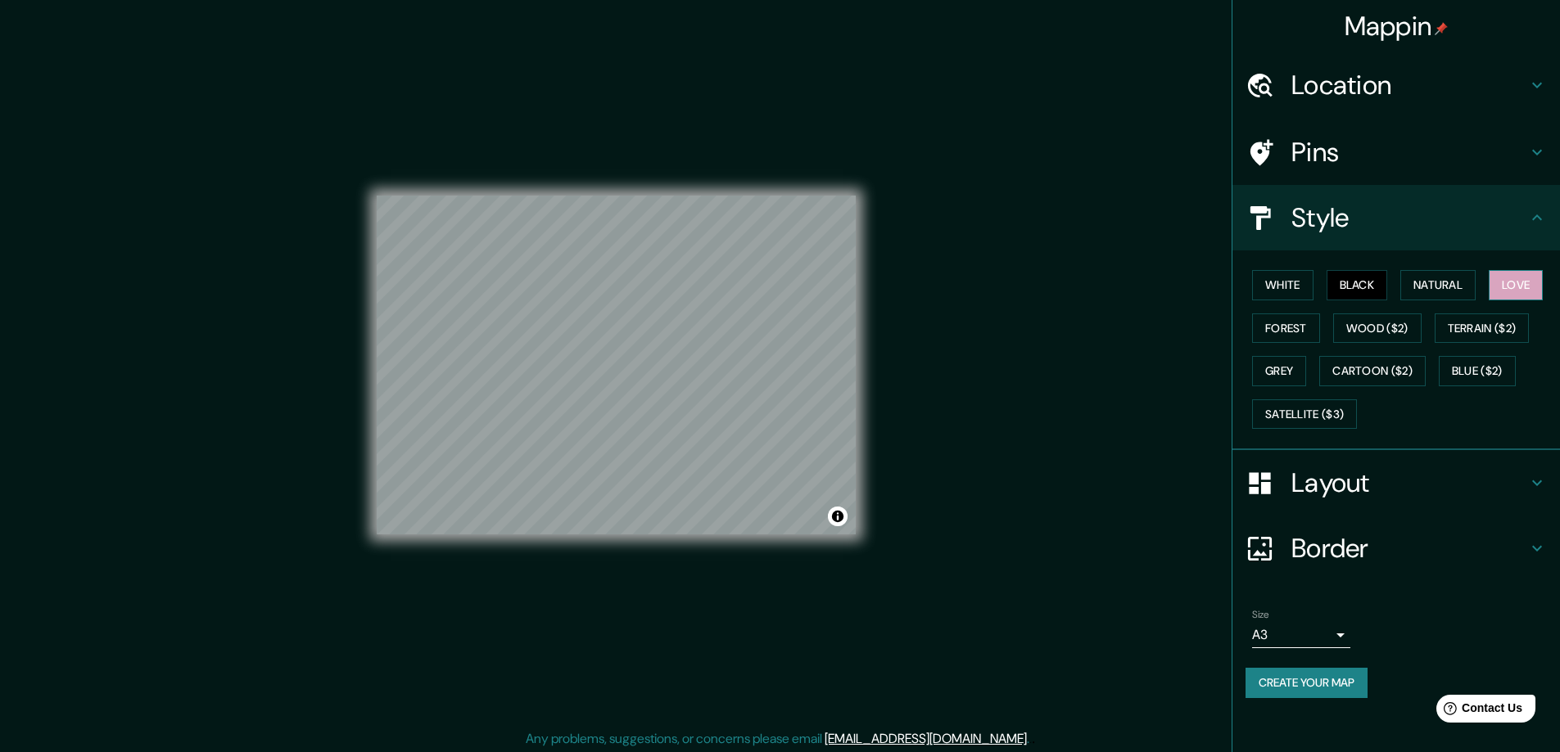
click at [1542, 279] on button "Love" at bounding box center [1515, 285] width 54 height 30
click at [1278, 331] on button "Forest" at bounding box center [1286, 329] width 68 height 30
click at [1526, 282] on button "Love" at bounding box center [1515, 285] width 54 height 30
